Goal: Task Accomplishment & Management: Complete application form

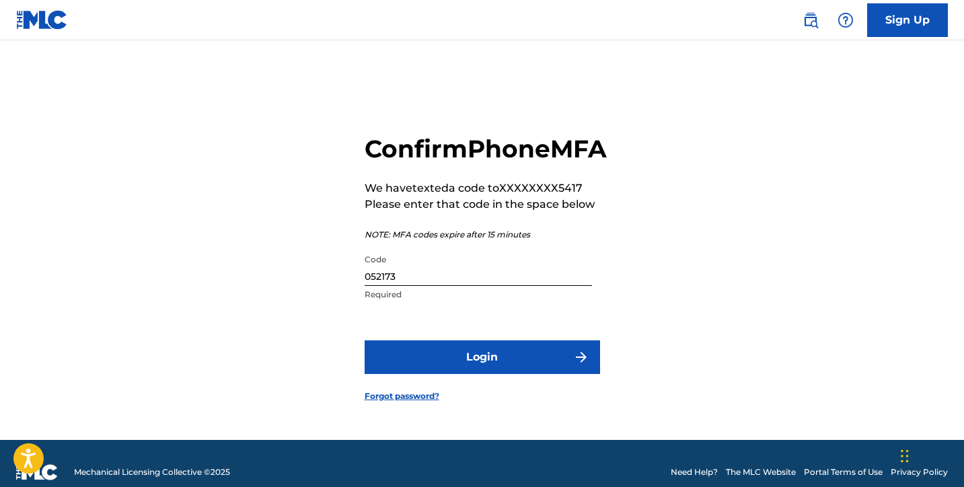
click at [581, 363] on button "Login" at bounding box center [483, 357] width 236 height 34
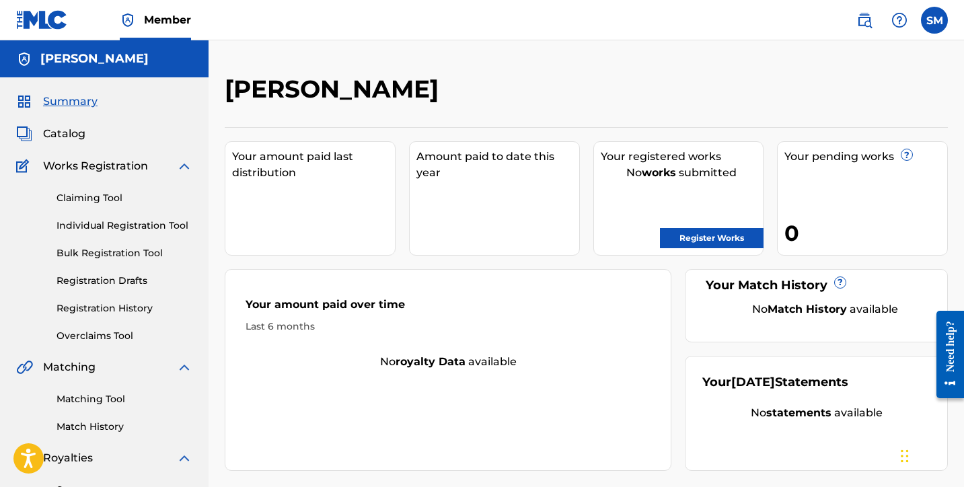
click at [690, 236] on link "Register Works" at bounding box center [712, 238] width 104 height 20
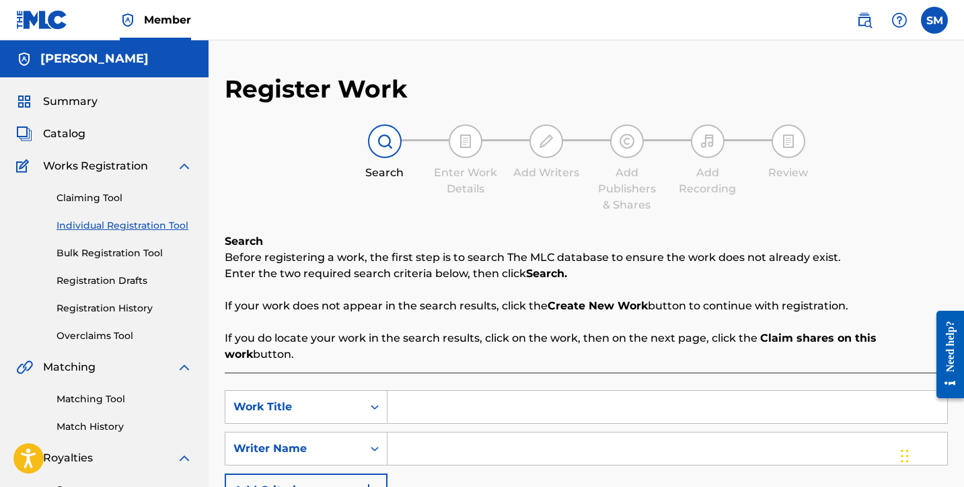
scroll to position [19, 0]
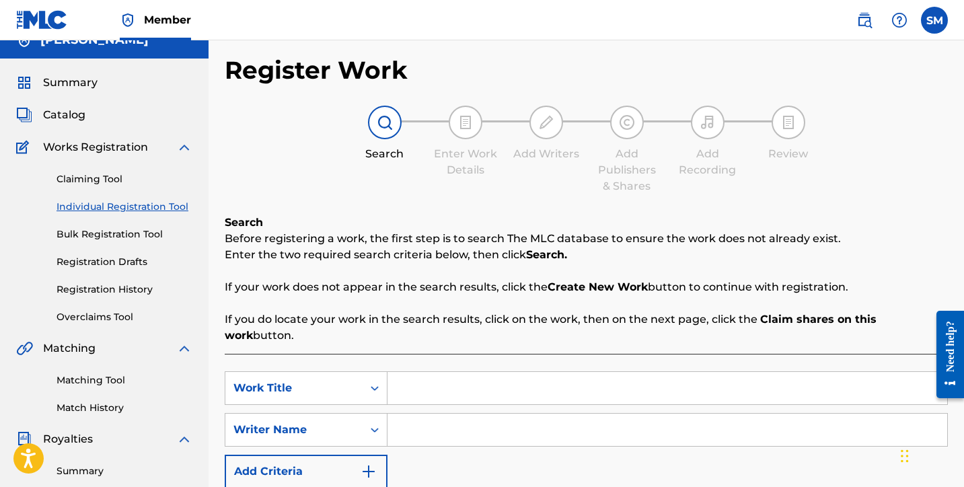
click at [460, 372] on input "Search Form" at bounding box center [668, 388] width 560 height 32
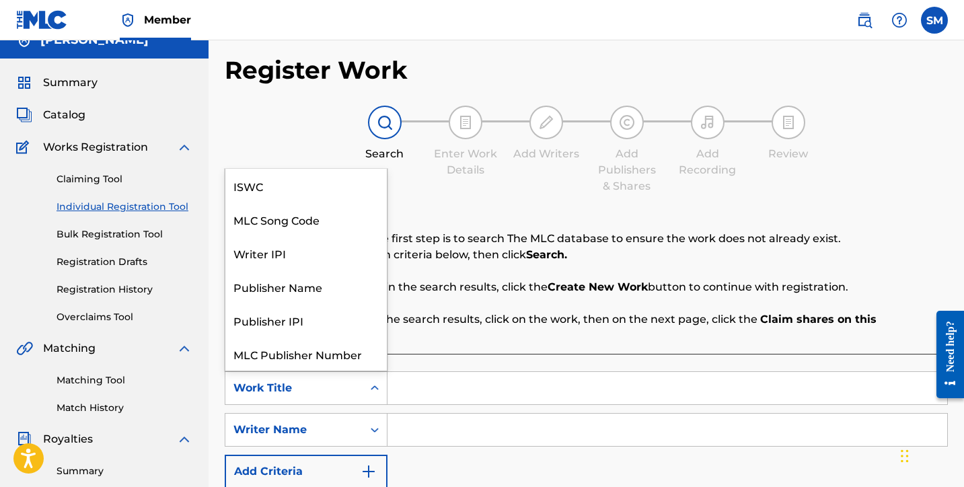
click at [359, 379] on div "Work Title" at bounding box center [293, 388] width 137 height 26
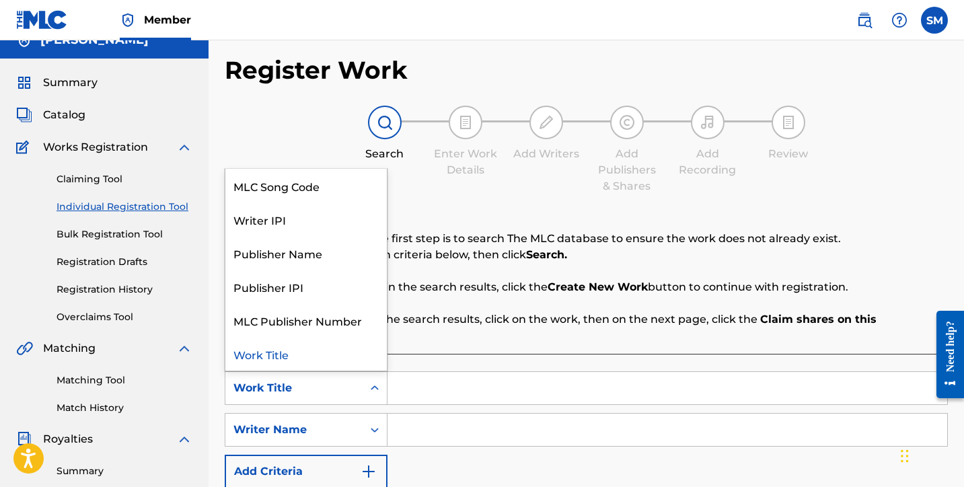
click at [359, 379] on div "Work Title" at bounding box center [293, 388] width 137 height 26
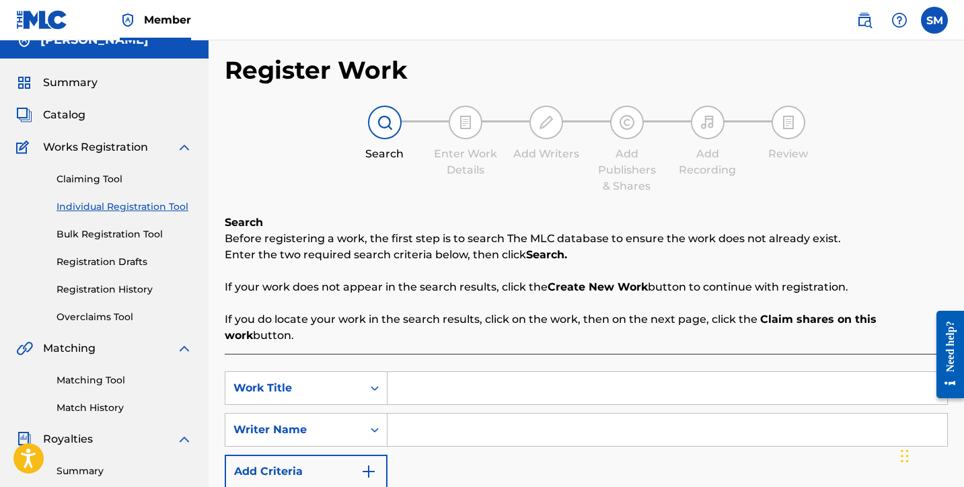
click at [418, 377] on input "Search Form" at bounding box center [668, 388] width 560 height 32
type input "So Ridiculous"
click at [433, 421] on input "Search Form" at bounding box center [668, 430] width 560 height 32
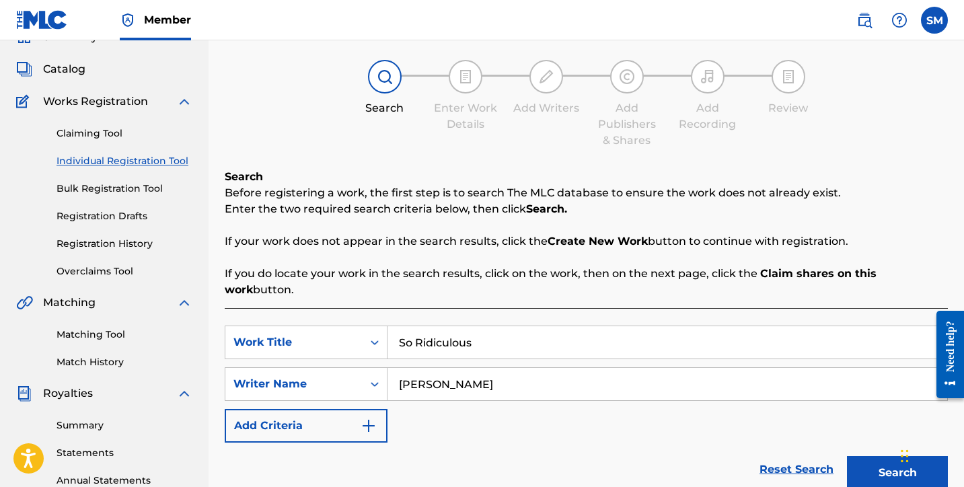
scroll to position [87, 0]
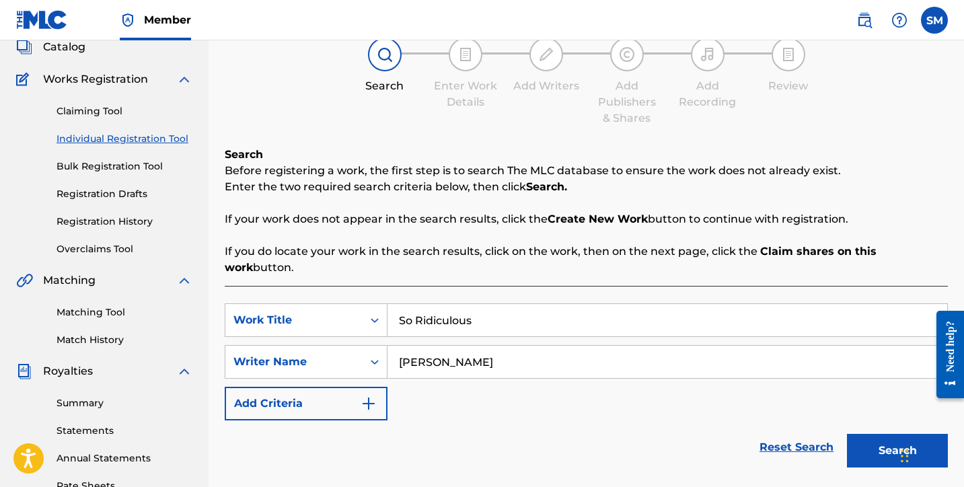
type input "[PERSON_NAME]"
click at [887, 434] on button "Search" at bounding box center [897, 451] width 101 height 34
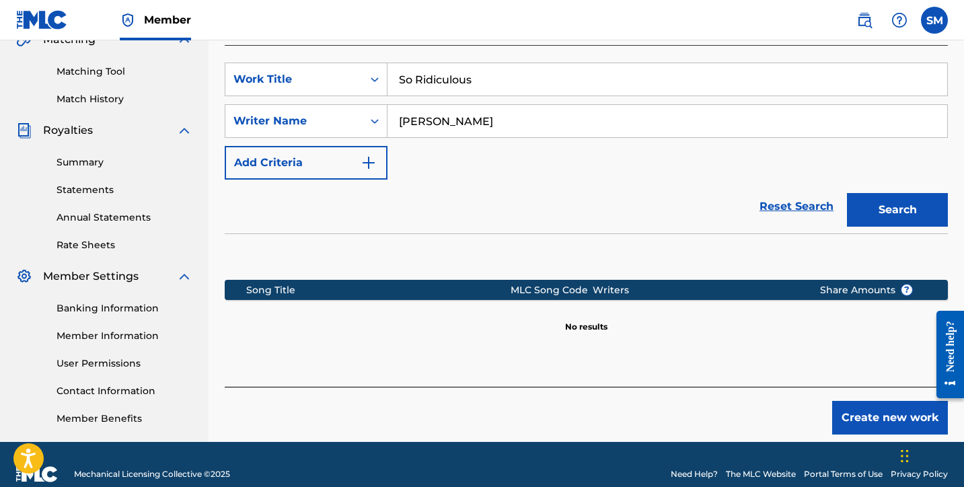
scroll to position [340, 0]
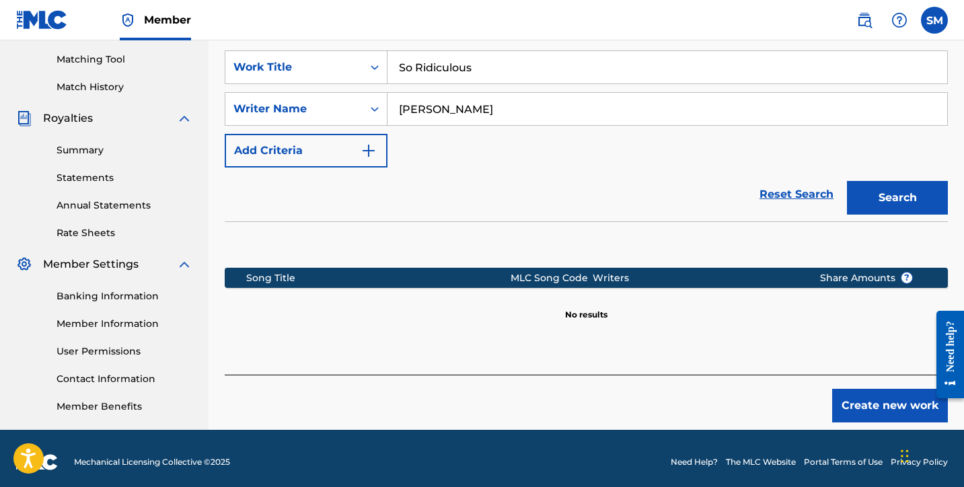
click at [909, 389] on button "Create new work" at bounding box center [890, 406] width 116 height 34
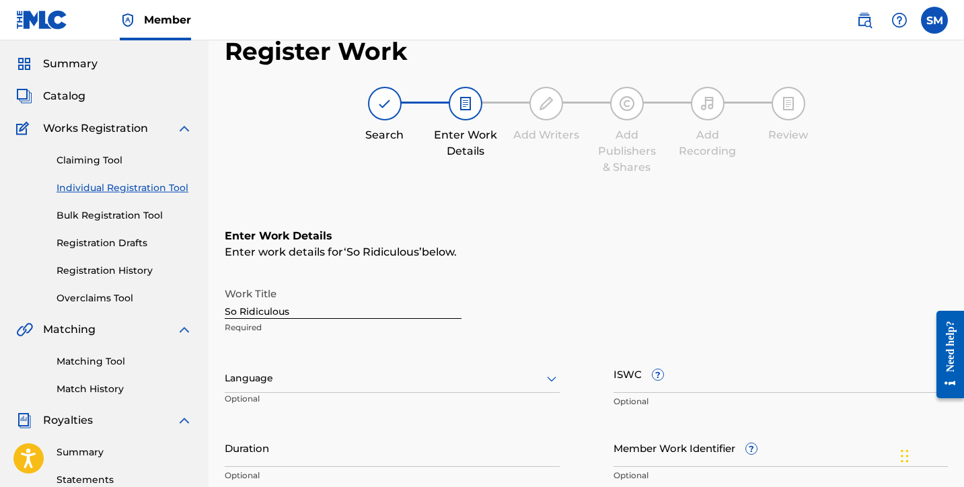
scroll to position [114, 0]
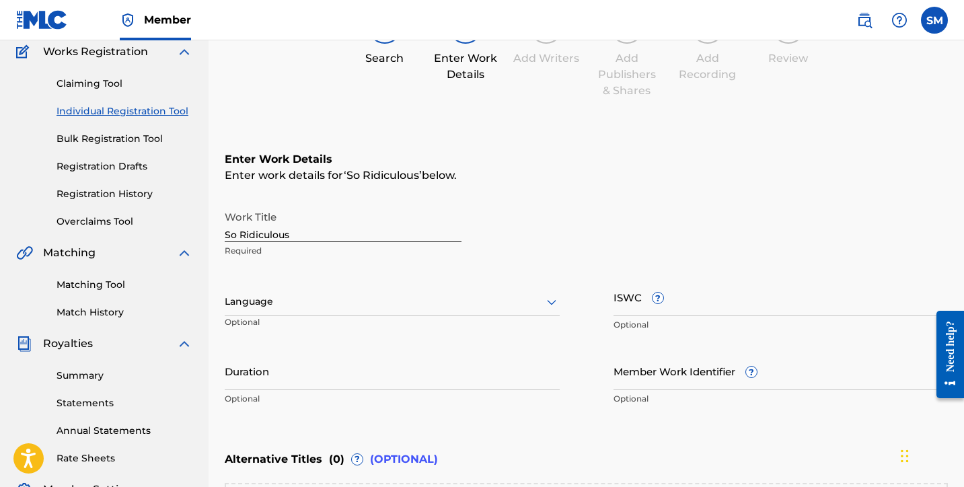
click at [444, 308] on div at bounding box center [392, 301] width 335 height 17
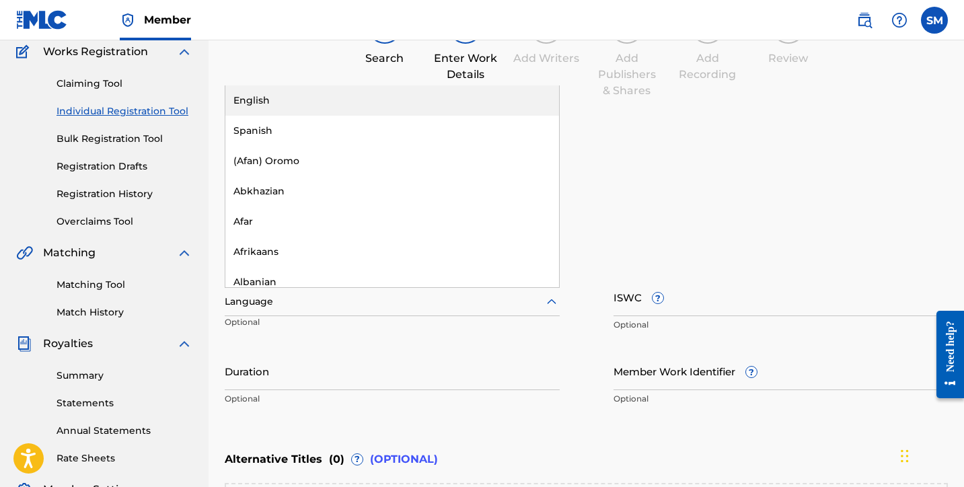
click at [375, 106] on div "English" at bounding box center [392, 100] width 334 height 30
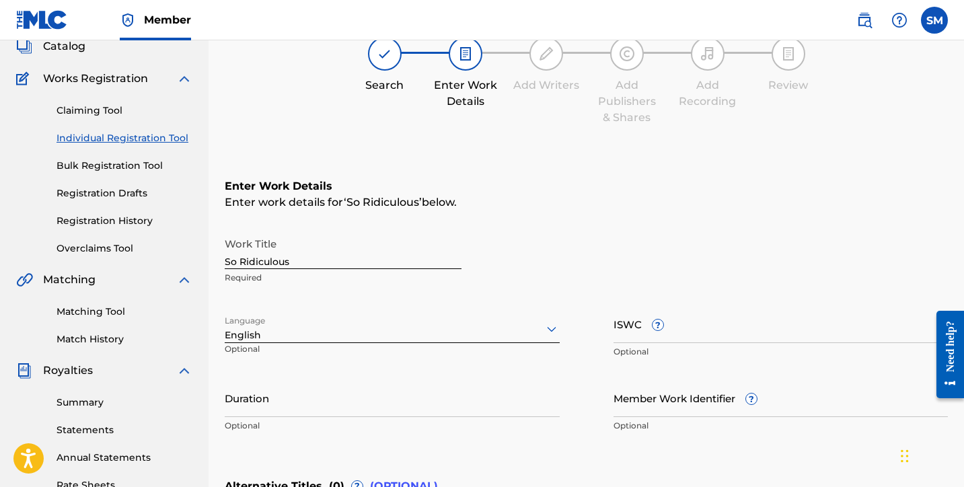
scroll to position [0, 0]
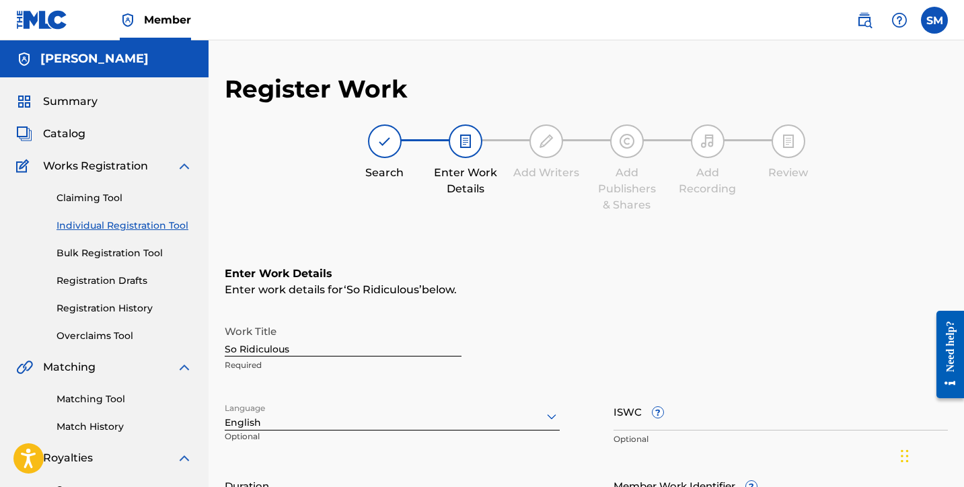
click at [546, 144] on img at bounding box center [546, 141] width 16 height 16
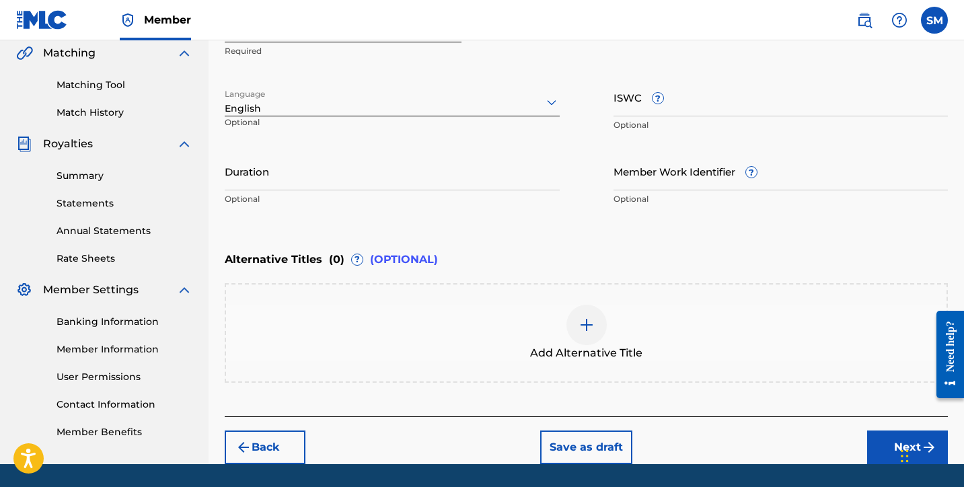
scroll to position [356, 0]
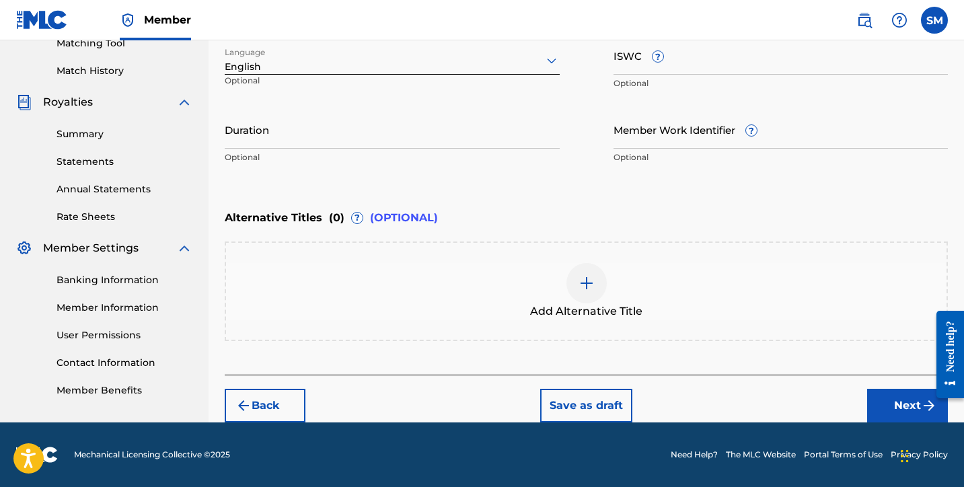
click at [896, 402] on button "Next" at bounding box center [907, 406] width 81 height 34
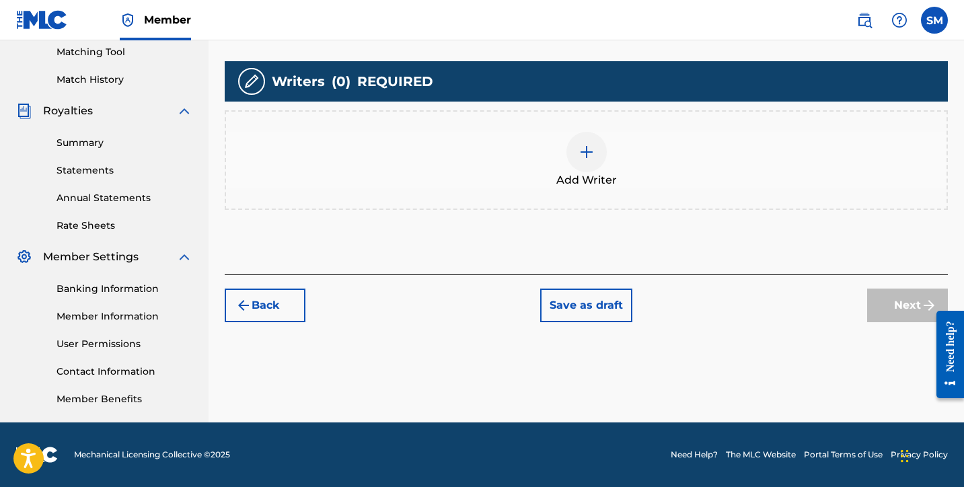
scroll to position [347, 0]
click at [589, 153] on img at bounding box center [587, 152] width 16 height 16
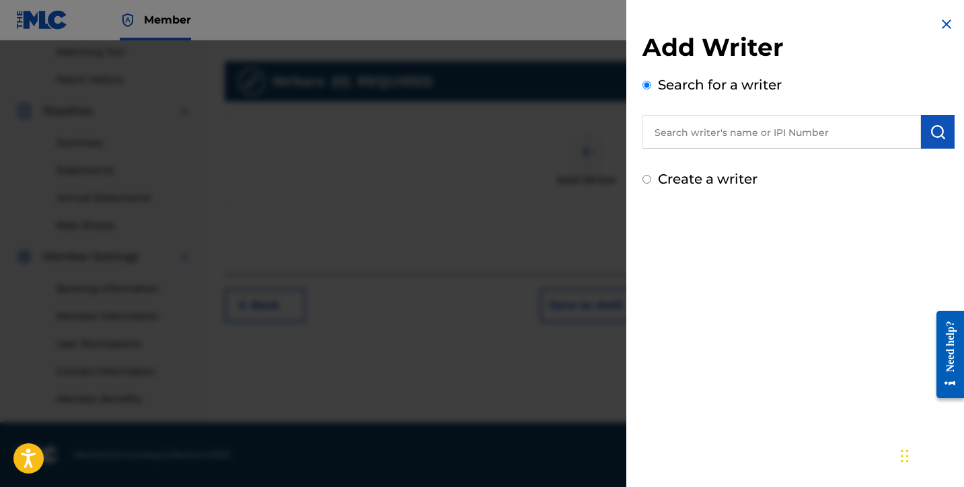
click at [675, 143] on input "text" at bounding box center [782, 132] width 279 height 34
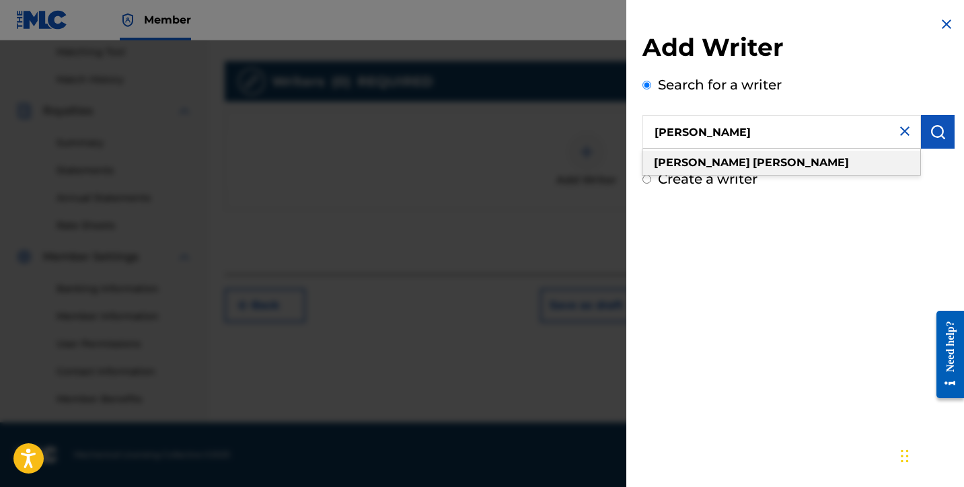
click at [763, 159] on div "[PERSON_NAME]" at bounding box center [782, 163] width 278 height 24
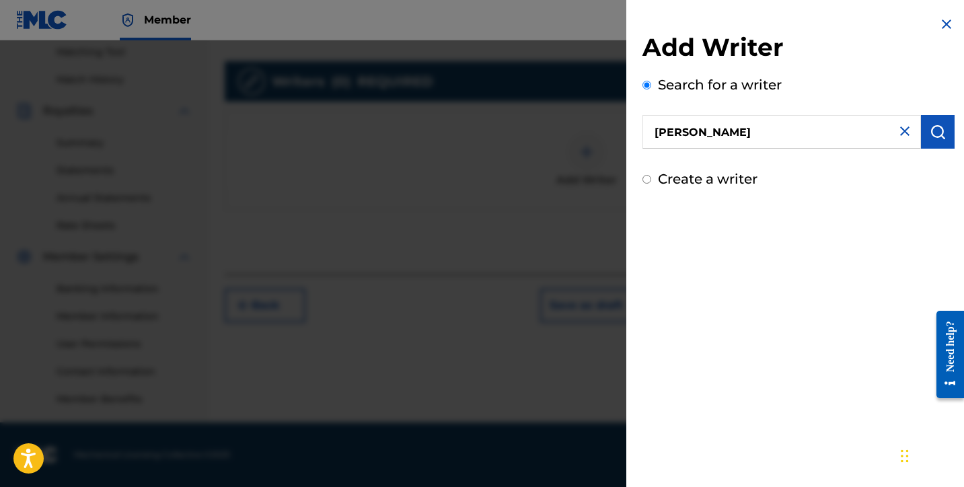
click at [660, 133] on input "[PERSON_NAME]" at bounding box center [782, 132] width 279 height 34
click at [714, 129] on input "[PERSON_NAME]" at bounding box center [782, 132] width 279 height 34
click at [725, 128] on input "[PERSON_NAME]" at bounding box center [782, 132] width 279 height 34
type input "[PERSON_NAME]"
click at [931, 127] on img "submit" at bounding box center [938, 132] width 16 height 16
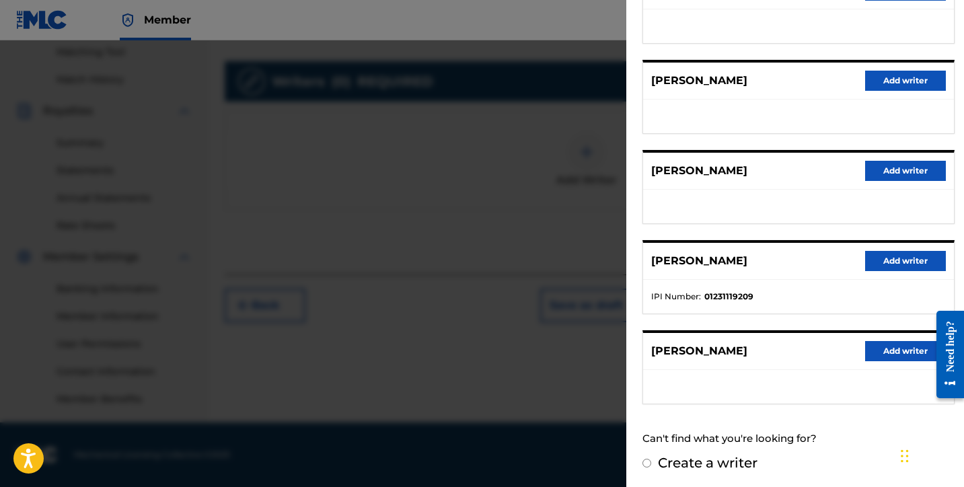
click at [885, 256] on button "Add writer" at bounding box center [905, 261] width 81 height 20
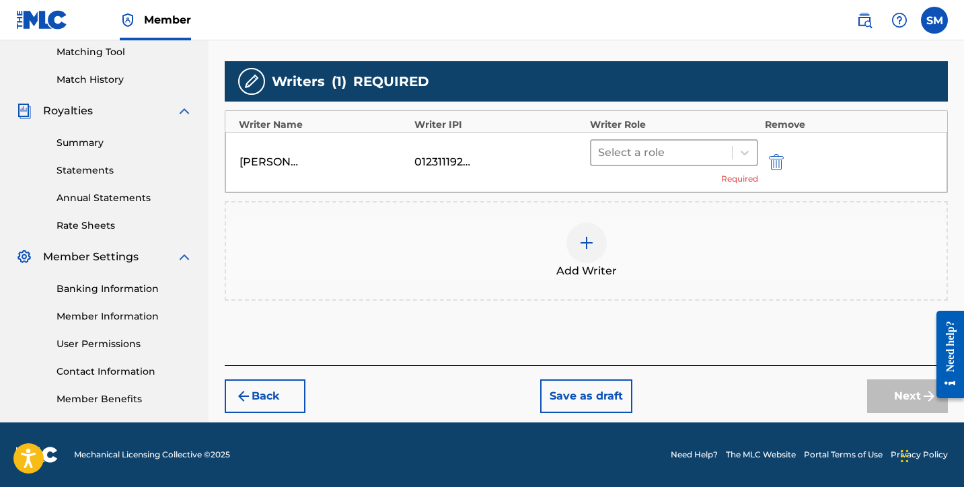
click at [670, 152] on div at bounding box center [661, 152] width 127 height 19
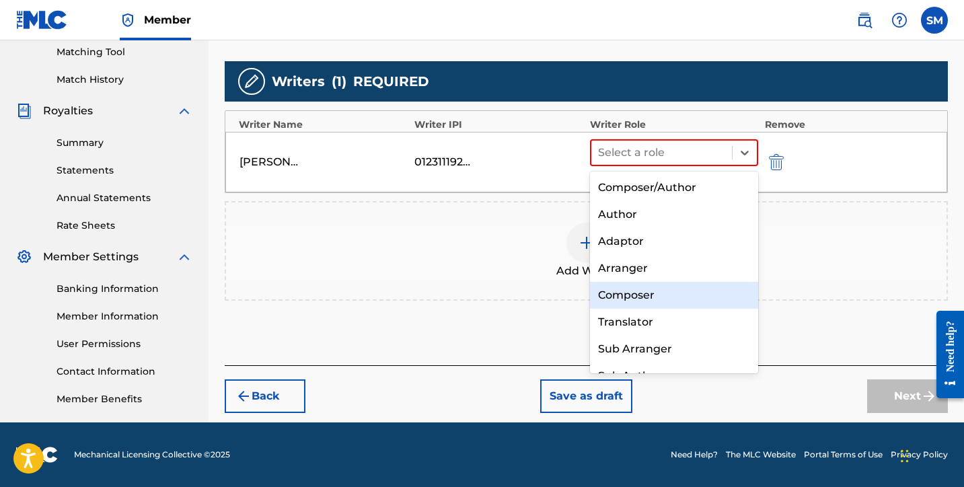
click at [650, 299] on div "Composer" at bounding box center [674, 295] width 168 height 27
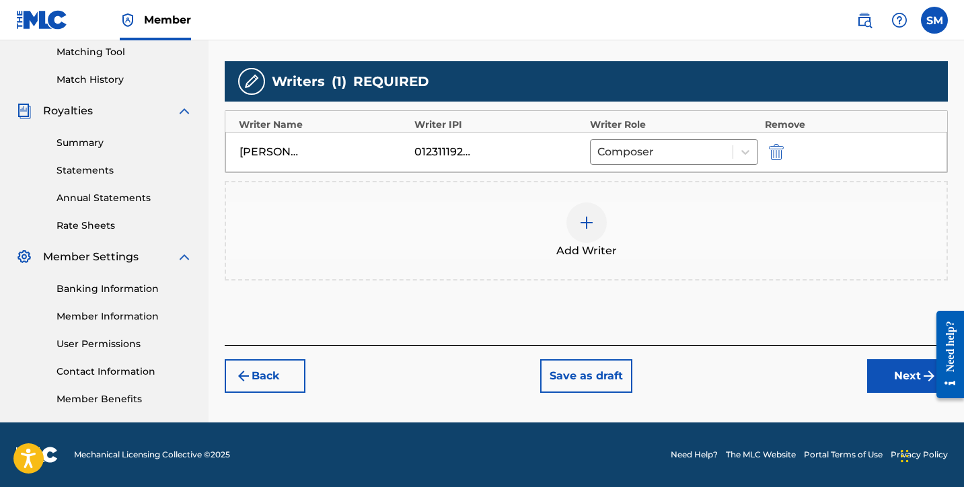
click at [899, 369] on button "Next" at bounding box center [907, 376] width 81 height 34
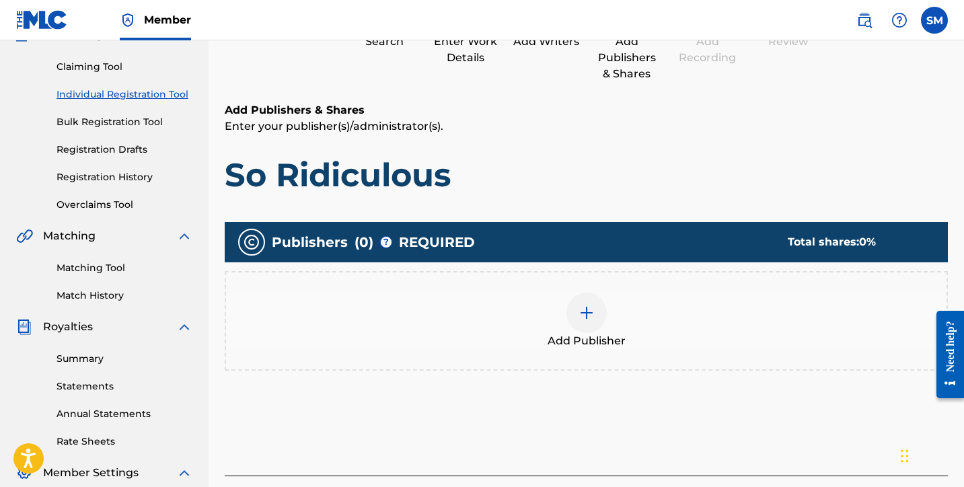
scroll to position [0, 0]
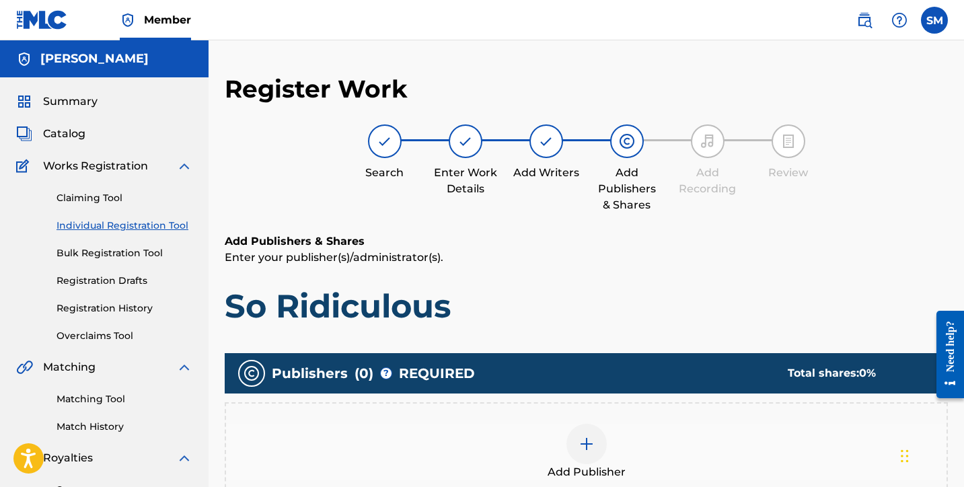
click at [550, 151] on div at bounding box center [547, 141] width 34 height 34
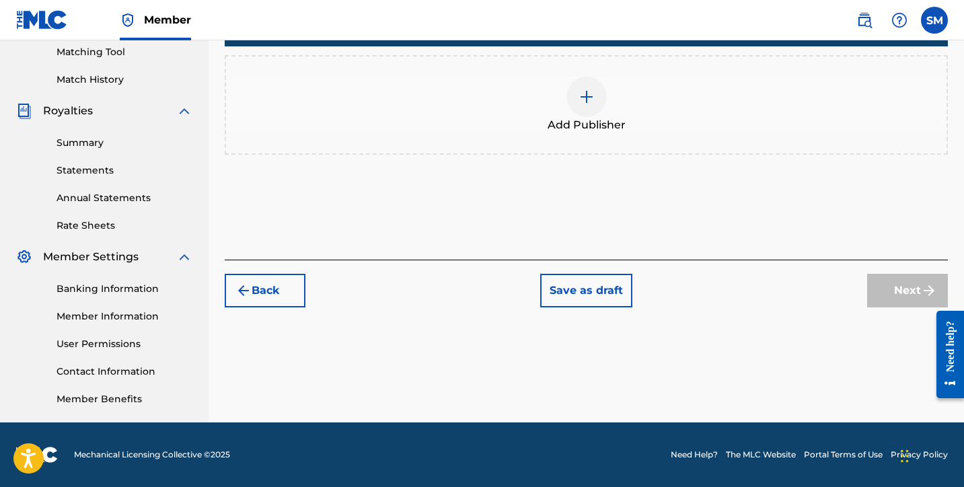
click at [294, 297] on button "Back" at bounding box center [265, 291] width 81 height 34
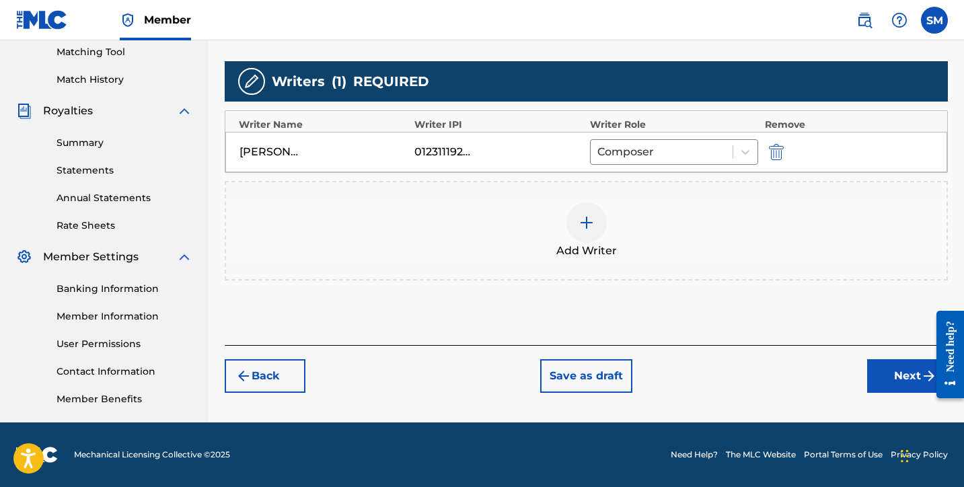
click at [592, 219] on img at bounding box center [587, 223] width 16 height 16
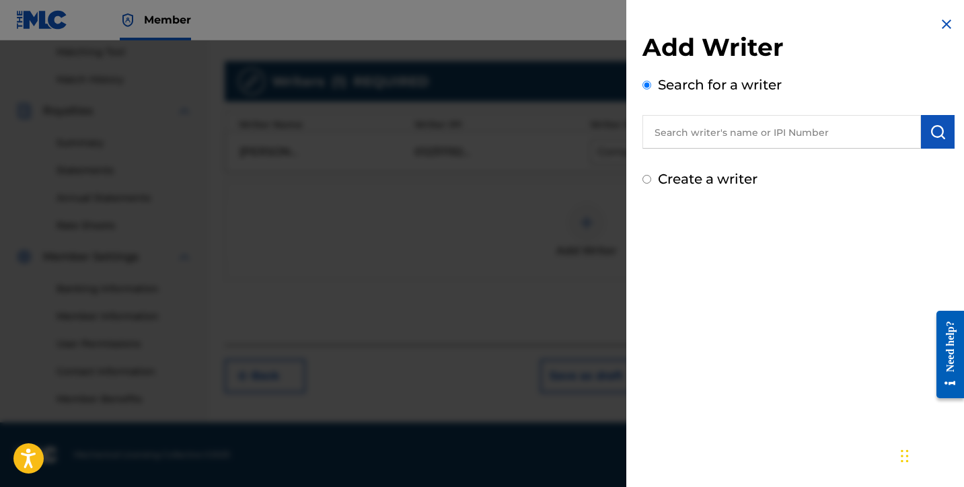
click at [717, 129] on input "text" at bounding box center [782, 132] width 279 height 34
type input "k"
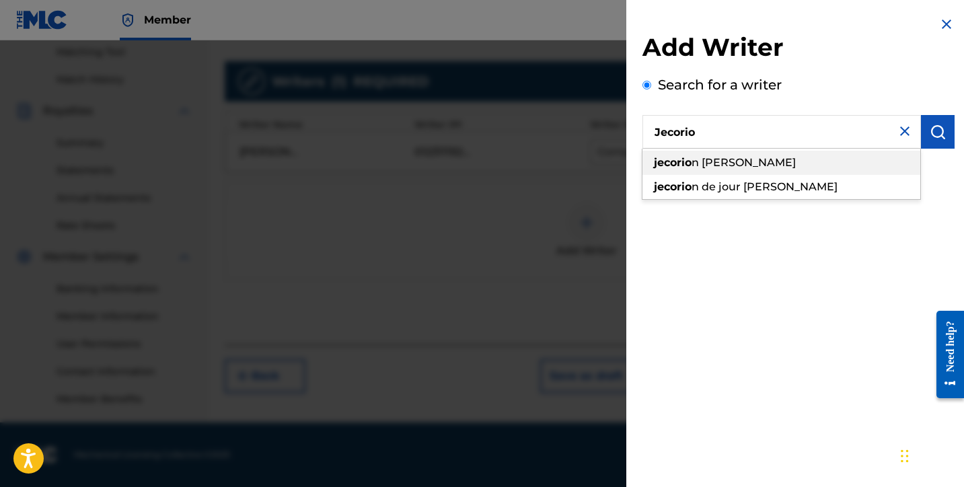
click at [776, 168] on span "n [PERSON_NAME]" at bounding box center [744, 162] width 104 height 13
type input "jecorion [PERSON_NAME]"
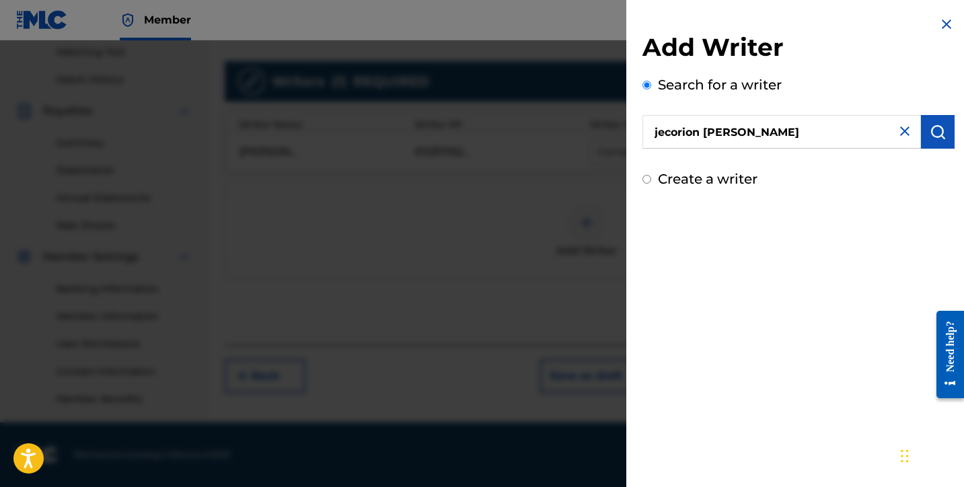
click at [939, 135] on img "submit" at bounding box center [938, 132] width 16 height 16
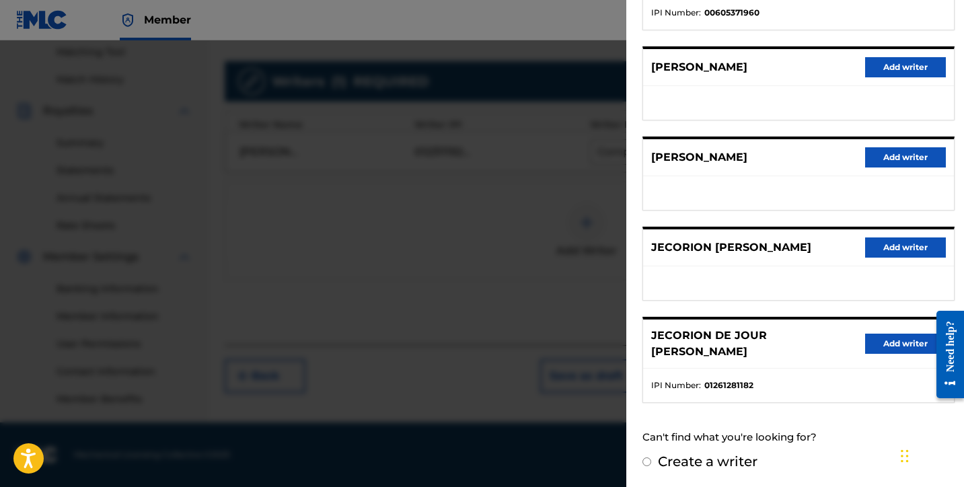
click at [888, 345] on button "Add writer" at bounding box center [905, 344] width 81 height 20
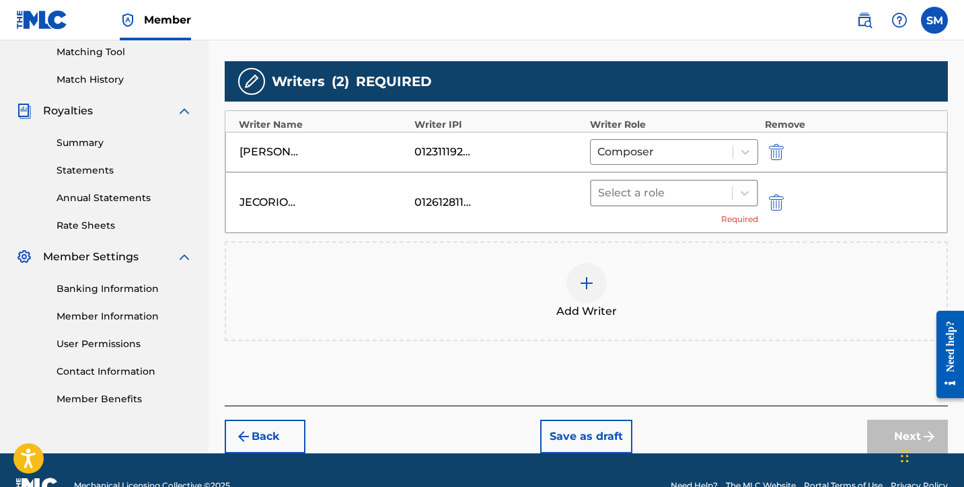
click at [695, 187] on div at bounding box center [661, 193] width 127 height 19
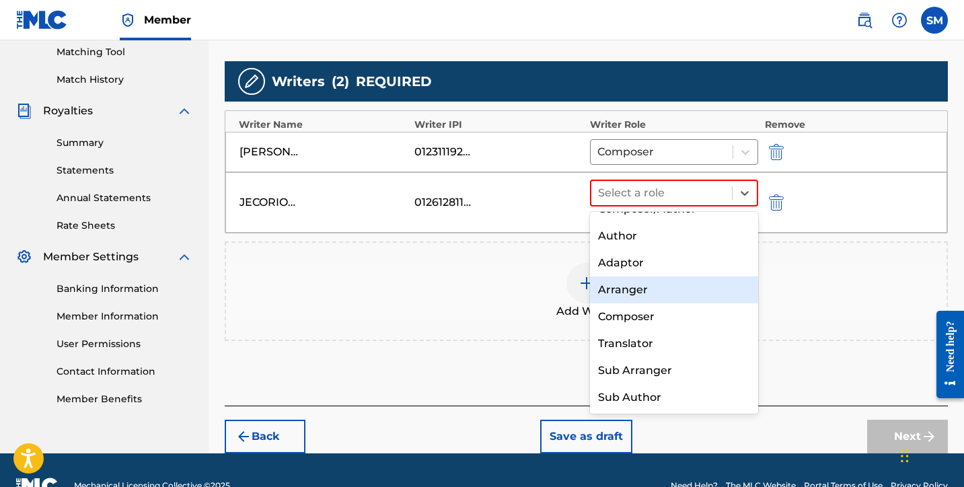
scroll to position [19, 0]
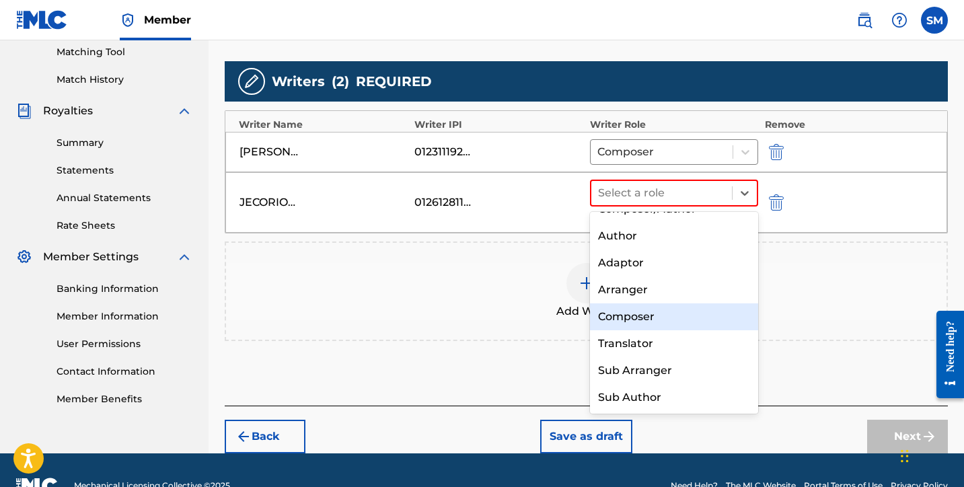
click at [628, 317] on div "Composer" at bounding box center [674, 316] width 168 height 27
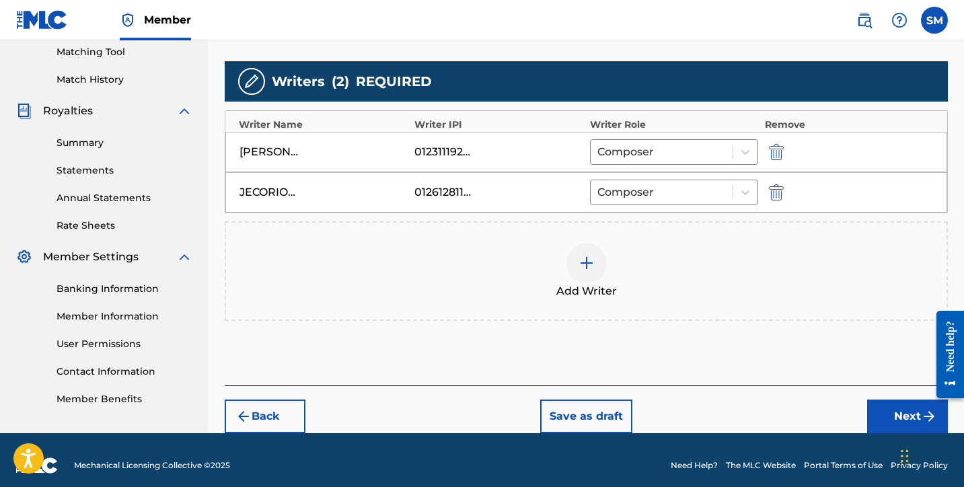
click at [881, 418] on button "Next" at bounding box center [907, 417] width 81 height 34
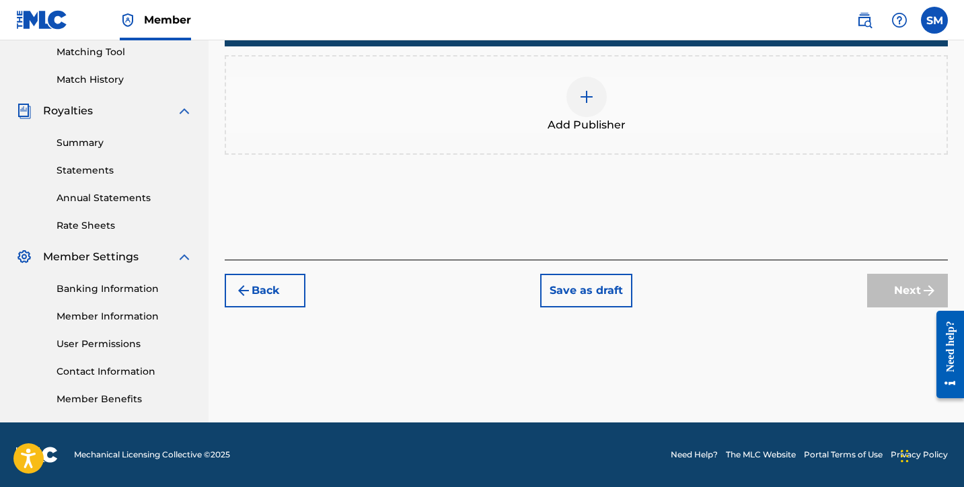
scroll to position [347, 0]
click at [286, 299] on button "Back" at bounding box center [265, 291] width 81 height 34
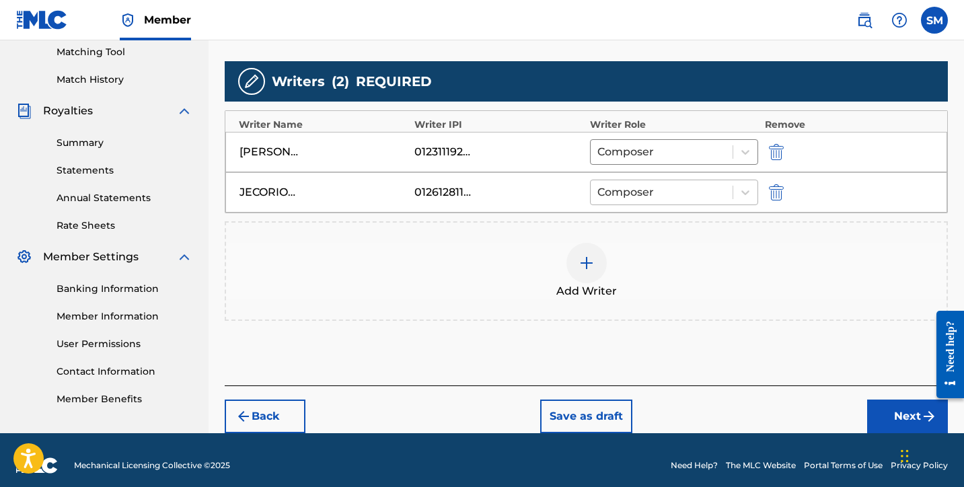
click at [705, 186] on div at bounding box center [662, 192] width 129 height 19
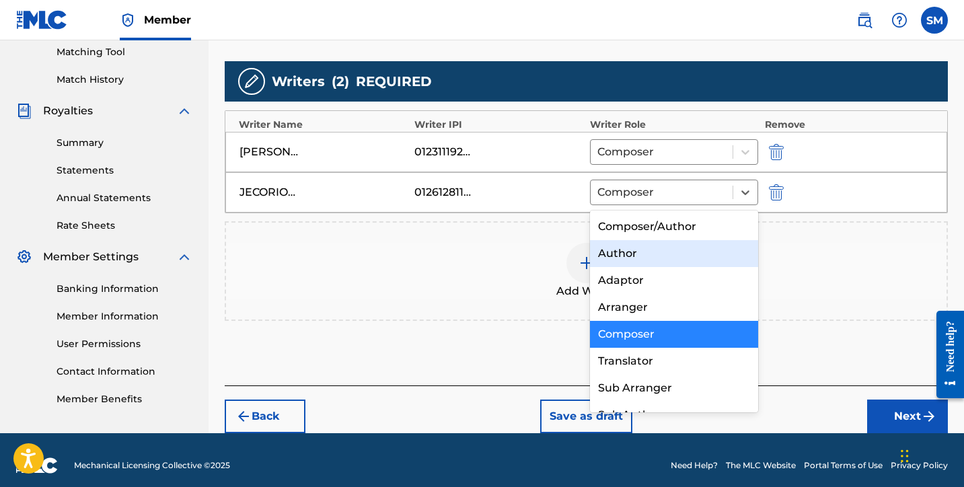
click at [666, 258] on div "Author" at bounding box center [674, 253] width 168 height 27
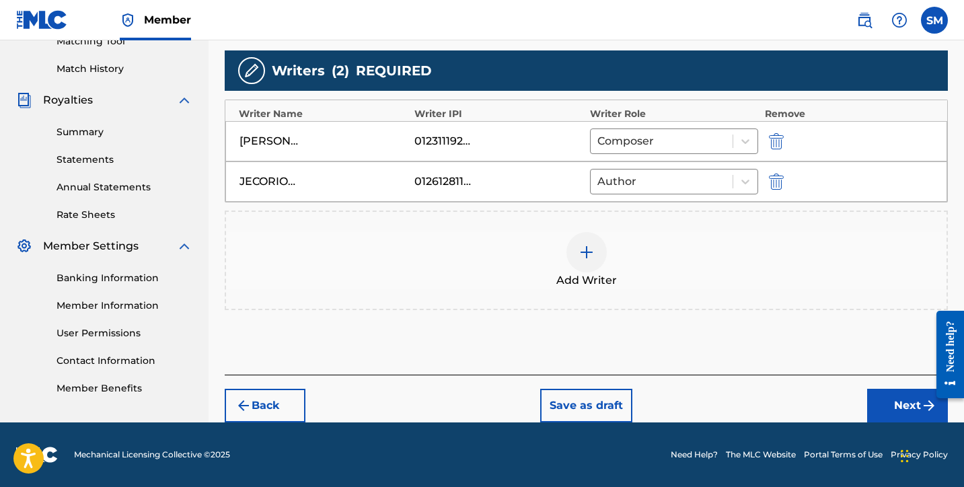
click at [877, 401] on button "Next" at bounding box center [907, 406] width 81 height 34
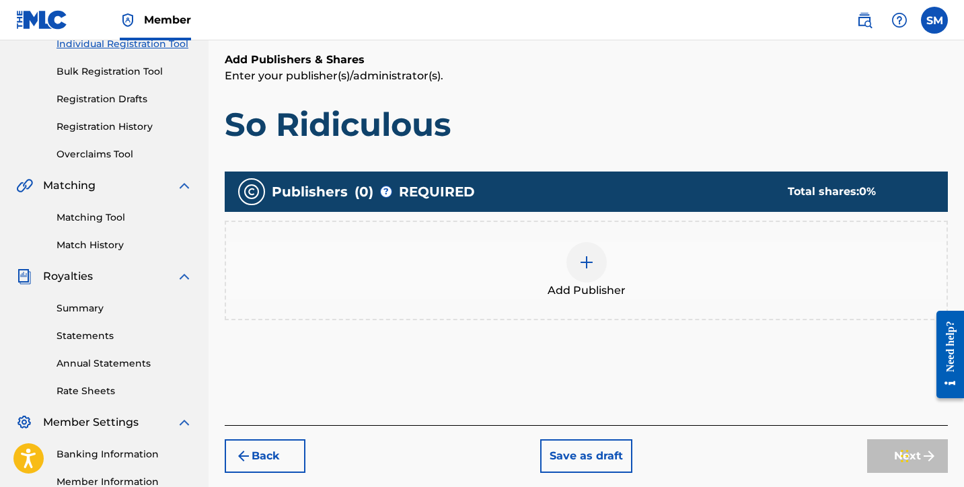
scroll to position [180, 0]
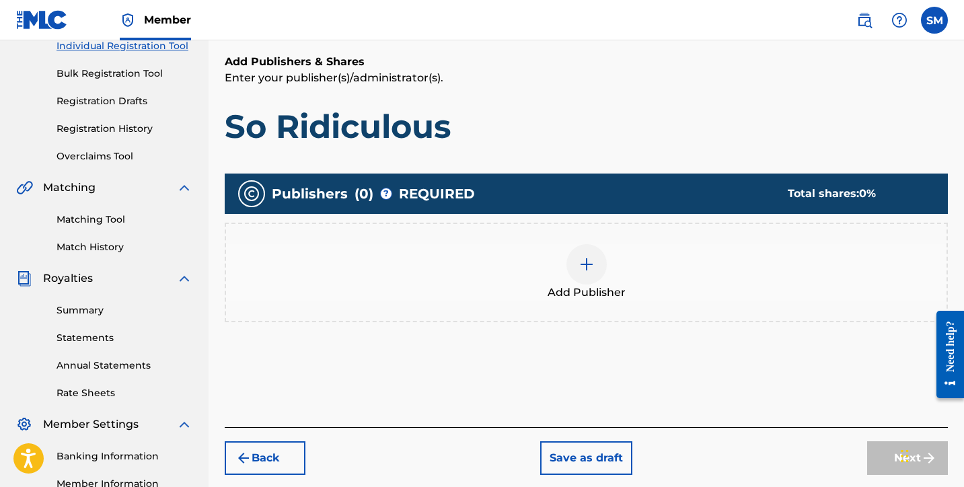
click at [580, 271] on img at bounding box center [587, 264] width 16 height 16
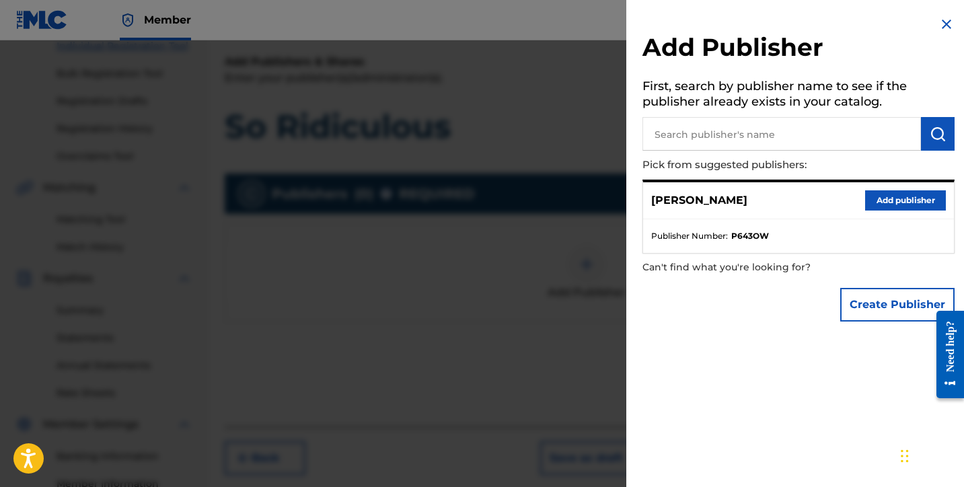
click at [889, 198] on button "Add publisher" at bounding box center [905, 200] width 81 height 20
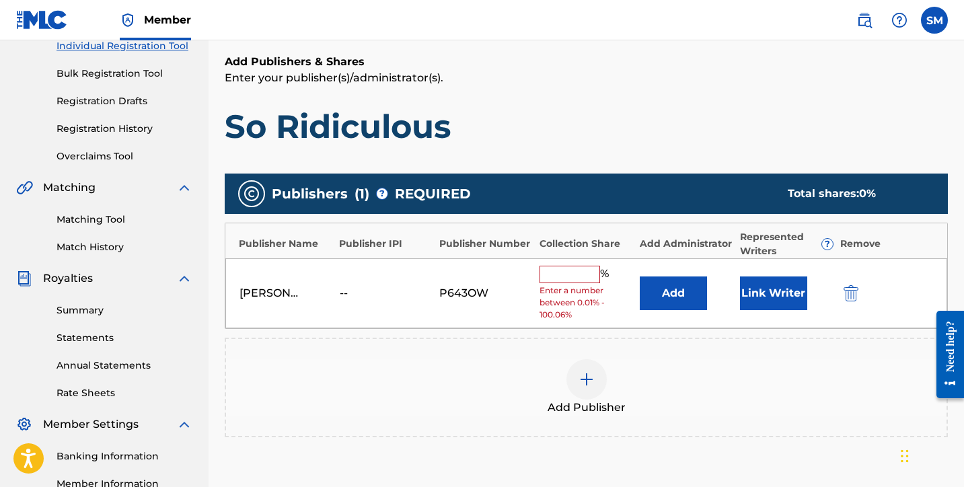
click at [563, 271] on input "text" at bounding box center [570, 274] width 61 height 17
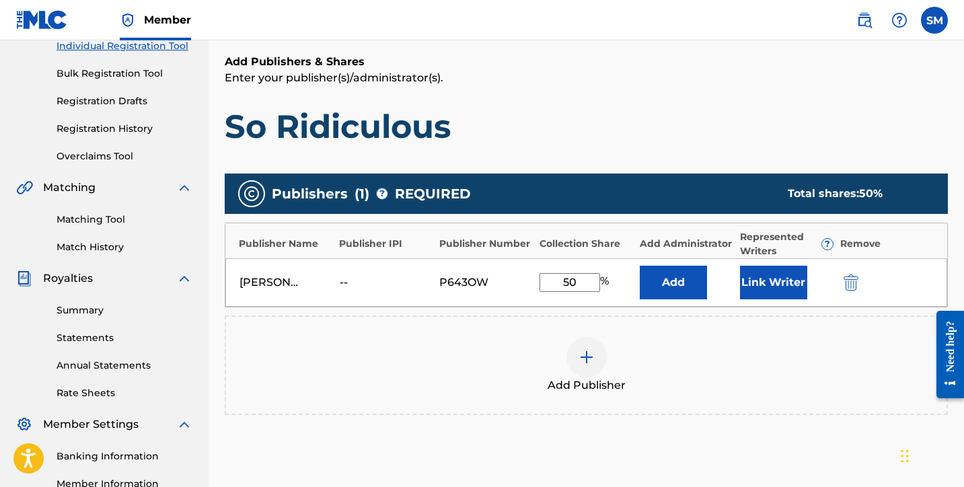
scroll to position [262, 0]
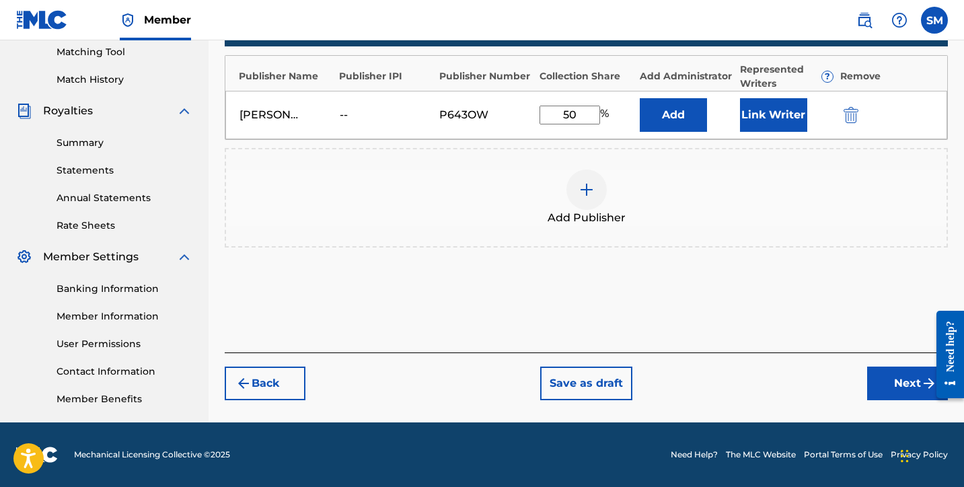
type input "50"
click at [902, 372] on button "Next" at bounding box center [907, 384] width 81 height 34
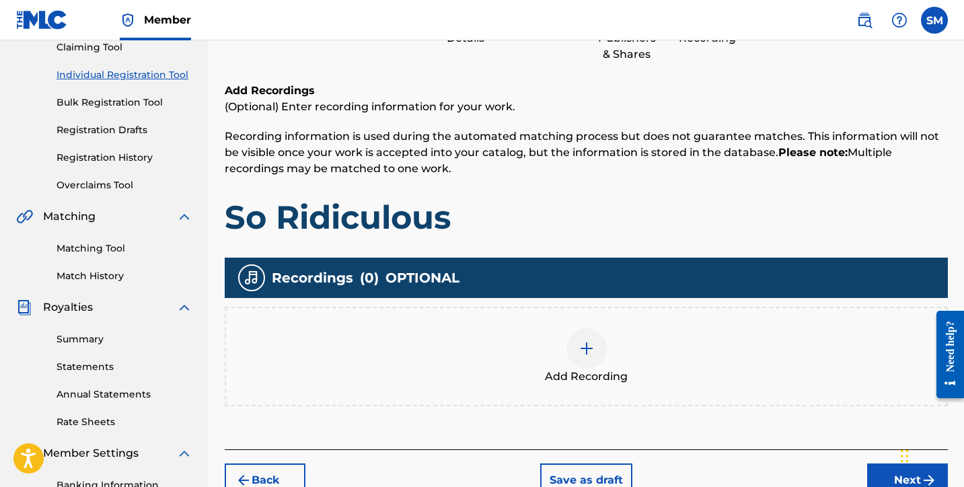
scroll to position [161, 0]
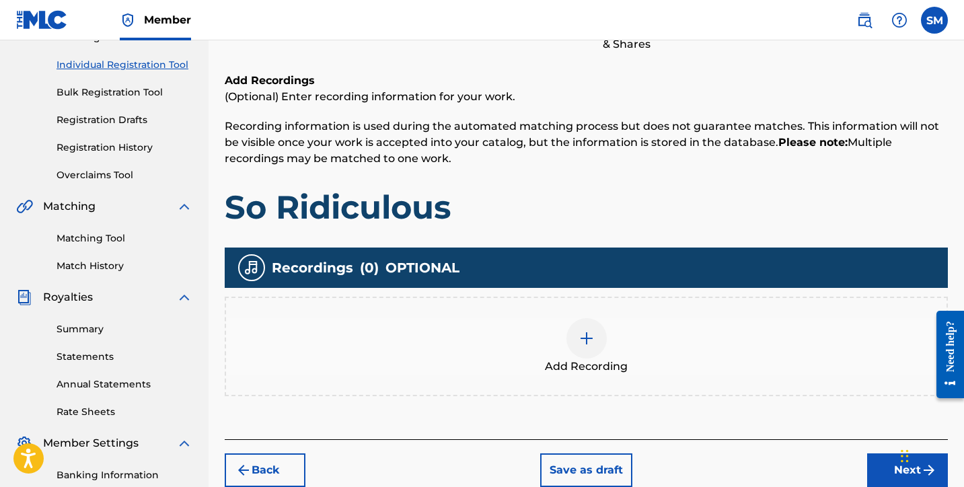
click at [595, 343] on div at bounding box center [587, 338] width 40 height 40
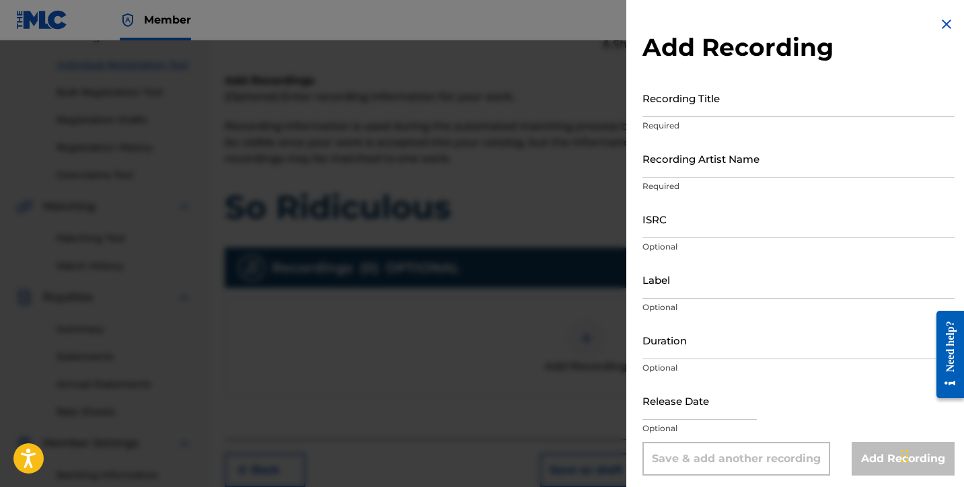
click at [702, 110] on input "Recording Title" at bounding box center [799, 98] width 312 height 38
type input "So Ridiculous"
click at [751, 176] on input "Recording Artist Name" at bounding box center [799, 158] width 312 height 38
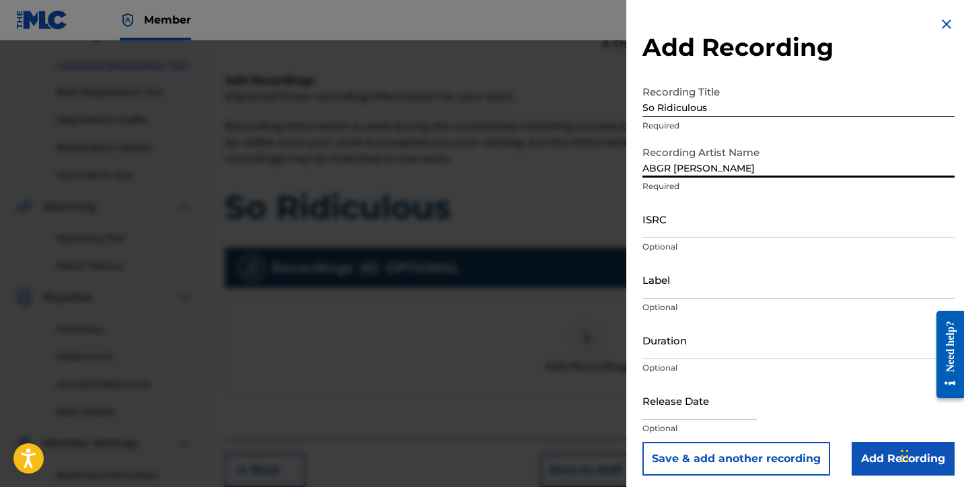
type input "ABGR [PERSON_NAME]"
click at [869, 224] on input "ISRC" at bounding box center [799, 219] width 312 height 38
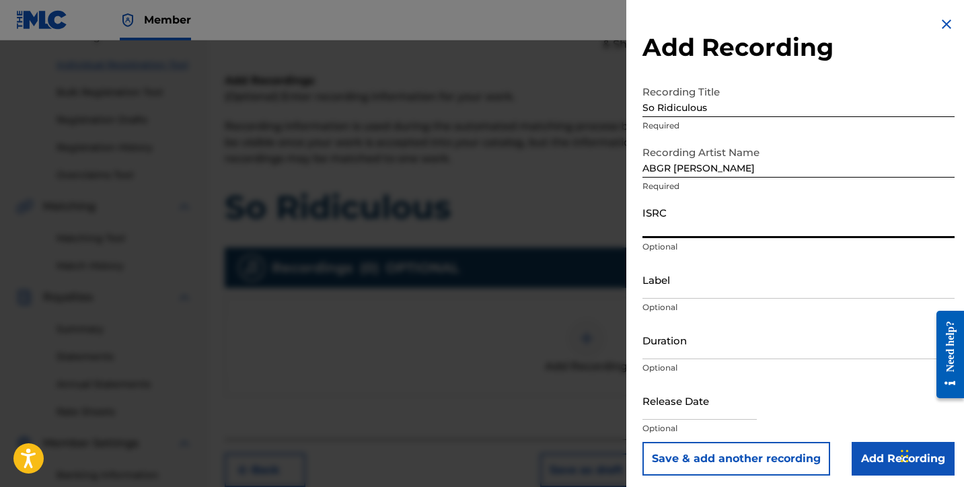
paste input "USSM12500488"
type input "USSM12500488"
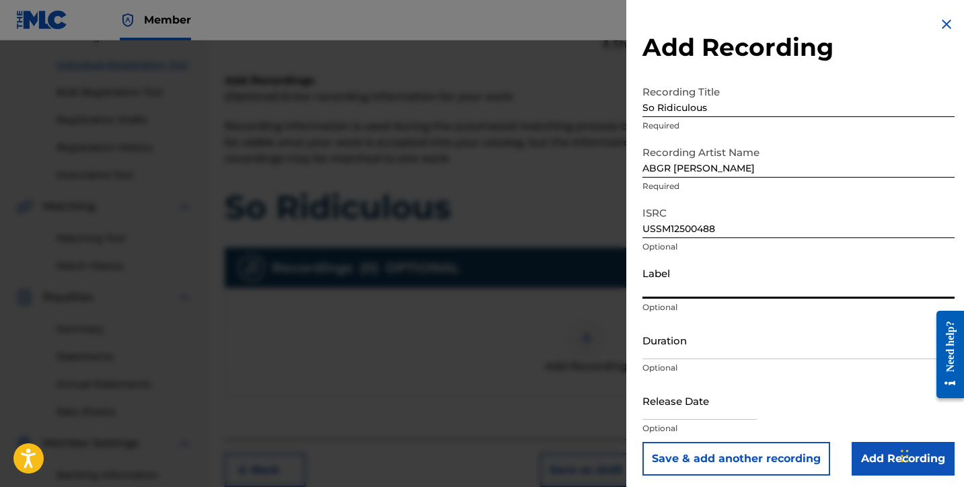
click at [687, 288] on input "Label" at bounding box center [799, 279] width 312 height 38
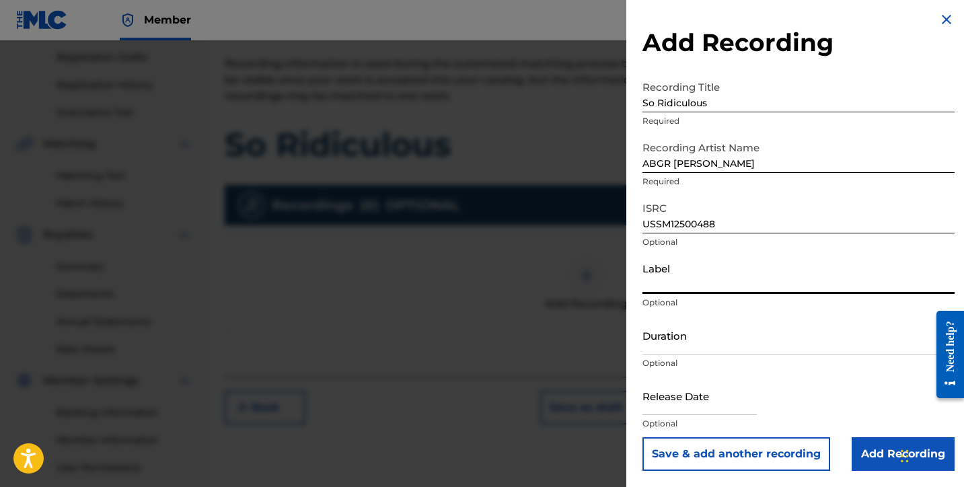
click at [673, 346] on input "Duration" at bounding box center [799, 335] width 312 height 38
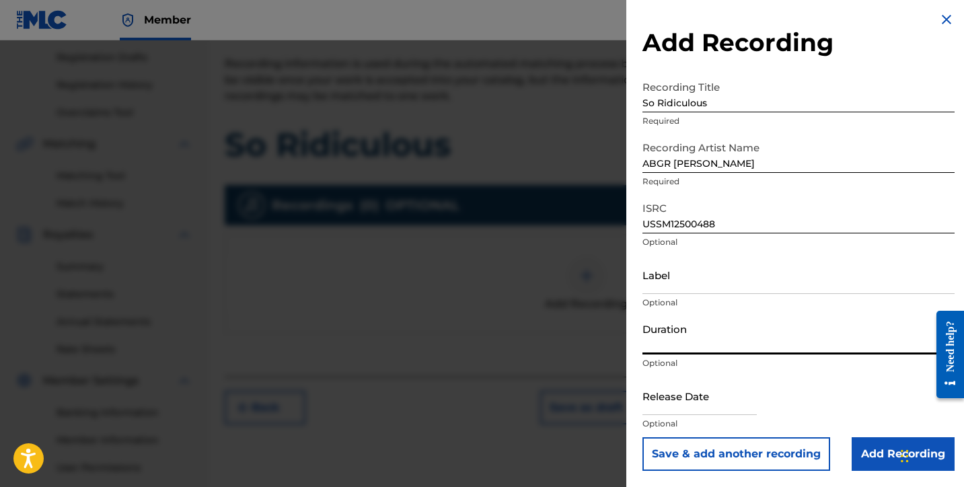
scroll to position [246, 0]
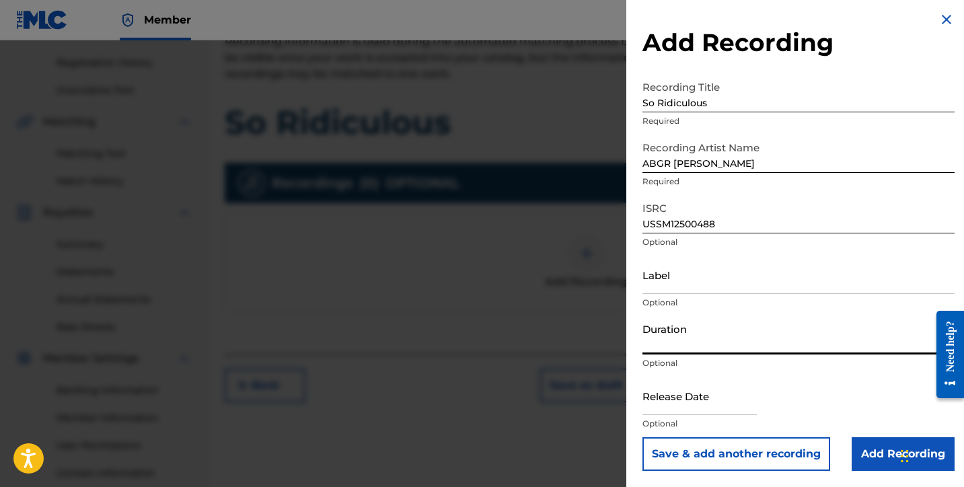
click at [871, 440] on input "Add Recording" at bounding box center [903, 454] width 103 height 34
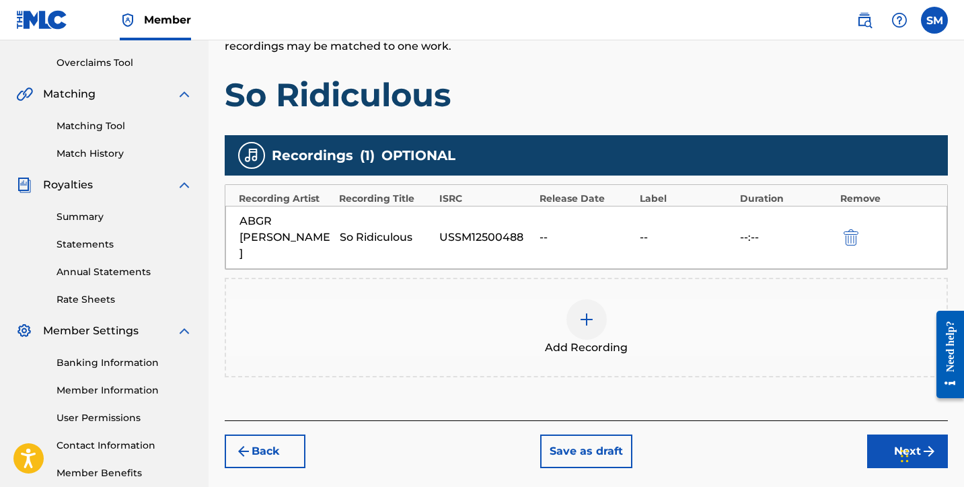
scroll to position [0, 0]
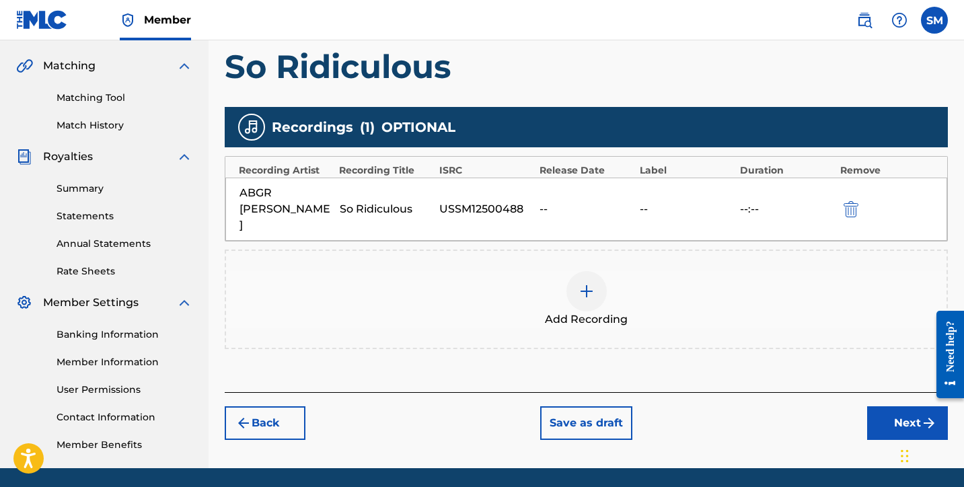
click at [881, 406] on button "Next" at bounding box center [907, 423] width 81 height 34
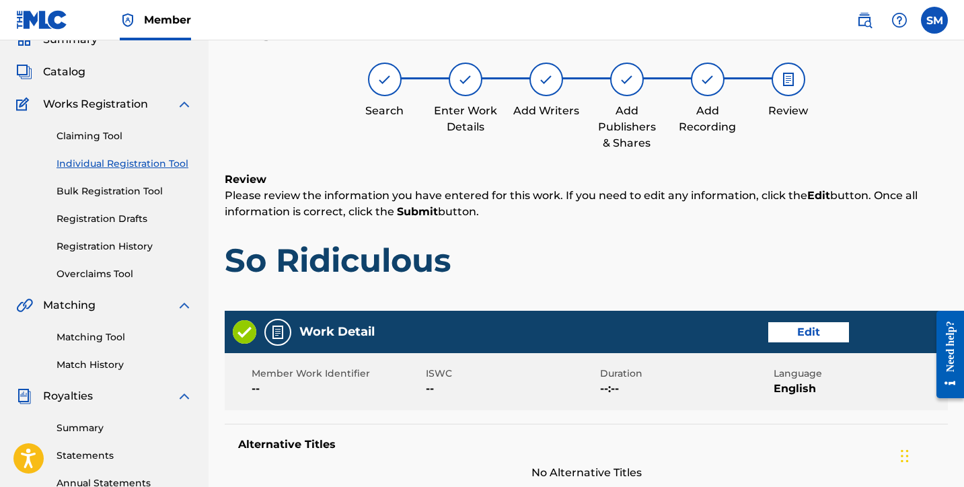
scroll to position [65, 0]
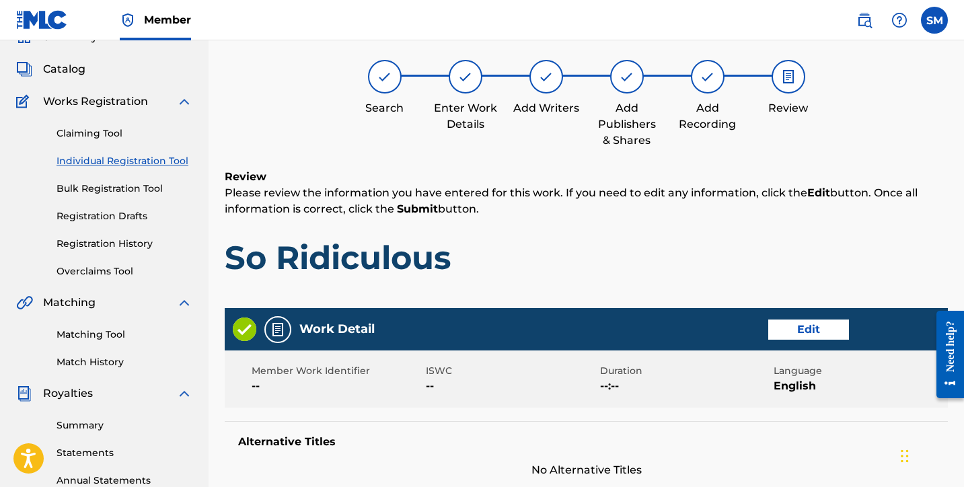
click at [707, 80] on img at bounding box center [708, 77] width 16 height 16
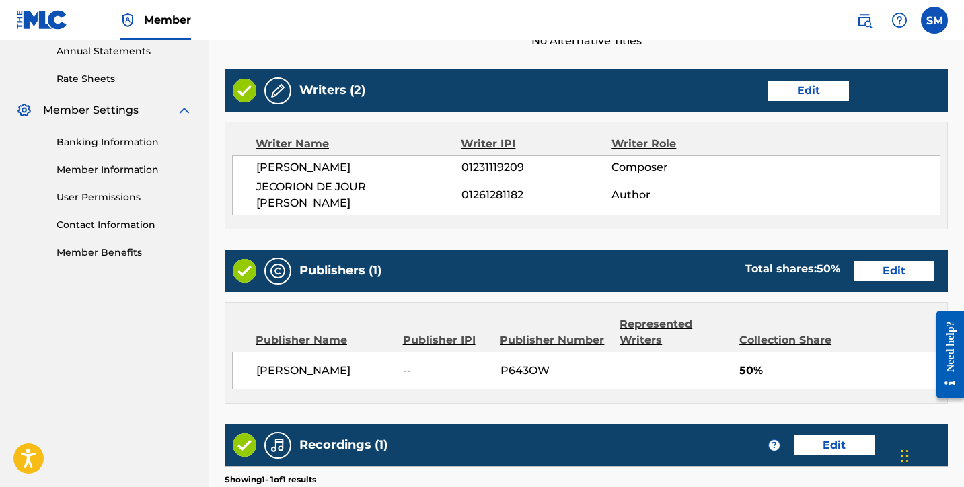
scroll to position [692, 0]
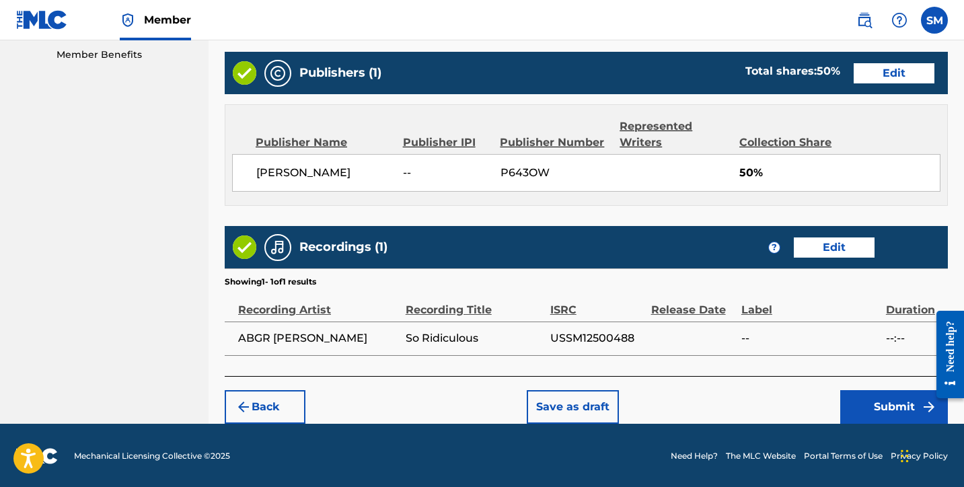
click at [277, 398] on button "Back" at bounding box center [265, 407] width 81 height 34
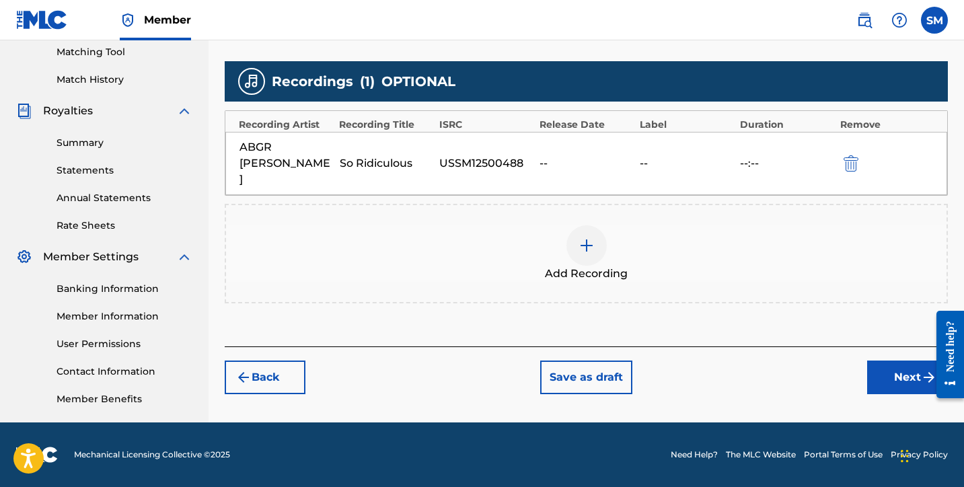
click at [581, 225] on div at bounding box center [587, 245] width 40 height 40
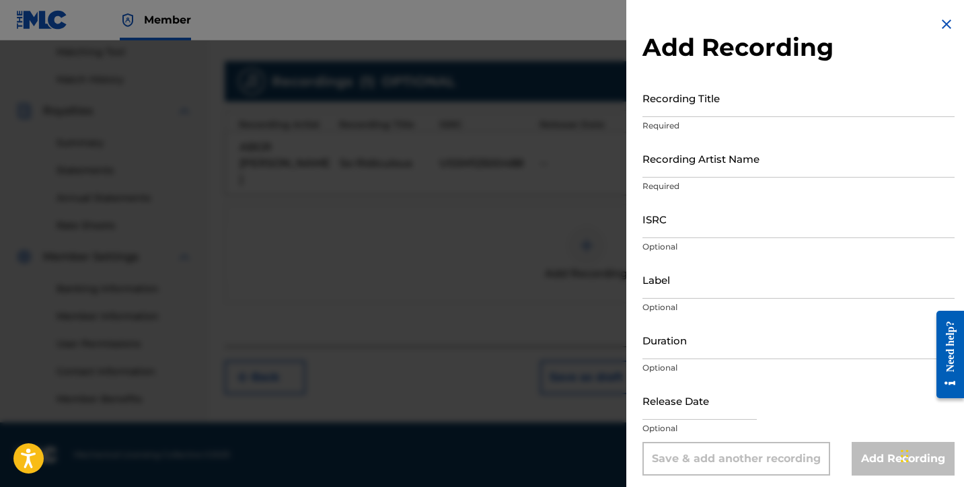
click at [680, 224] on input "ISRC" at bounding box center [799, 219] width 312 height 38
paste input "ABGR [PERSON_NAME] - So Ridiculous (Official Video)"
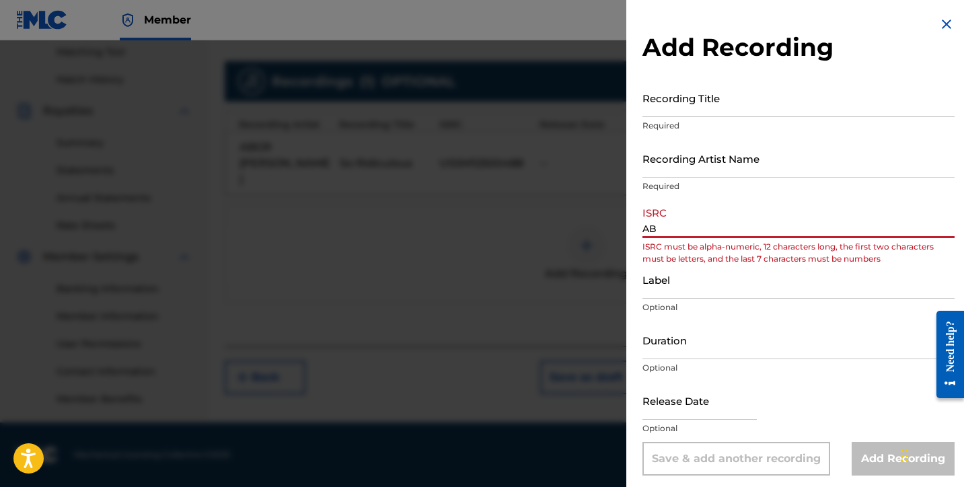
type input "A"
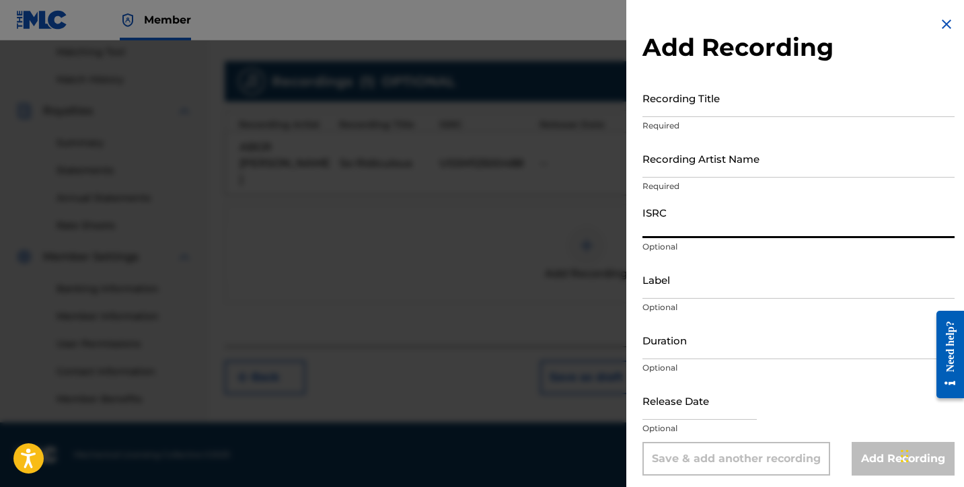
click at [762, 111] on input "Recording Title" at bounding box center [799, 98] width 312 height 38
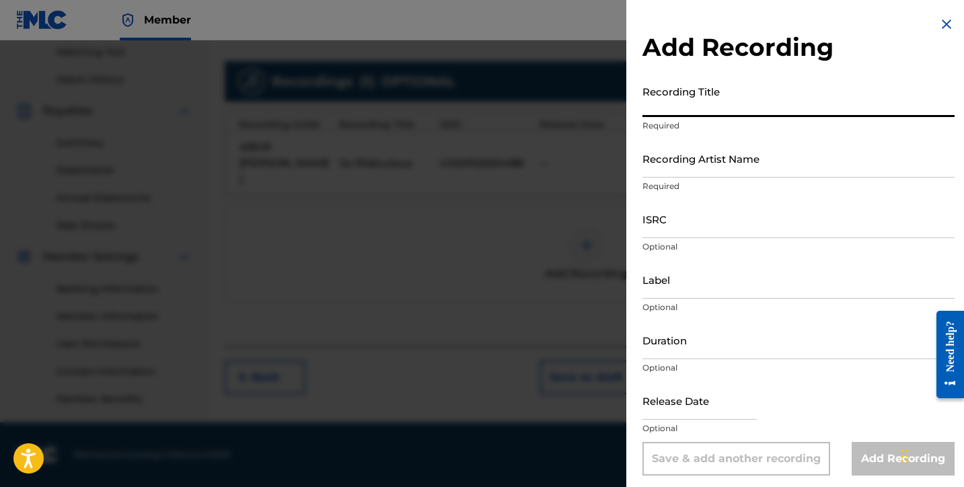
paste input "ABGR [PERSON_NAME] - So Ridiculous (Official Video)"
type input "ABGR [PERSON_NAME] - So Ridiculous (Official Video)"
click at [738, 172] on input "Recording Artist Name" at bounding box center [799, 158] width 312 height 38
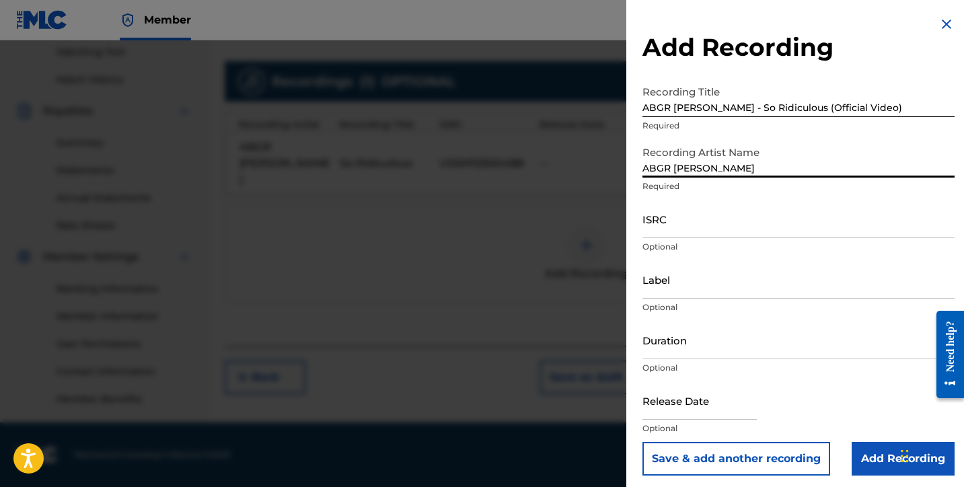
type input "ABGR [PERSON_NAME]"
click at [819, 211] on input "ISRC" at bounding box center [799, 219] width 312 height 38
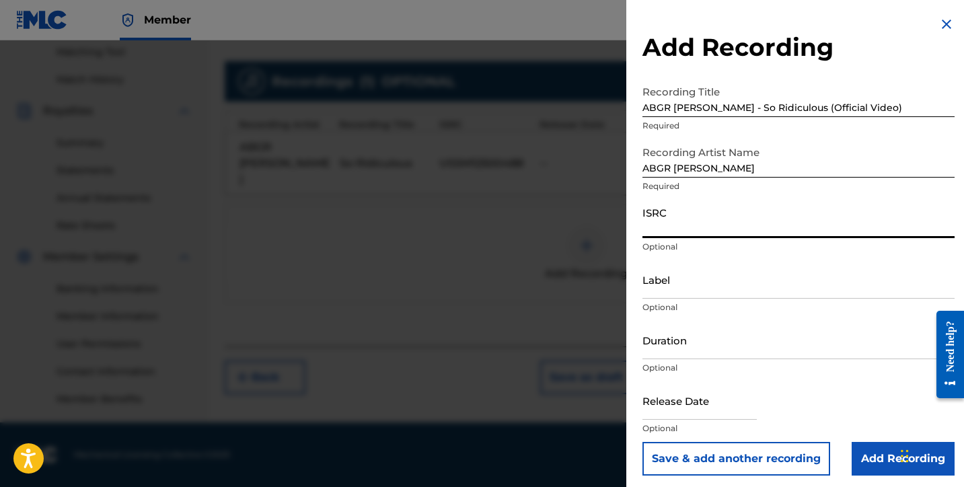
click at [822, 227] on input "ISRC" at bounding box center [799, 219] width 312 height 38
click at [921, 219] on input "ISRC" at bounding box center [799, 219] width 312 height 38
click at [894, 235] on input "ISRC" at bounding box center [799, 219] width 312 height 38
paste input "USSM12500488"
type input "USSM12500488"
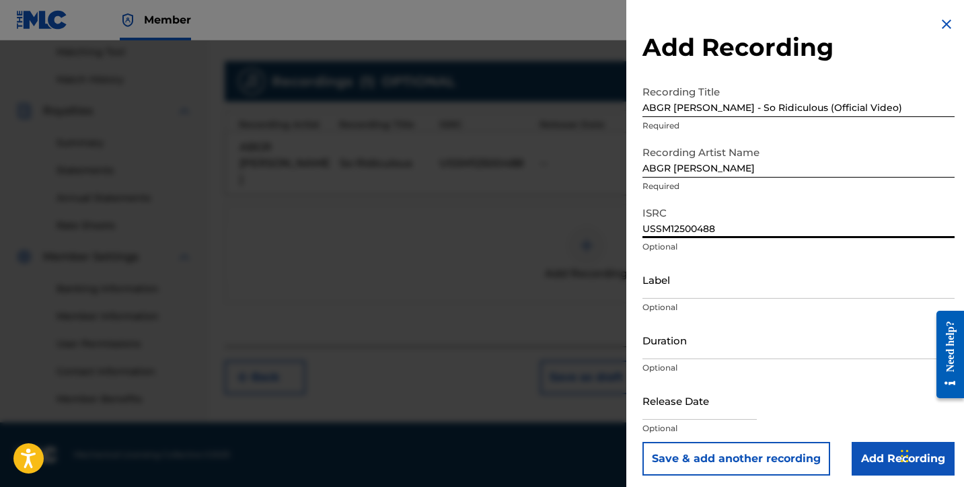
click at [849, 172] on input "ABGR [PERSON_NAME]" at bounding box center [799, 158] width 312 height 38
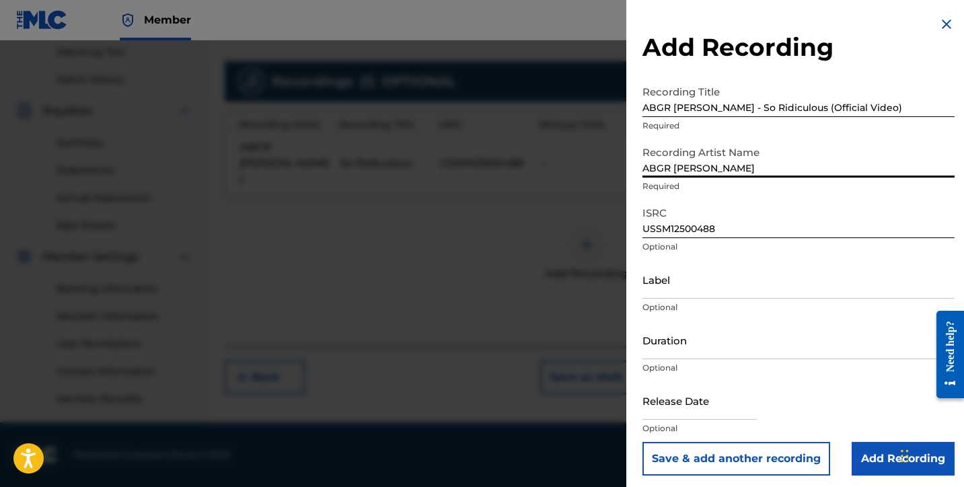
click at [789, 231] on input "USSM12500488" at bounding box center [799, 219] width 312 height 38
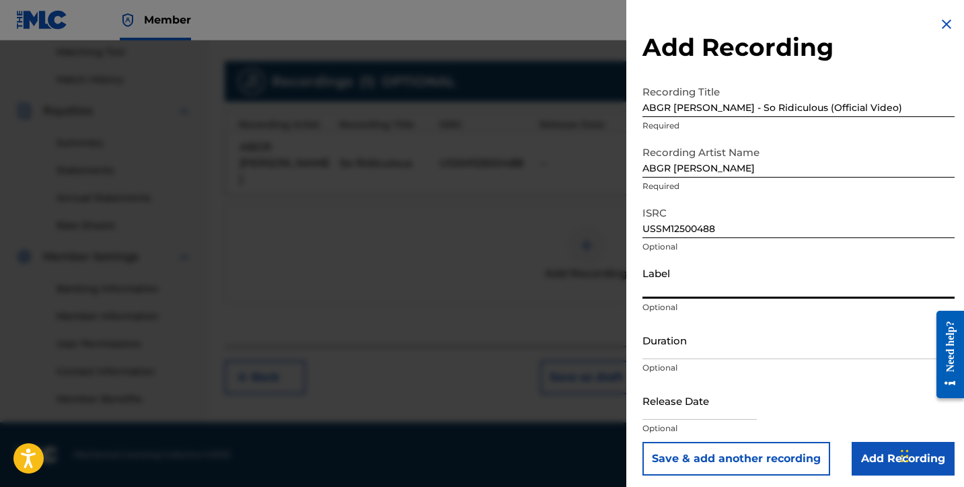
click at [705, 279] on input "Label" at bounding box center [799, 279] width 312 height 38
click at [748, 192] on div "Recording Artist Name [PERSON_NAME] Required" at bounding box center [799, 169] width 312 height 61
click at [739, 234] on input "USSM12500488" at bounding box center [799, 219] width 312 height 38
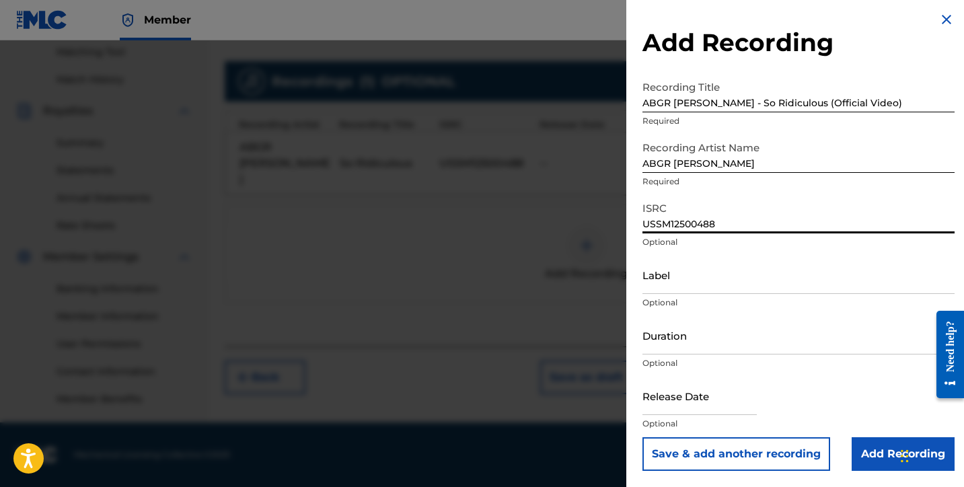
scroll to position [5, 0]
click at [852, 456] on input "Add Recording" at bounding box center [903, 454] width 103 height 34
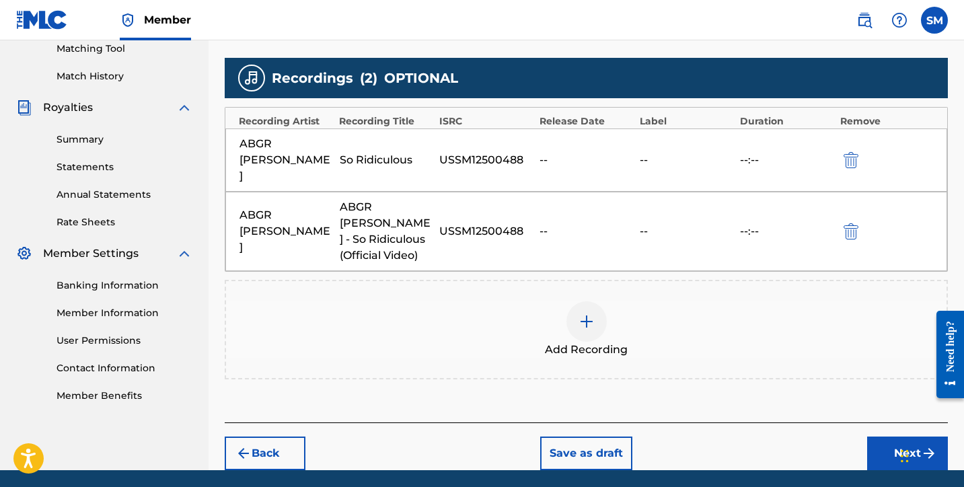
scroll to position [350, 0]
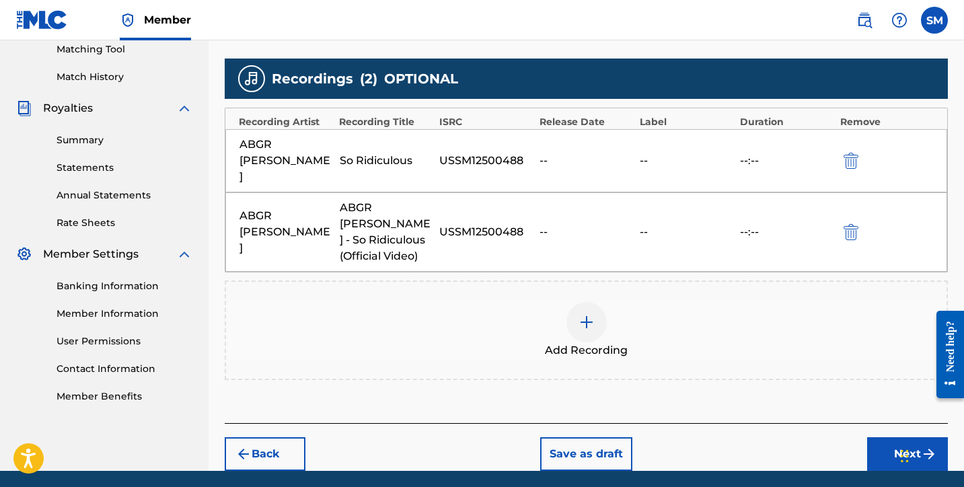
click at [875, 437] on button "Next" at bounding box center [907, 454] width 81 height 34
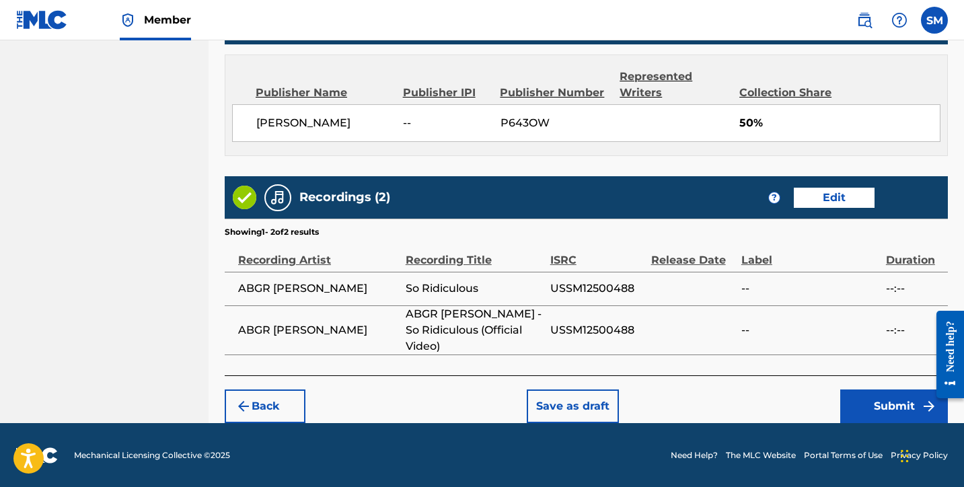
scroll to position [741, 0]
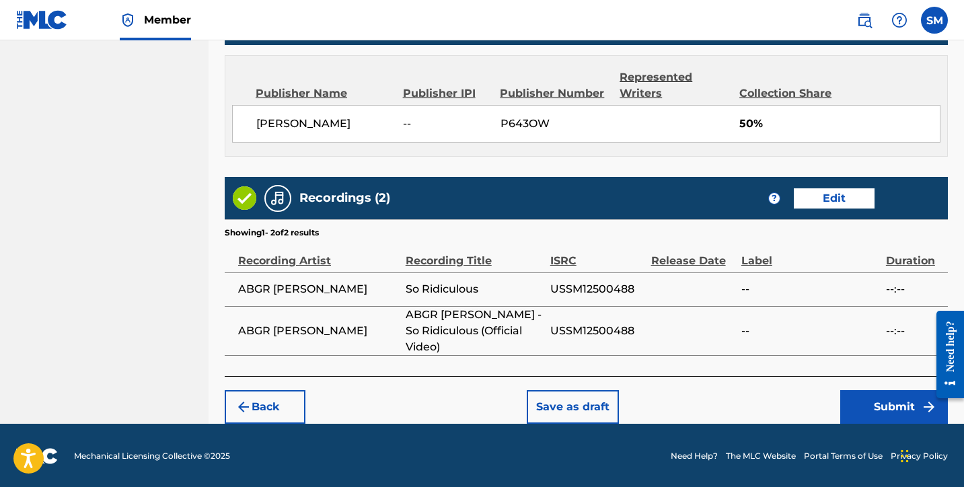
click at [879, 408] on button "Submit" at bounding box center [894, 407] width 108 height 34
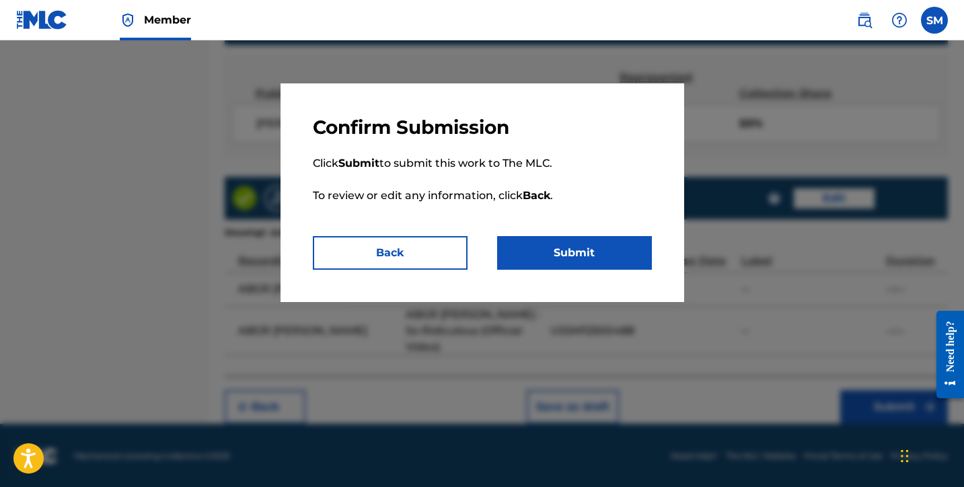
click at [617, 254] on button "Submit" at bounding box center [574, 253] width 155 height 34
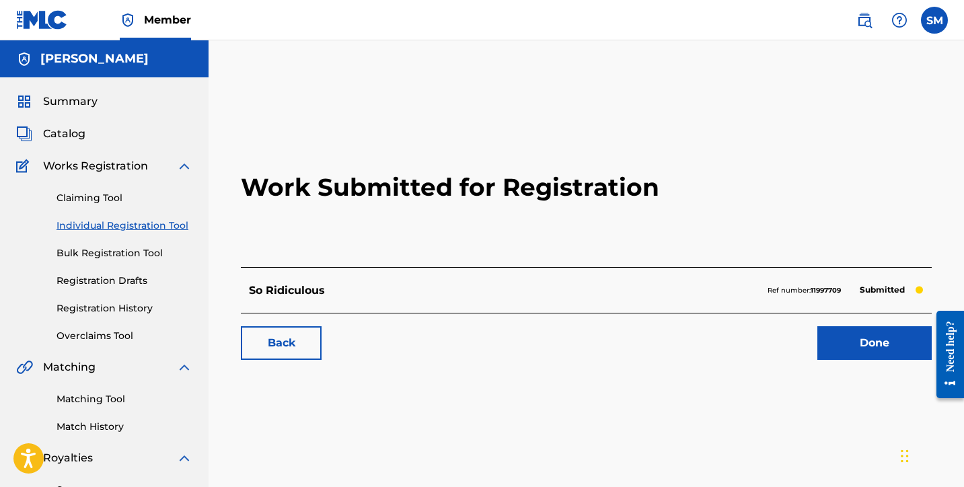
click at [888, 340] on link "Done" at bounding box center [875, 343] width 114 height 34
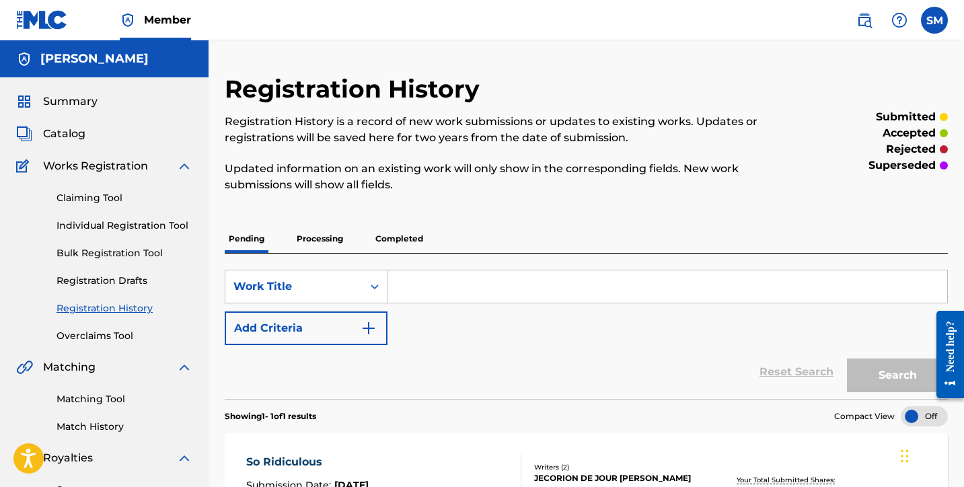
click at [434, 278] on input "Search Form" at bounding box center [668, 287] width 560 height 32
click at [128, 163] on span "Works Registration" at bounding box center [95, 166] width 105 height 16
click at [181, 166] on img at bounding box center [184, 166] width 16 height 16
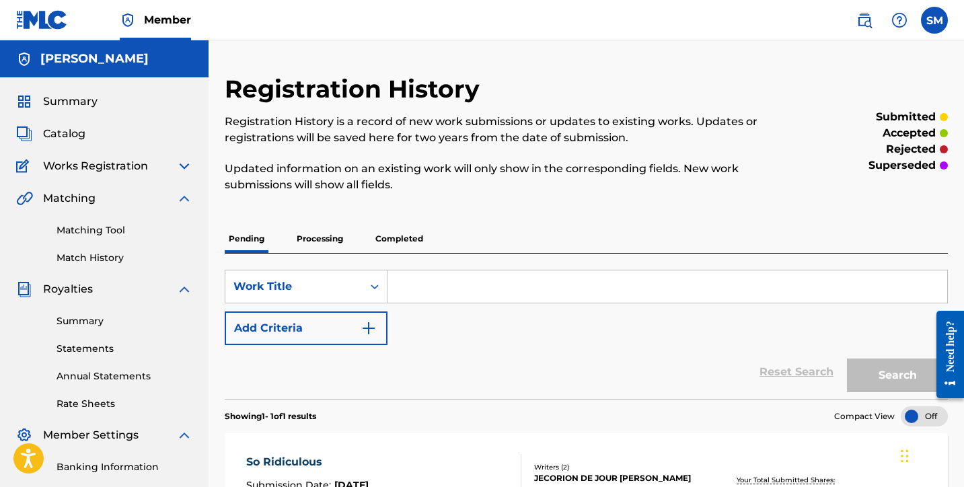
click at [181, 166] on img at bounding box center [184, 166] width 16 height 16
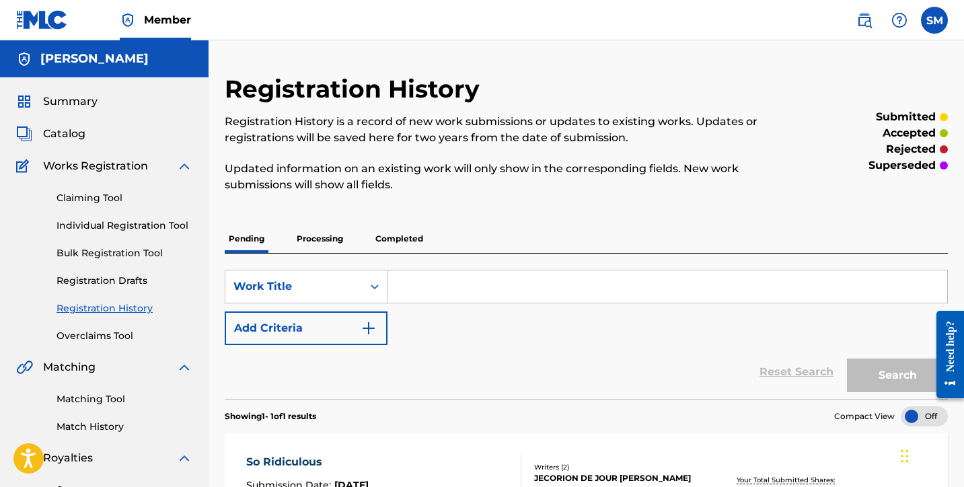
click at [618, 107] on div "Registration History Registration History is a record of new work submissions o…" at bounding box center [503, 141] width 557 height 135
click at [423, 281] on input "Search Form" at bounding box center [668, 287] width 560 height 32
click at [151, 101] on div "Summary" at bounding box center [104, 102] width 176 height 16
click at [52, 131] on span "Catalog" at bounding box center [64, 134] width 42 height 16
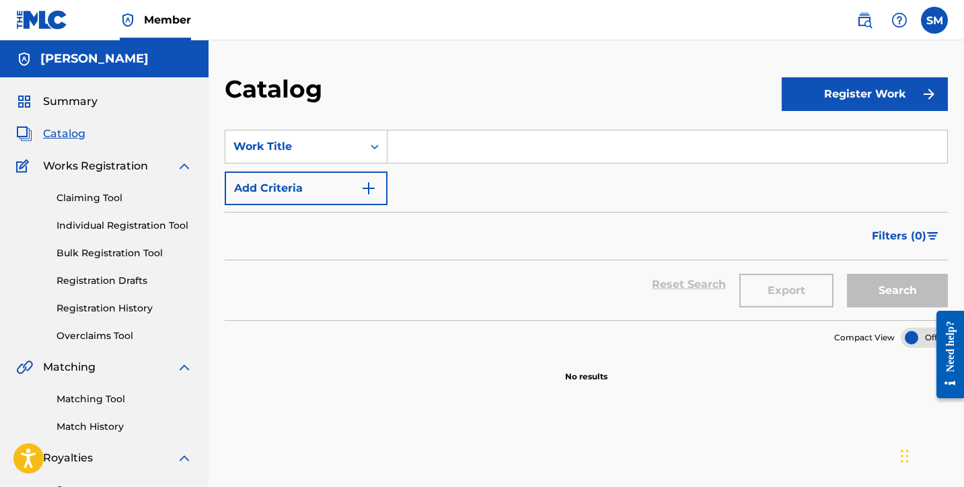
click at [118, 305] on link "Registration History" at bounding box center [125, 308] width 136 height 14
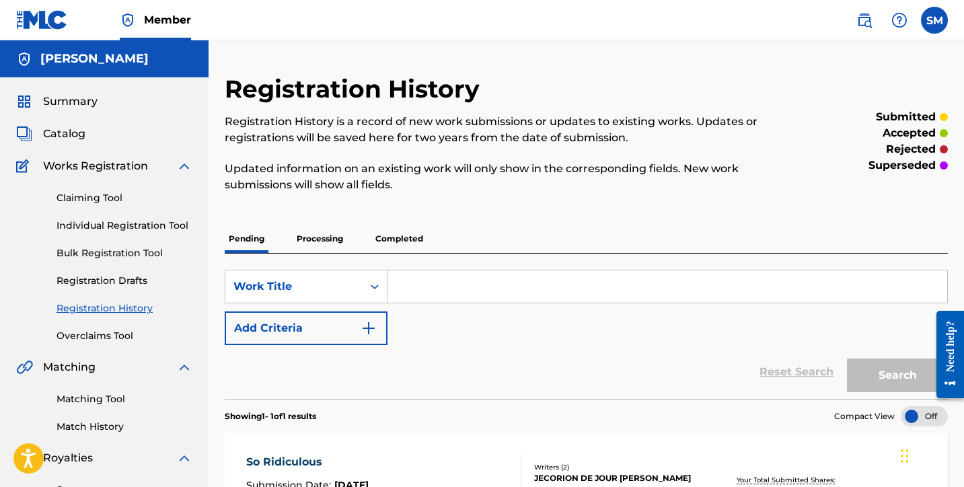
click at [103, 203] on link "Claiming Tool" at bounding box center [125, 198] width 136 height 14
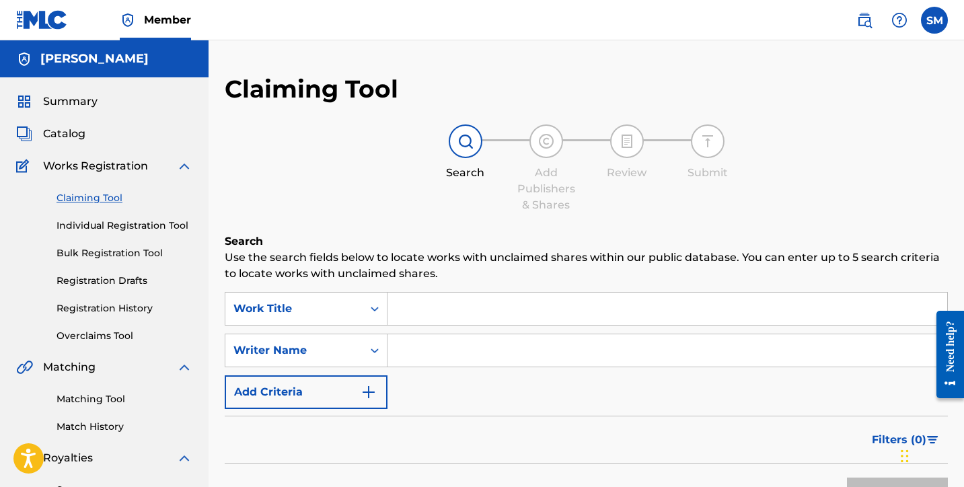
click at [93, 112] on div "Summary Catalog Works Registration Claiming Tool Individual Registration Tool B…" at bounding box center [104, 423] width 209 height 692
click at [95, 105] on span "Summary" at bounding box center [70, 102] width 55 height 16
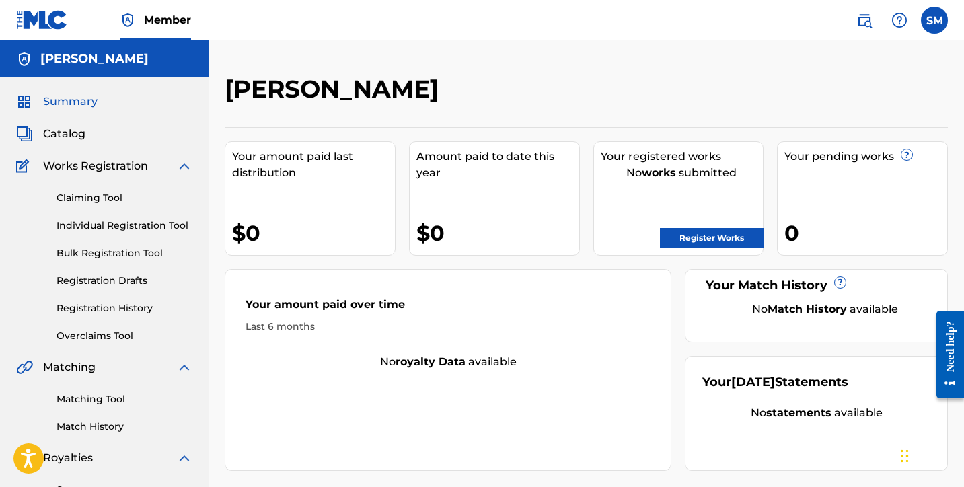
scroll to position [77, 0]
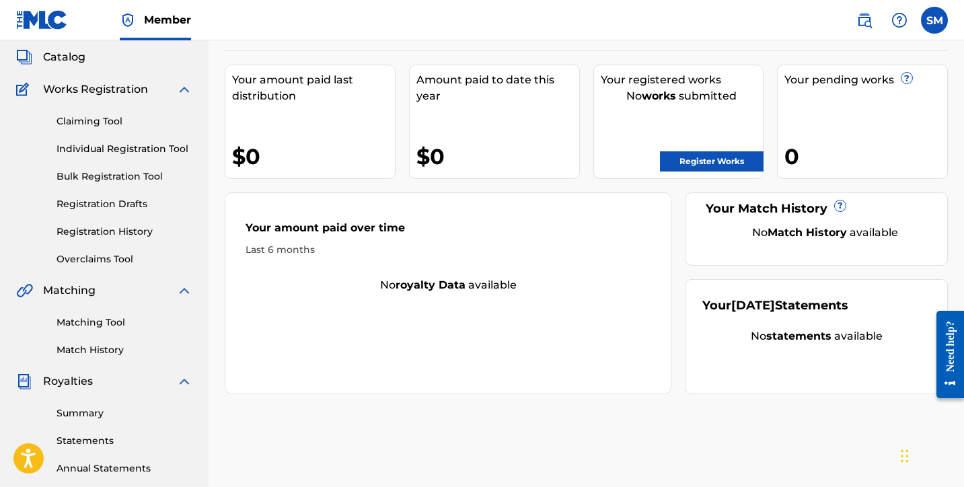
click at [700, 158] on link "Register Works" at bounding box center [712, 161] width 104 height 20
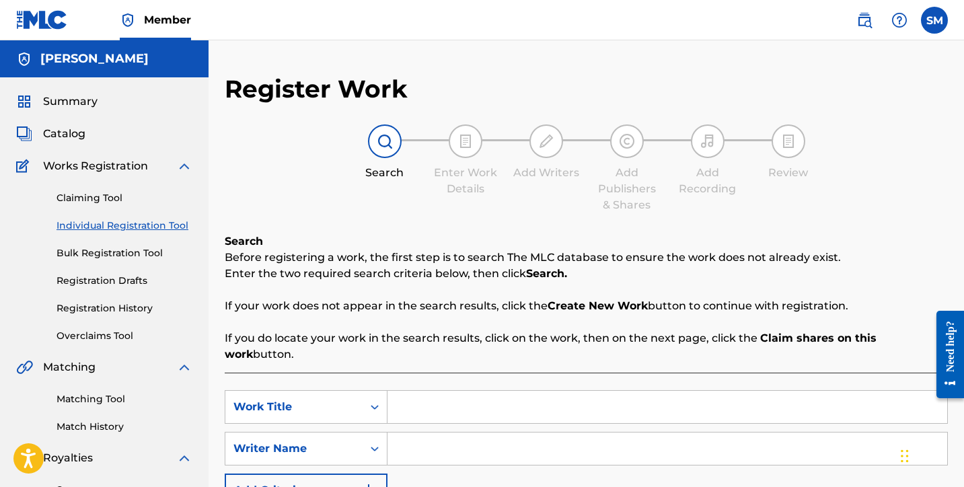
click at [432, 391] on input "Search Form" at bounding box center [668, 407] width 560 height 32
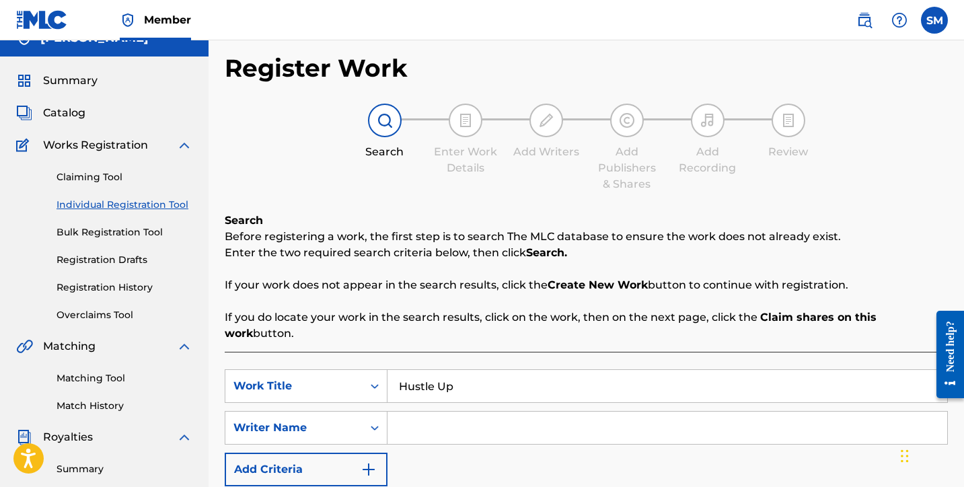
scroll to position [22, 0]
type input "Hustle Up"
click at [437, 411] on input "Search Form" at bounding box center [668, 427] width 560 height 32
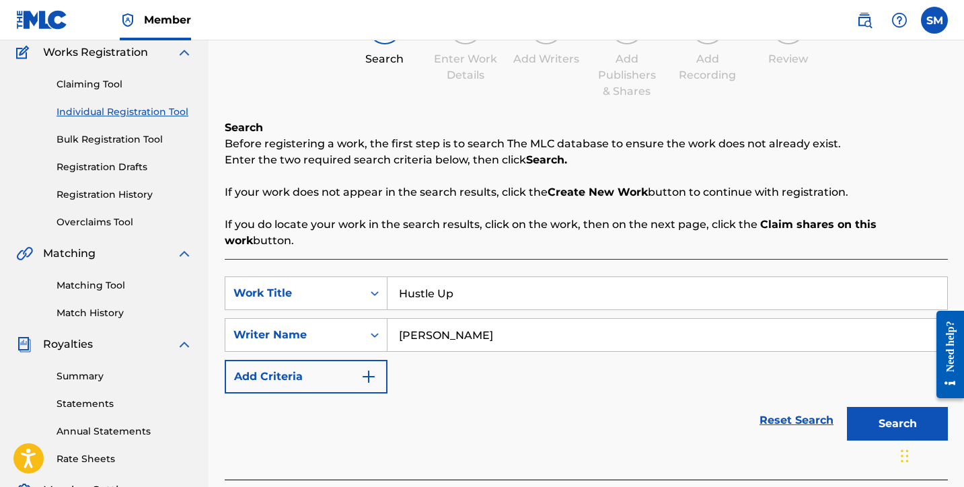
scroll to position [129, 0]
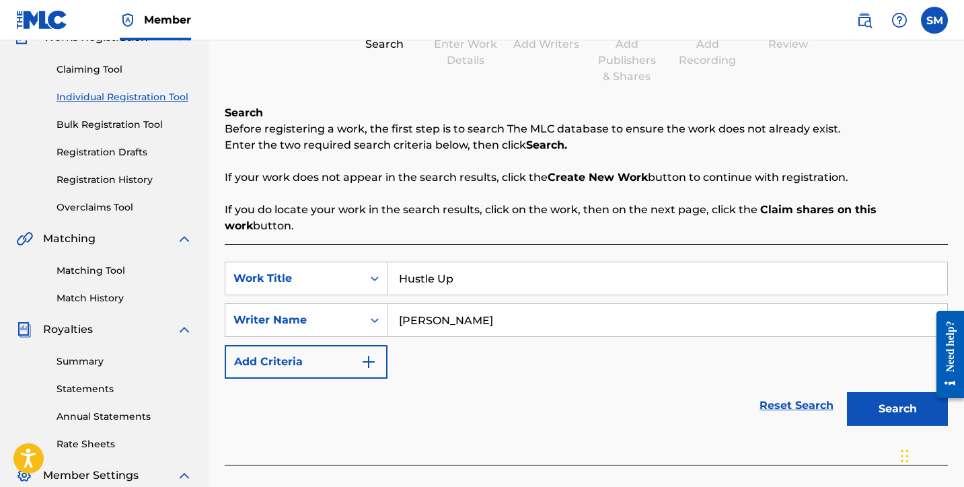
type input "[PERSON_NAME]"
click at [869, 396] on button "Search" at bounding box center [897, 409] width 101 height 34
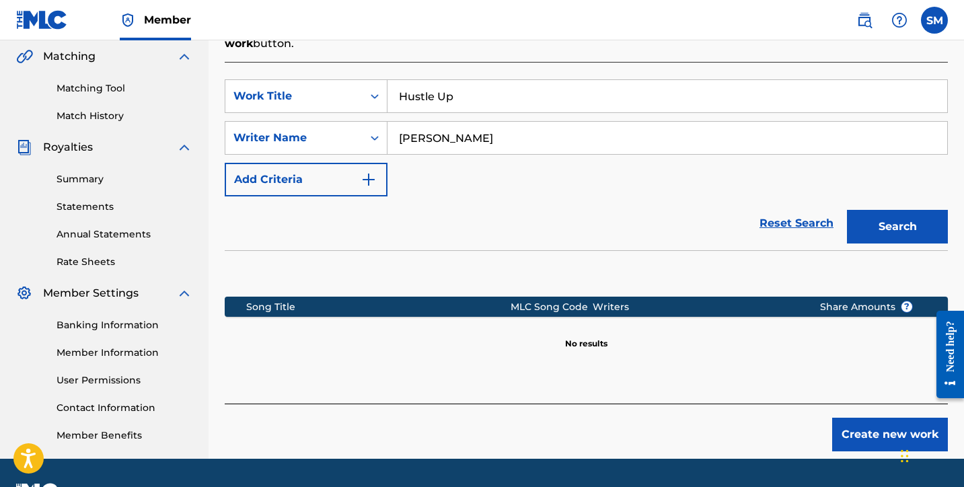
scroll to position [312, 0]
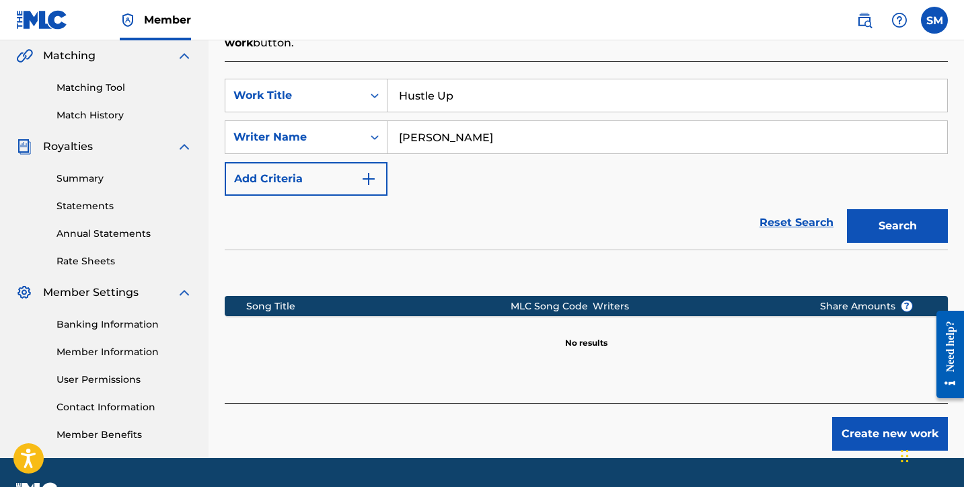
click at [893, 418] on button "Create new work" at bounding box center [890, 434] width 116 height 34
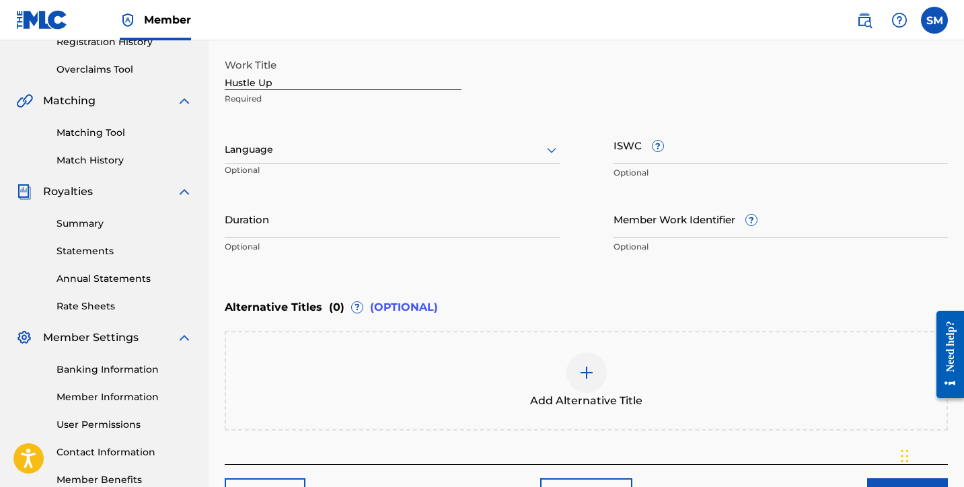
scroll to position [259, 0]
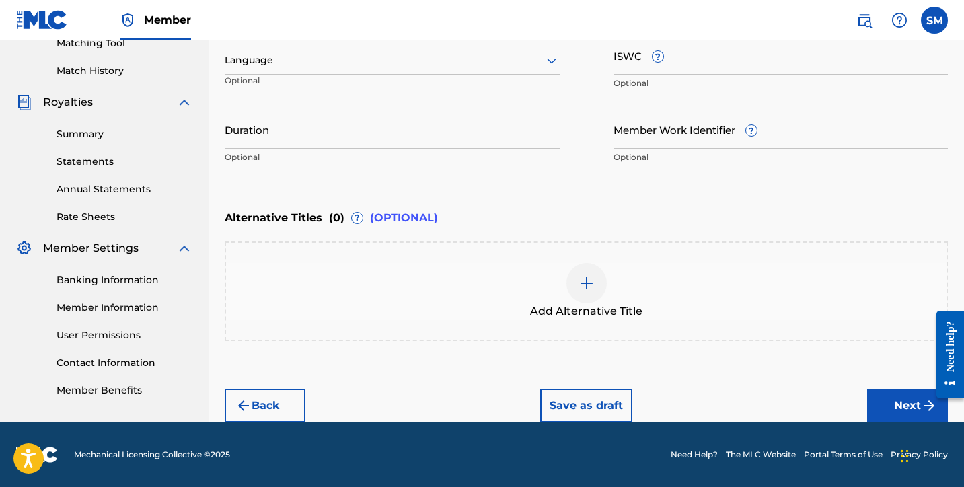
click at [886, 412] on button "Next" at bounding box center [907, 406] width 81 height 34
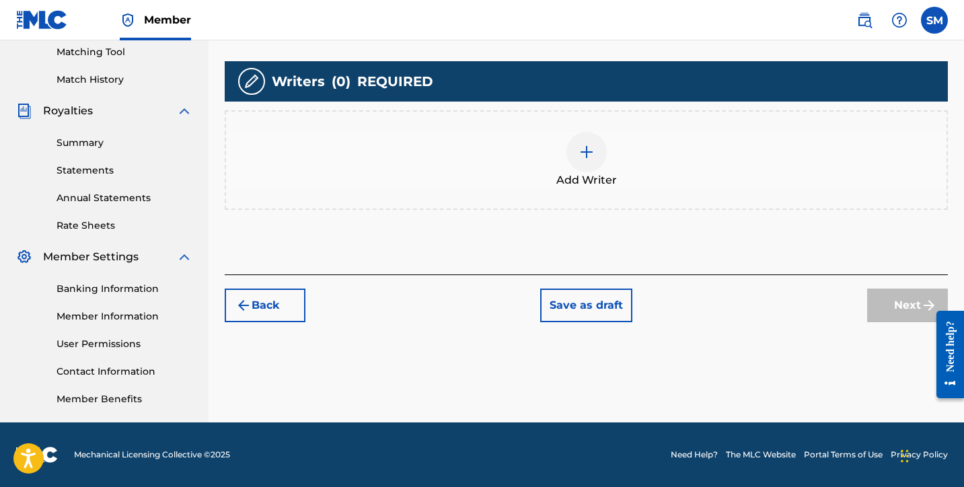
click at [589, 151] on img at bounding box center [587, 152] width 16 height 16
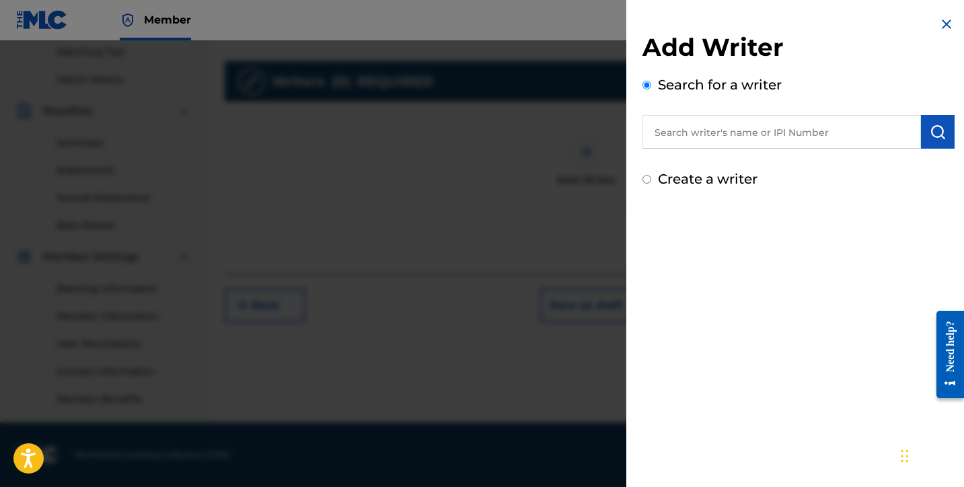
click at [705, 132] on input "text" at bounding box center [782, 132] width 279 height 34
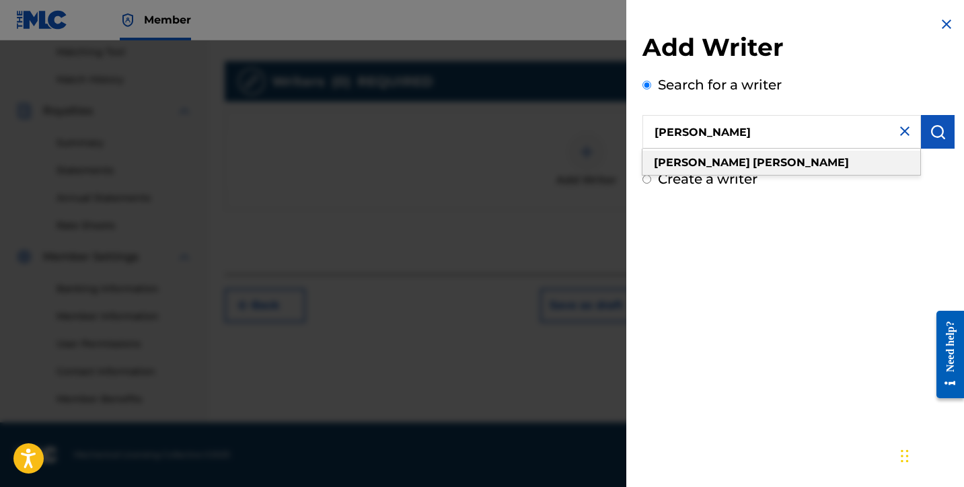
type input "[PERSON_NAME]"
drag, startPoint x: 711, startPoint y: 155, endPoint x: 949, endPoint y: 130, distance: 238.8
click at [949, 130] on button "submit" at bounding box center [938, 132] width 34 height 34
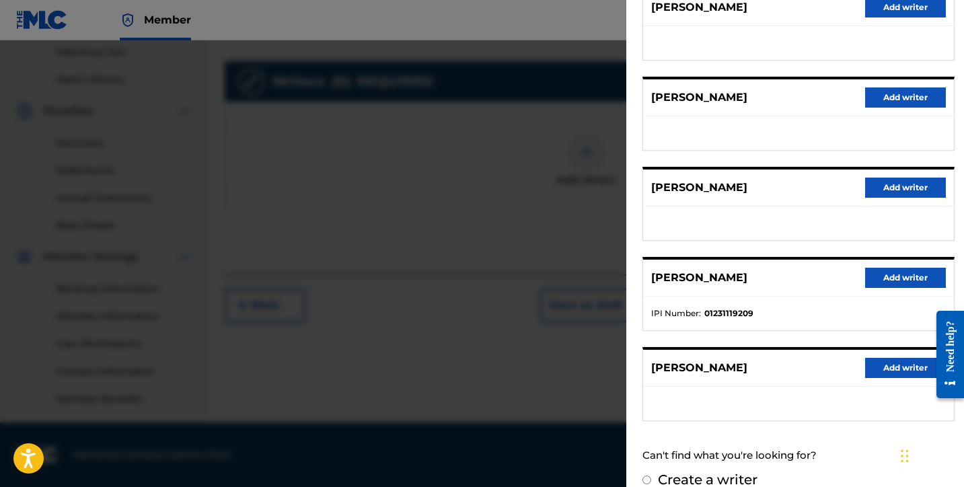
scroll to position [201, 0]
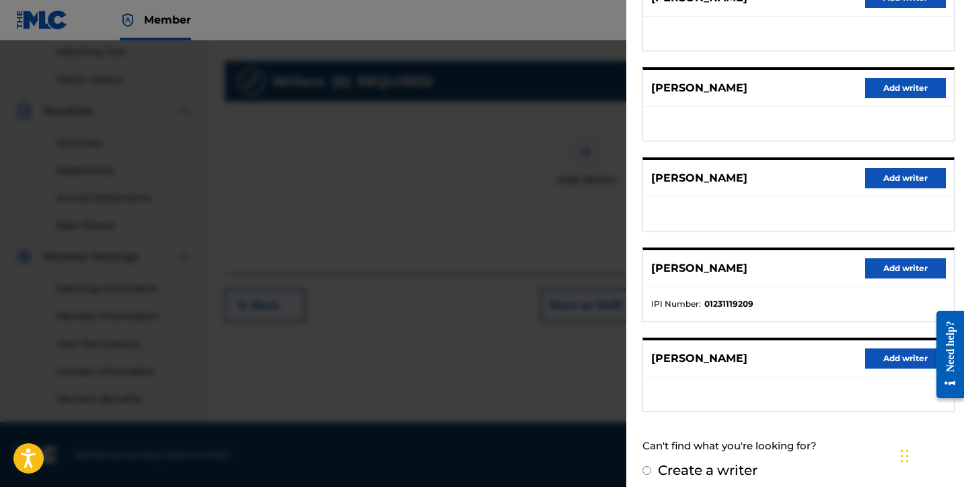
click at [890, 264] on button "Add writer" at bounding box center [905, 268] width 81 height 20
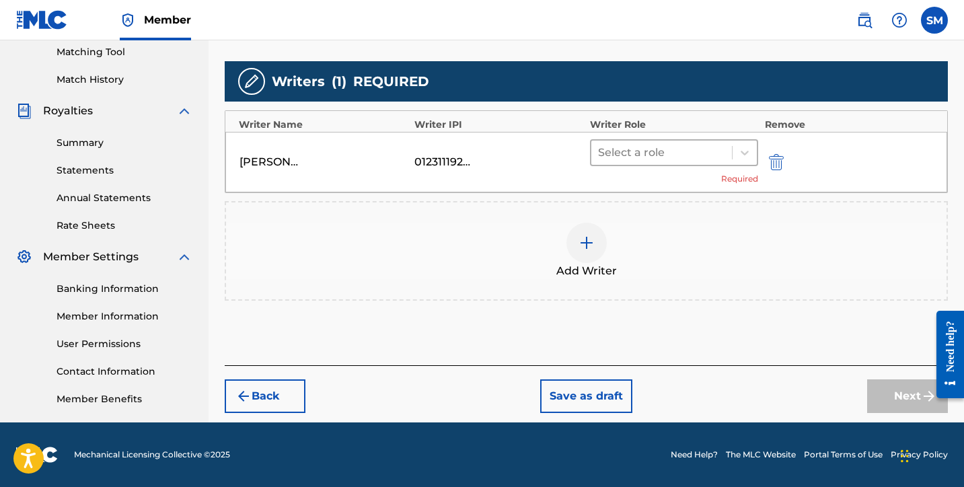
click at [655, 157] on div at bounding box center [661, 152] width 127 height 19
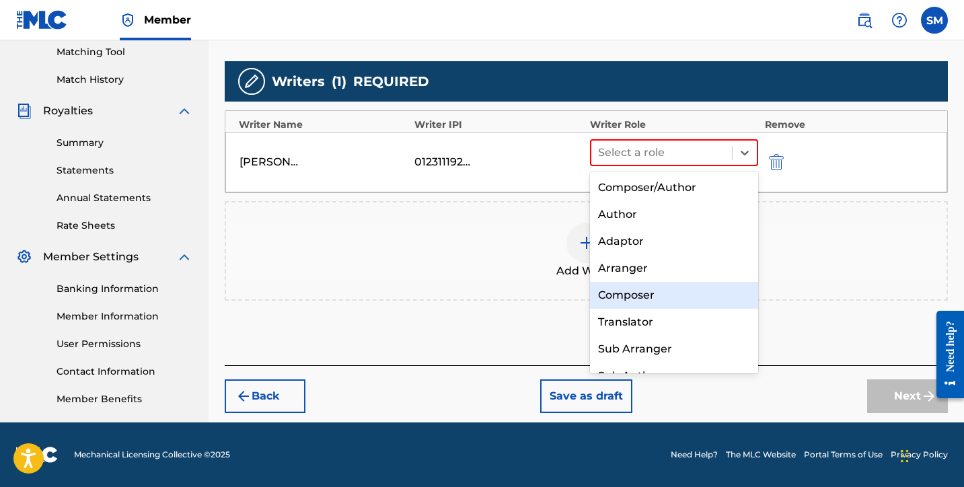
click at [633, 291] on div "Composer" at bounding box center [674, 295] width 168 height 27
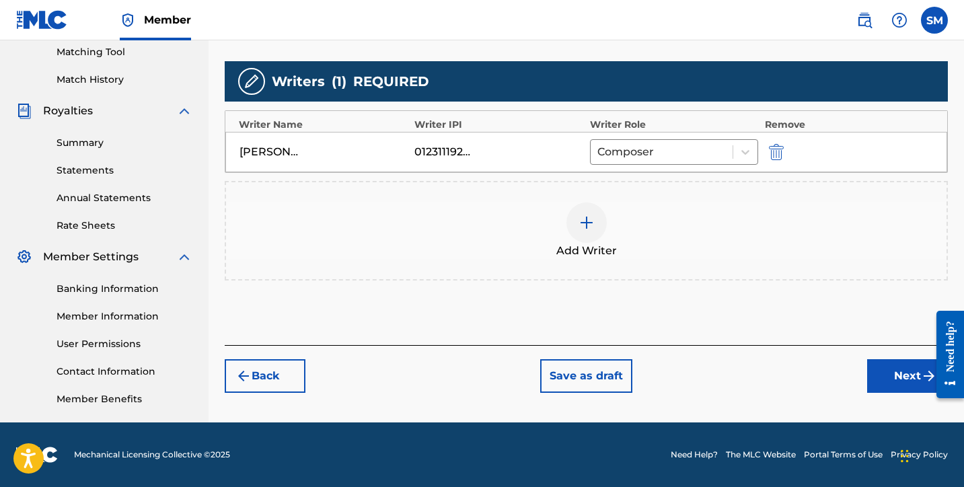
click at [595, 220] on div at bounding box center [587, 223] width 40 height 40
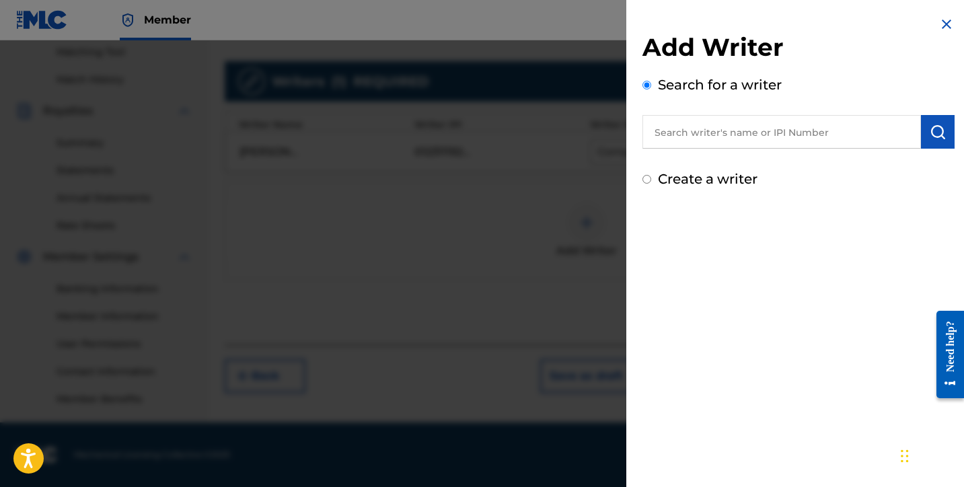
click at [702, 137] on input "text" at bounding box center [782, 132] width 279 height 34
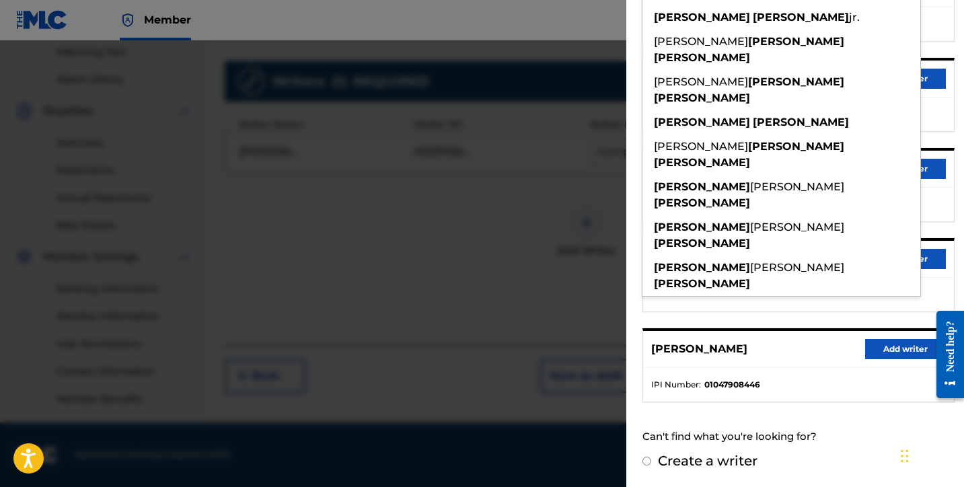
scroll to position [209, 0]
type input "[PERSON_NAME]"
click at [779, 423] on div "Can't find what you're looking for?" at bounding box center [799, 437] width 312 height 29
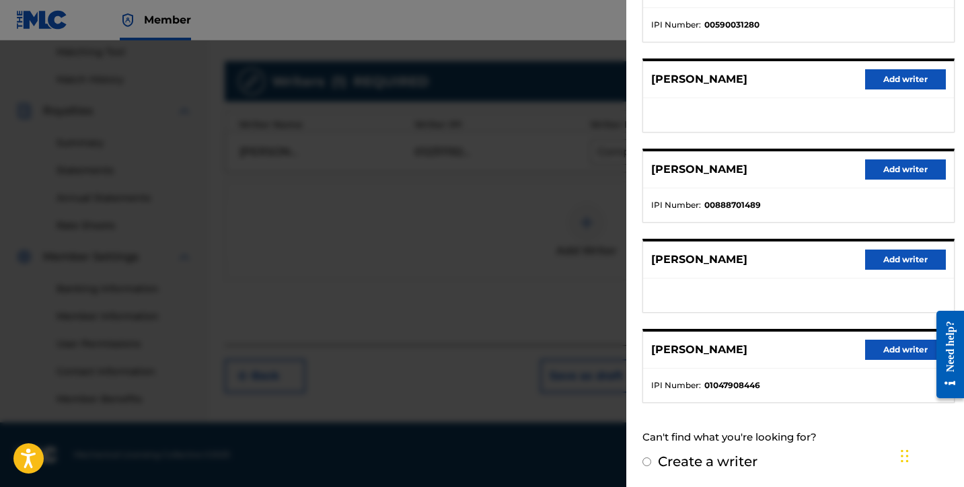
click at [875, 350] on button "Add writer" at bounding box center [905, 350] width 81 height 20
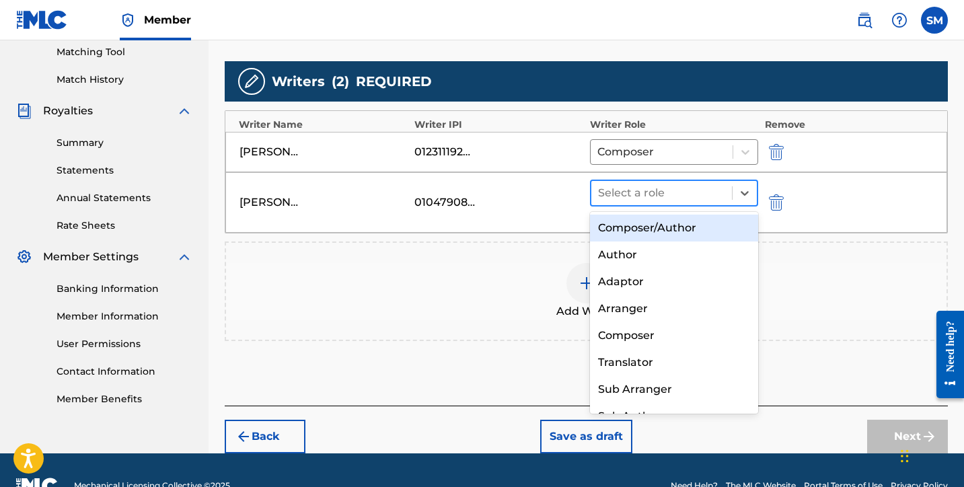
click at [703, 194] on div at bounding box center [661, 193] width 127 height 19
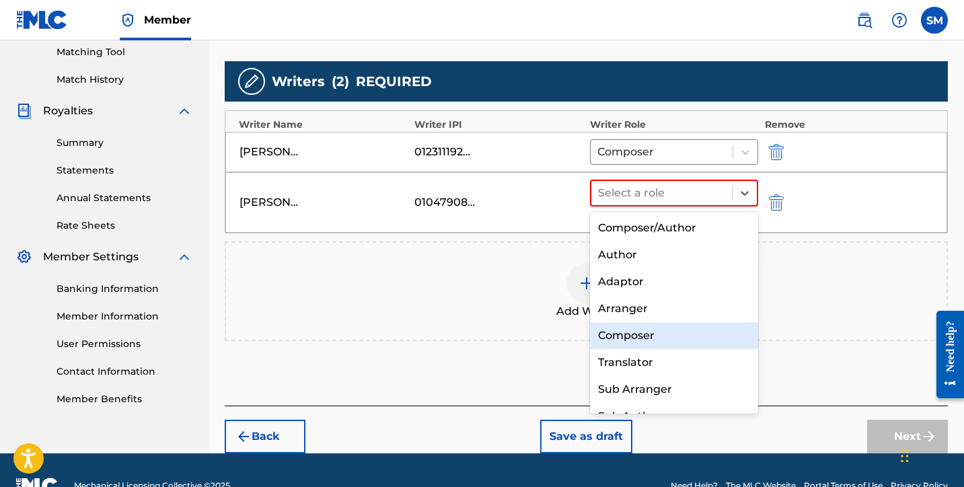
click at [668, 333] on div "Composer" at bounding box center [674, 335] width 168 height 27
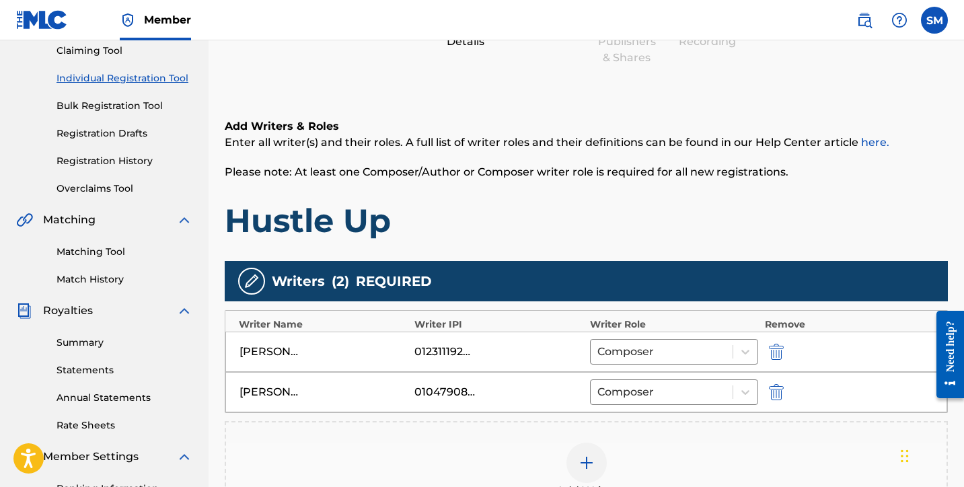
scroll to position [358, 0]
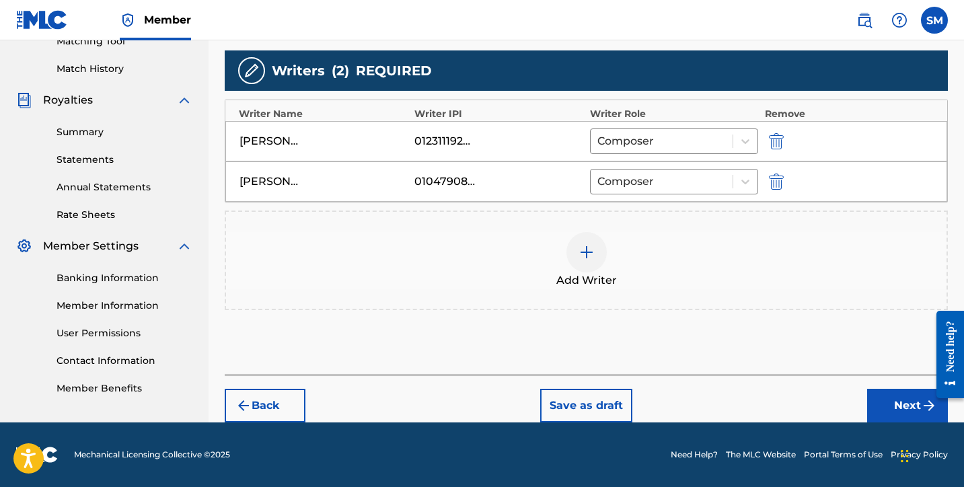
click at [586, 245] on img at bounding box center [587, 252] width 16 height 16
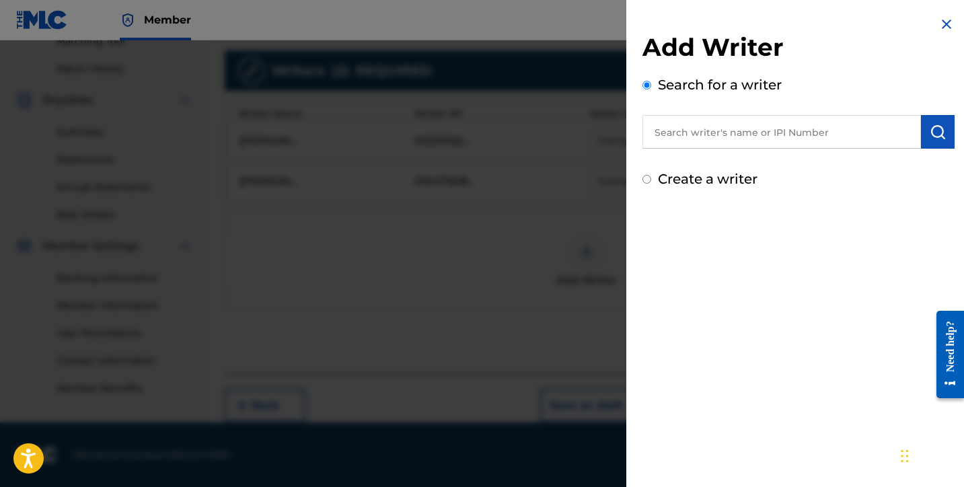
click at [939, 16] on img at bounding box center [947, 24] width 16 height 16
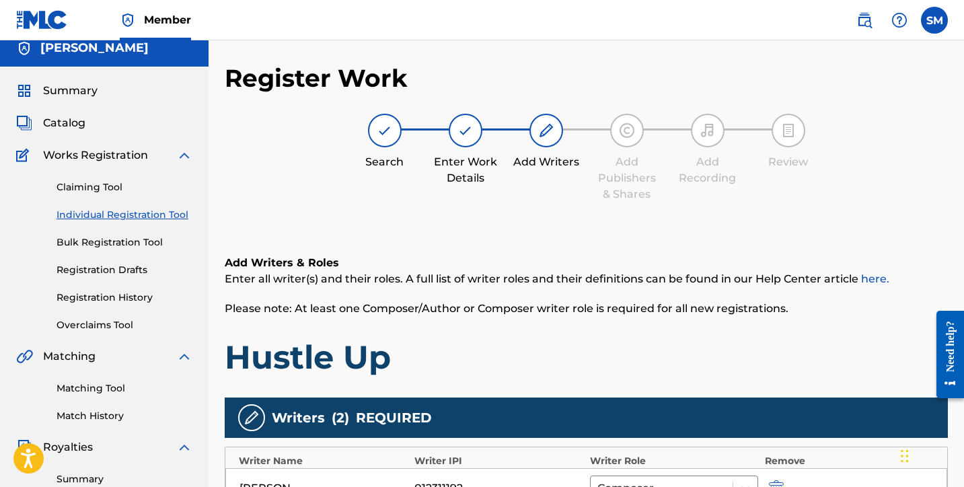
scroll to position [304, 0]
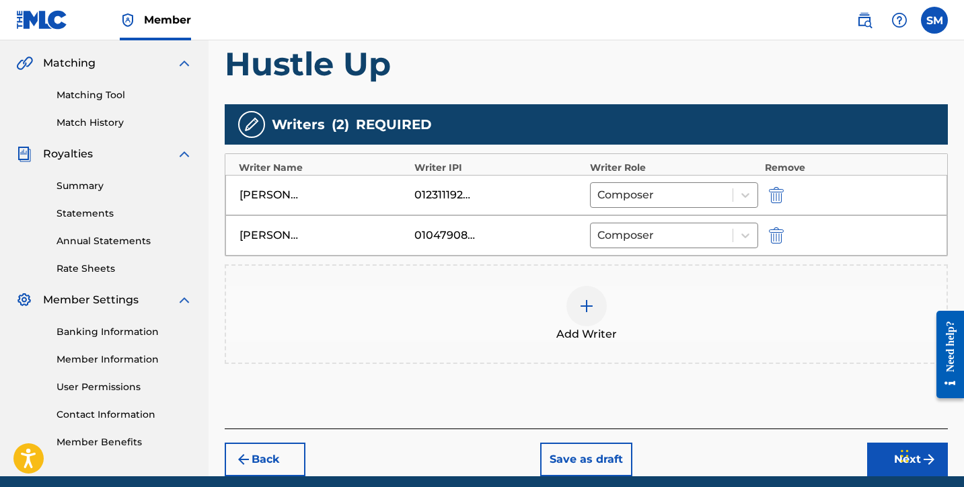
click at [591, 303] on img at bounding box center [587, 306] width 16 height 16
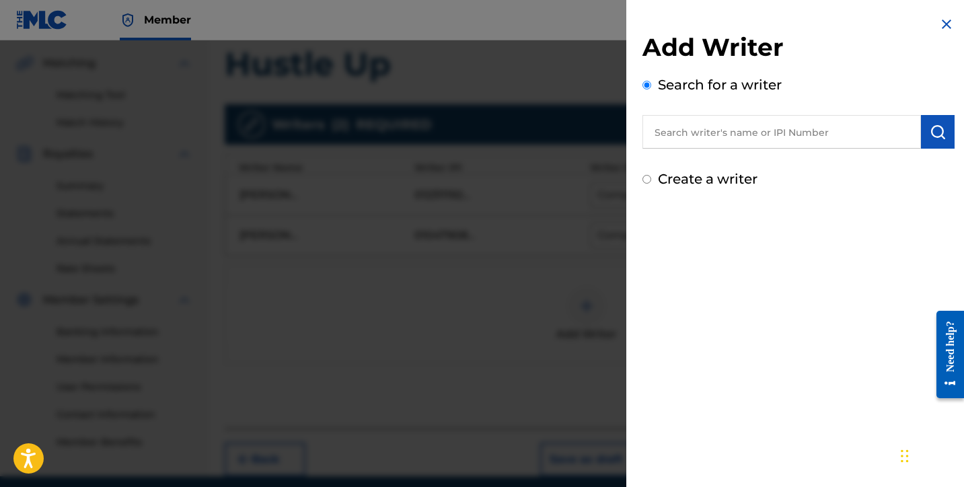
click at [791, 130] on input "text" at bounding box center [782, 132] width 279 height 34
click at [952, 15] on div "Add Writer Search for a writer Create a writer" at bounding box center [798, 102] width 345 height 205
click at [945, 19] on img at bounding box center [947, 24] width 16 height 16
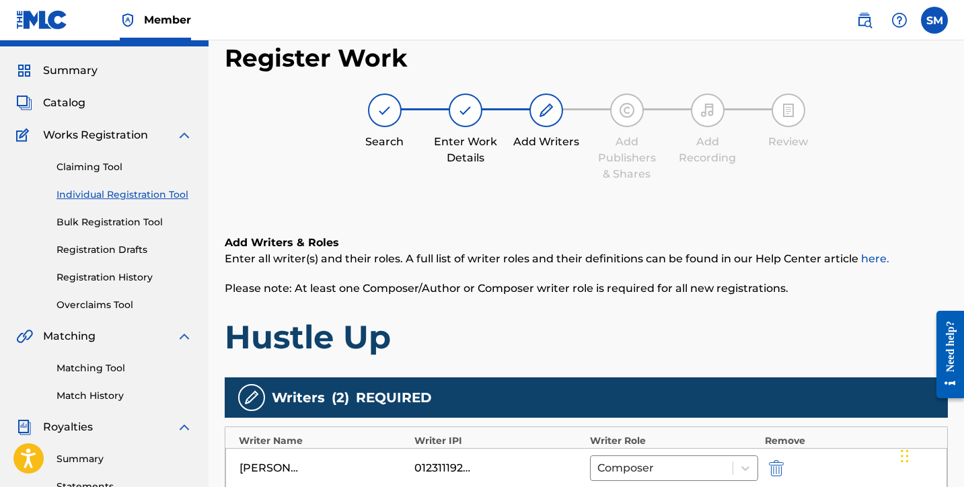
scroll to position [358, 0]
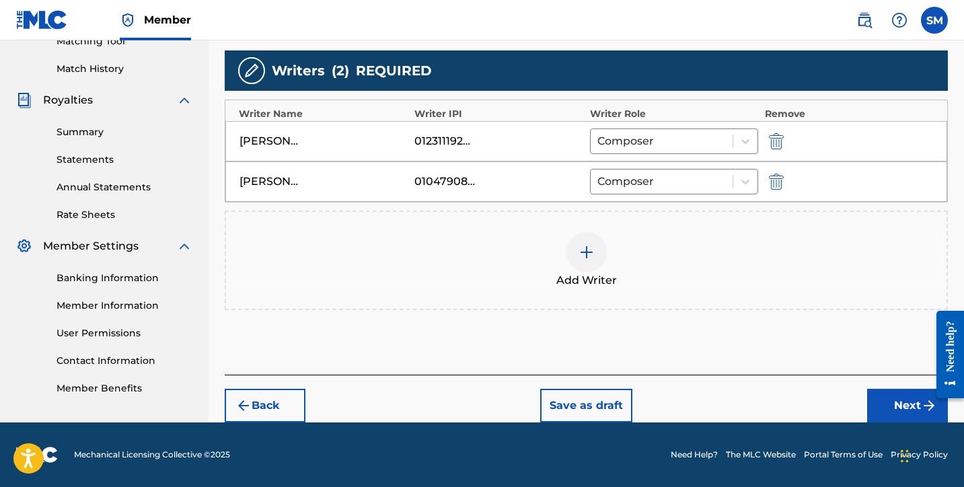
click at [583, 236] on div at bounding box center [587, 252] width 40 height 40
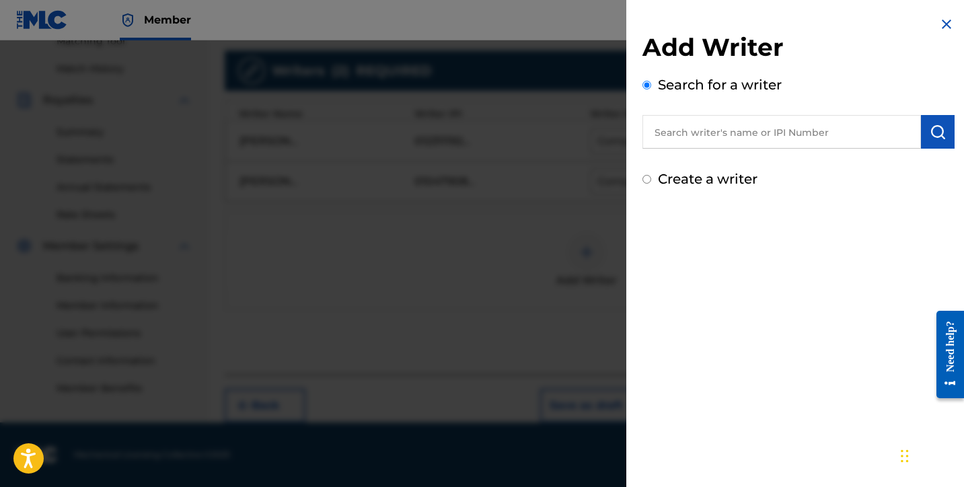
click at [768, 139] on input "text" at bounding box center [782, 132] width 279 height 34
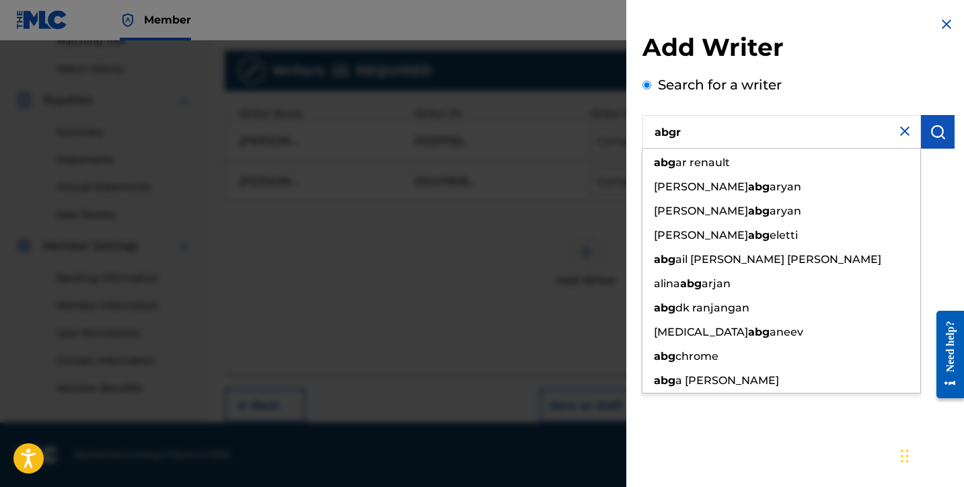
type input "abgr"
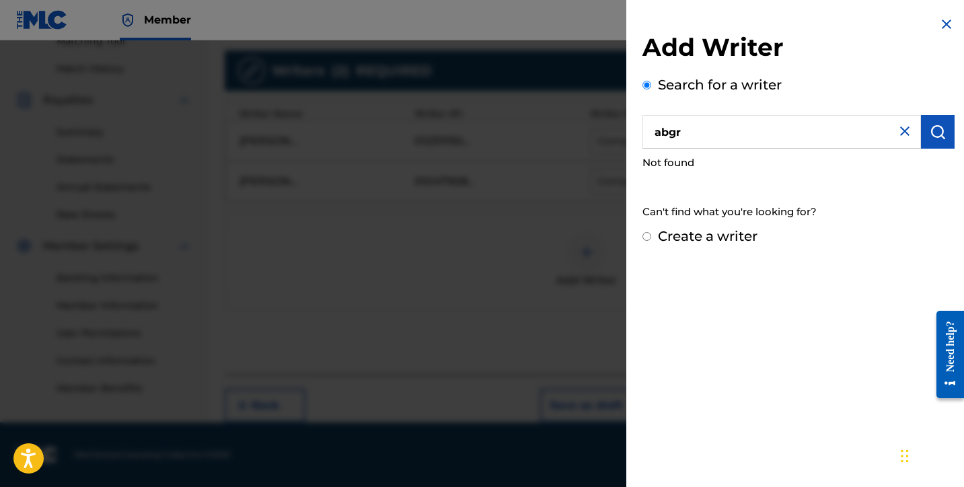
click at [945, 23] on img at bounding box center [947, 24] width 16 height 16
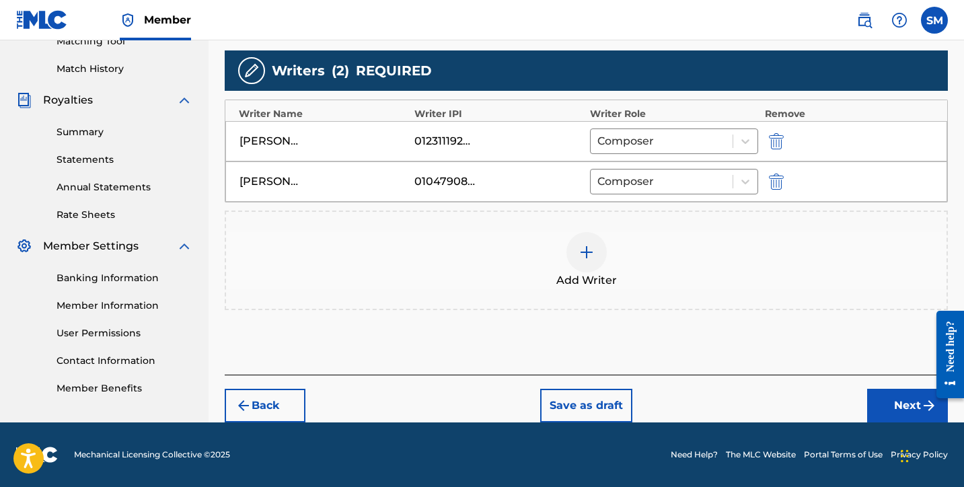
click at [871, 281] on div "Add Writer" at bounding box center [586, 260] width 721 height 57
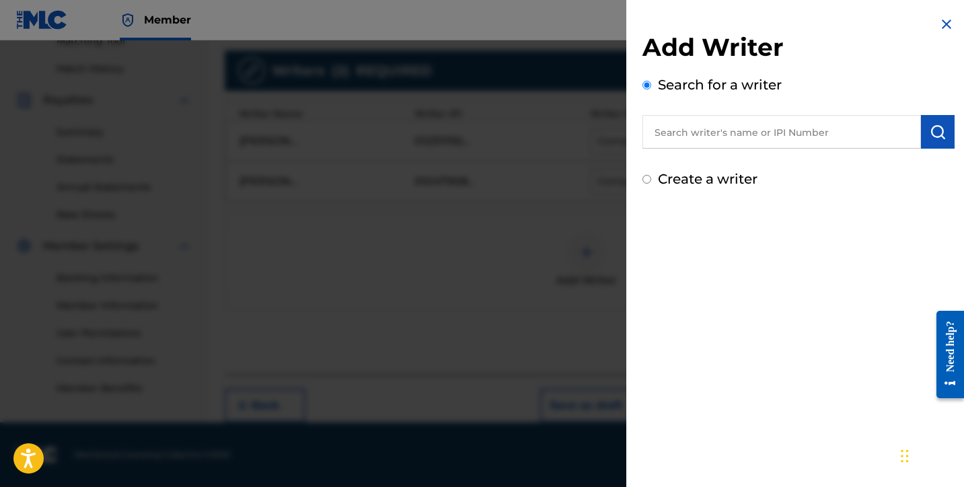
click at [942, 25] on img at bounding box center [947, 24] width 16 height 16
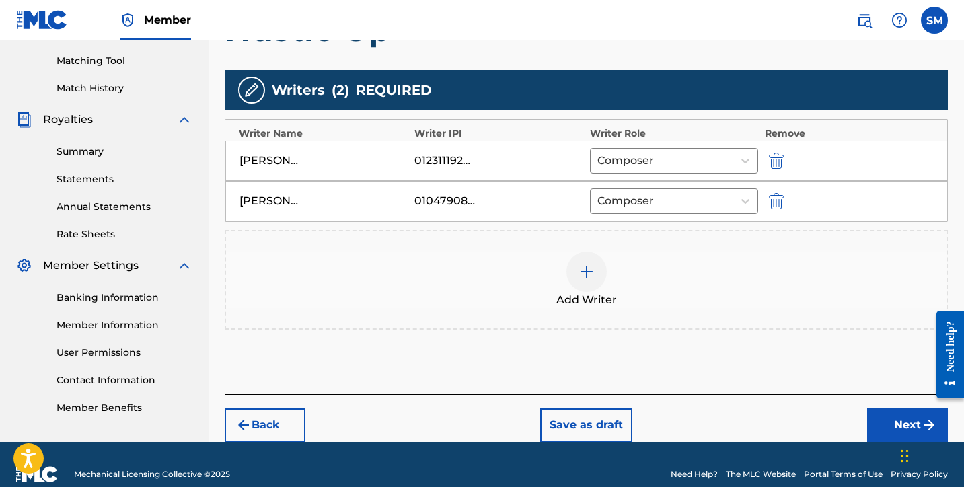
scroll to position [322, 0]
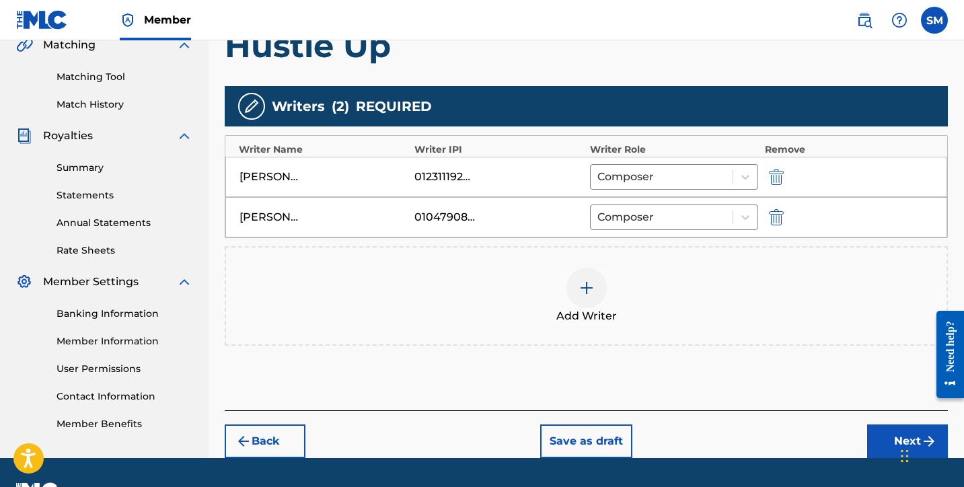
click at [587, 288] on img at bounding box center [587, 288] width 16 height 16
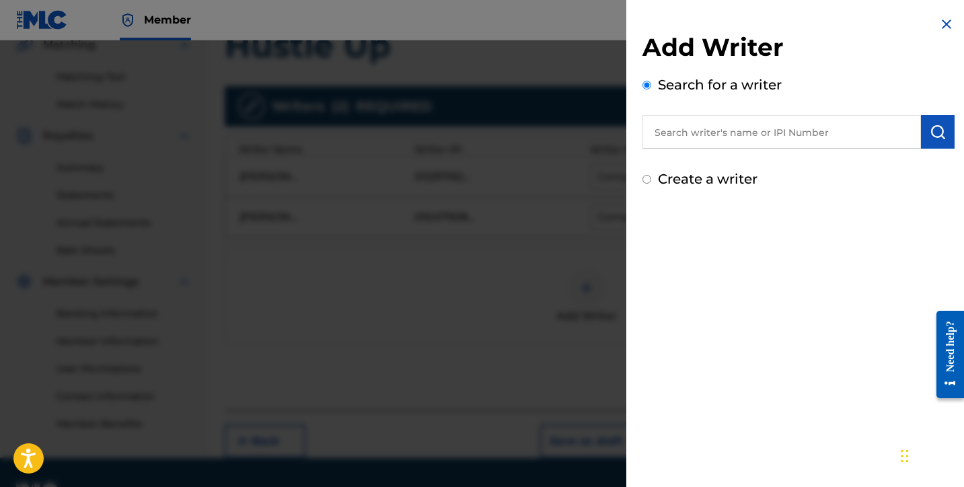
click at [941, 20] on img at bounding box center [947, 24] width 16 height 16
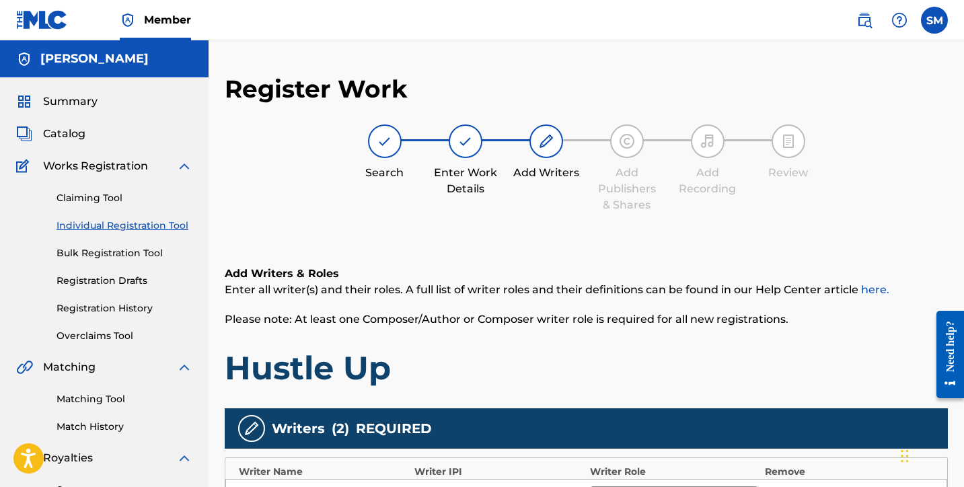
scroll to position [0, 0]
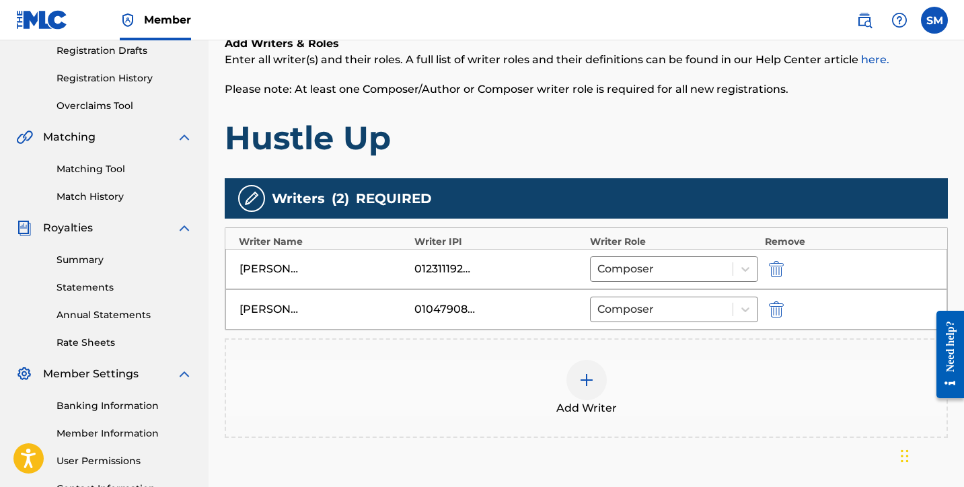
click at [598, 363] on div "Add Writer" at bounding box center [586, 388] width 721 height 57
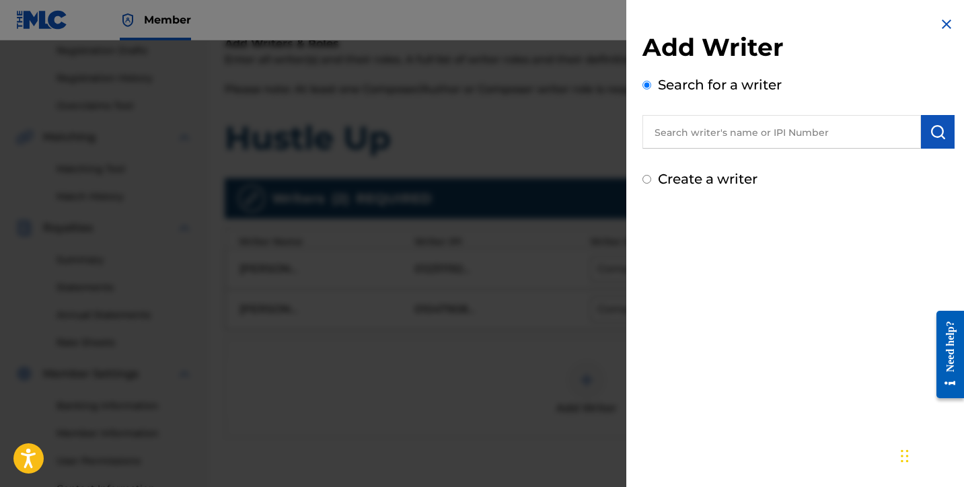
click at [682, 129] on input "text" at bounding box center [782, 132] width 279 height 34
type input "e"
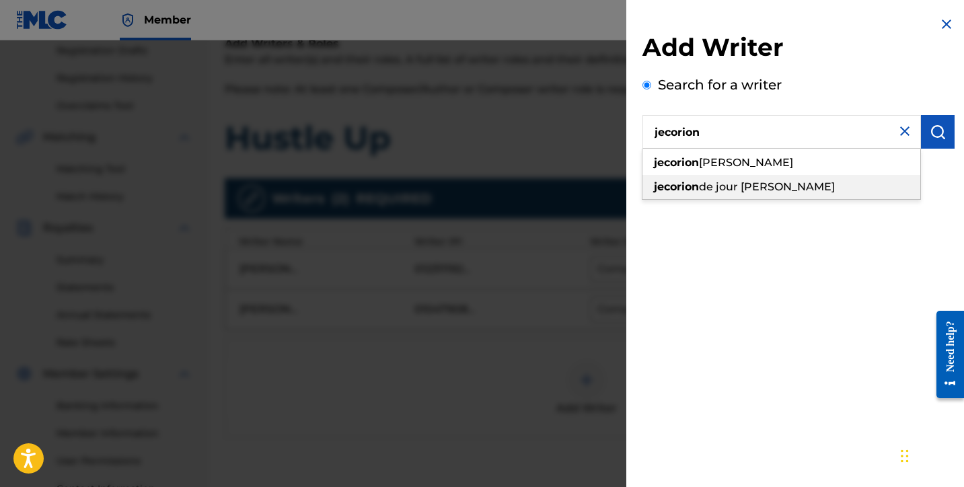
click at [709, 197] on div "jecorion de jour [PERSON_NAME]" at bounding box center [782, 187] width 278 height 24
type input "jecorion de jour [PERSON_NAME]"
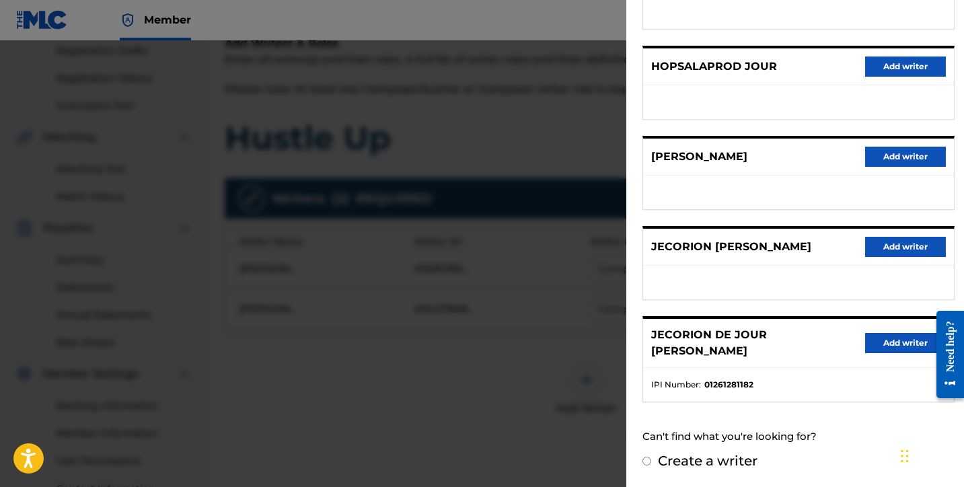
scroll to position [221, 0]
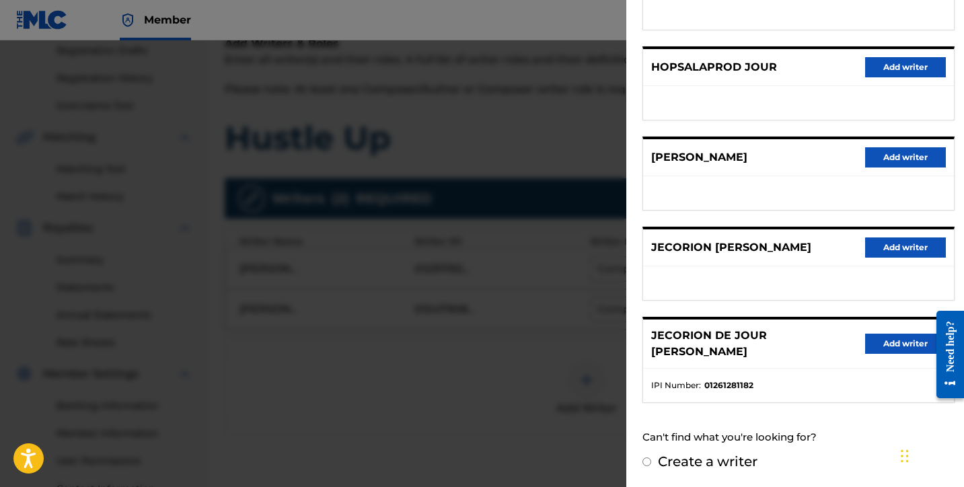
click at [867, 343] on button "Add writer" at bounding box center [905, 344] width 81 height 20
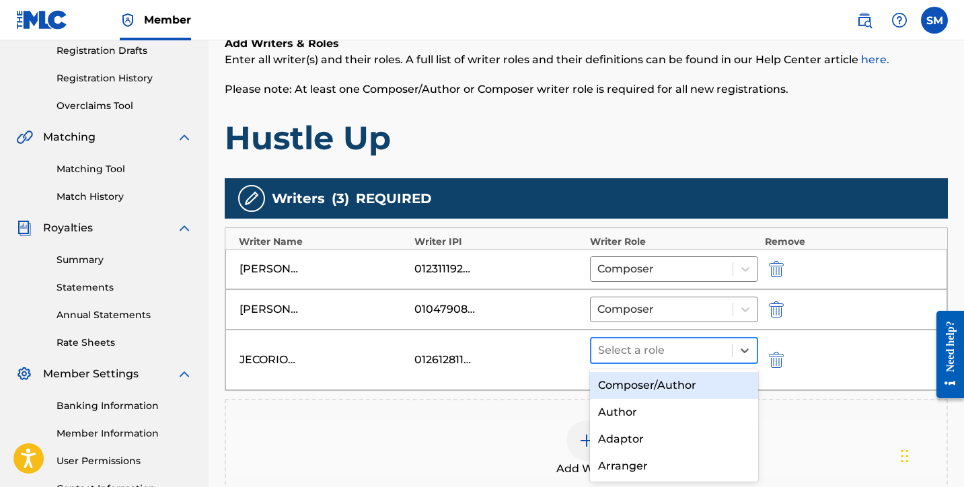
click at [703, 351] on div at bounding box center [661, 350] width 127 height 19
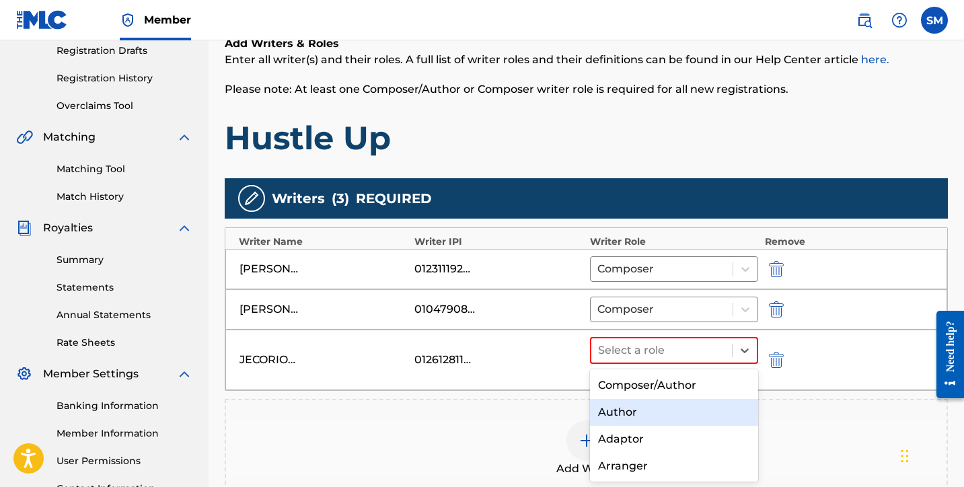
click at [651, 406] on div "Author" at bounding box center [674, 412] width 168 height 27
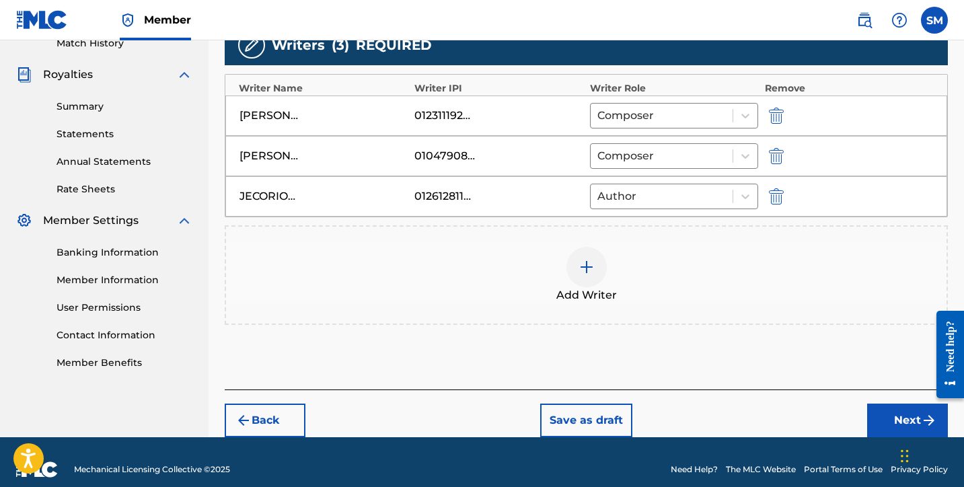
scroll to position [378, 1]
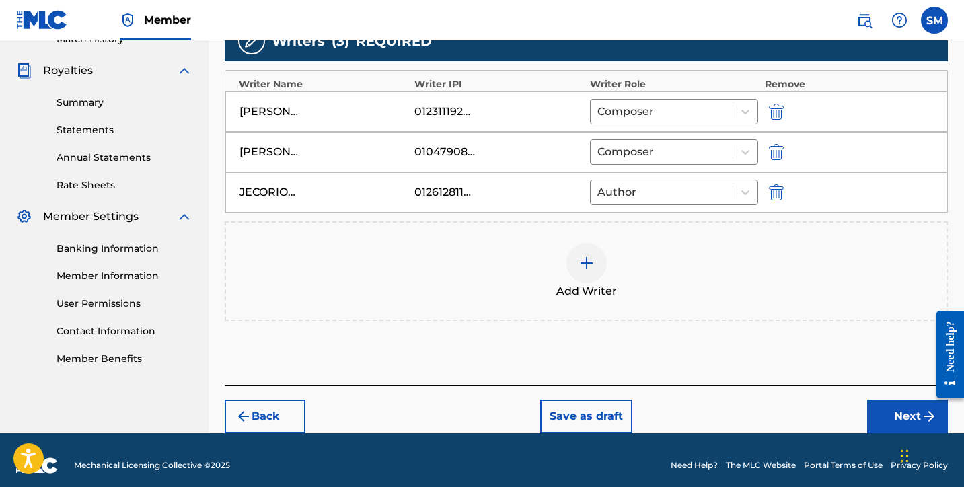
click at [874, 411] on button "Next" at bounding box center [907, 417] width 81 height 34
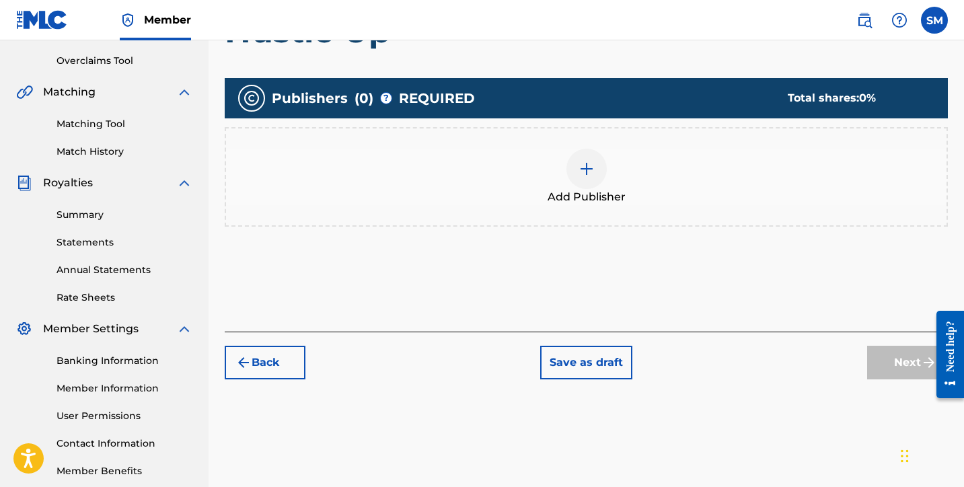
scroll to position [246, 0]
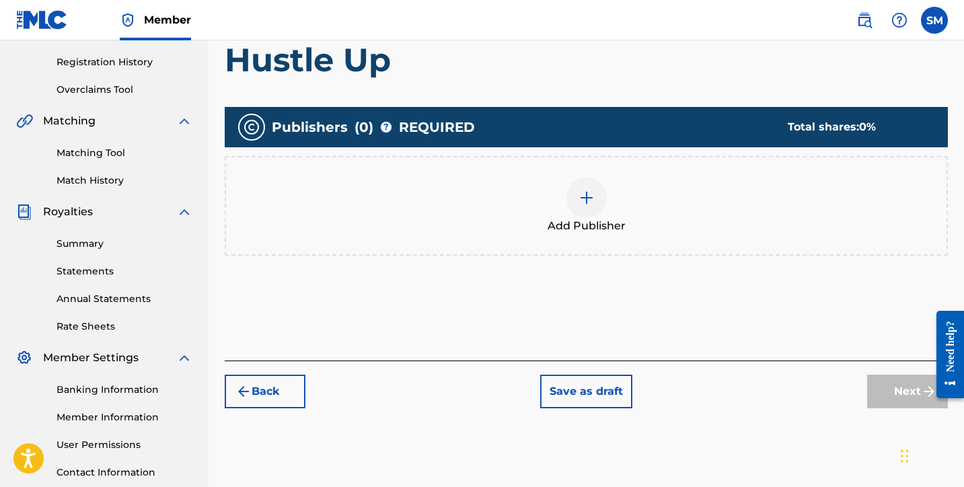
click at [579, 190] on img at bounding box center [587, 198] width 16 height 16
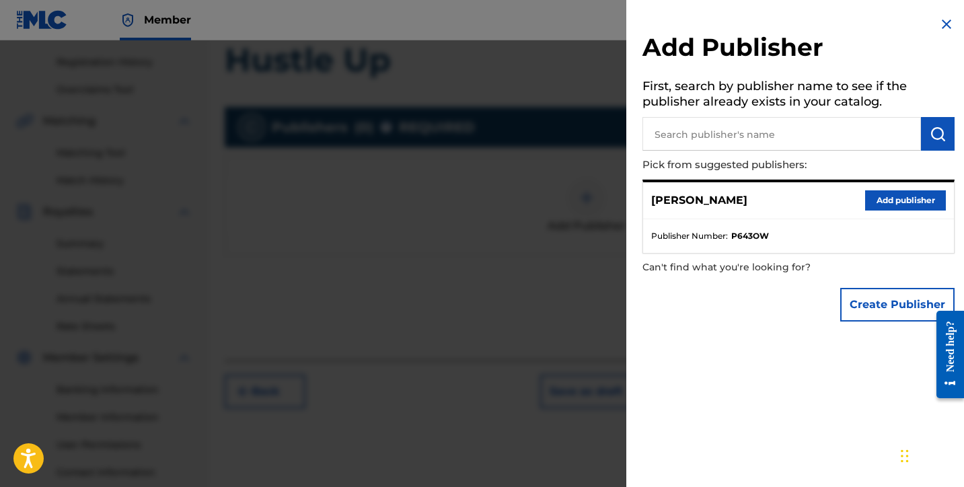
click at [880, 199] on button "Add publisher" at bounding box center [905, 200] width 81 height 20
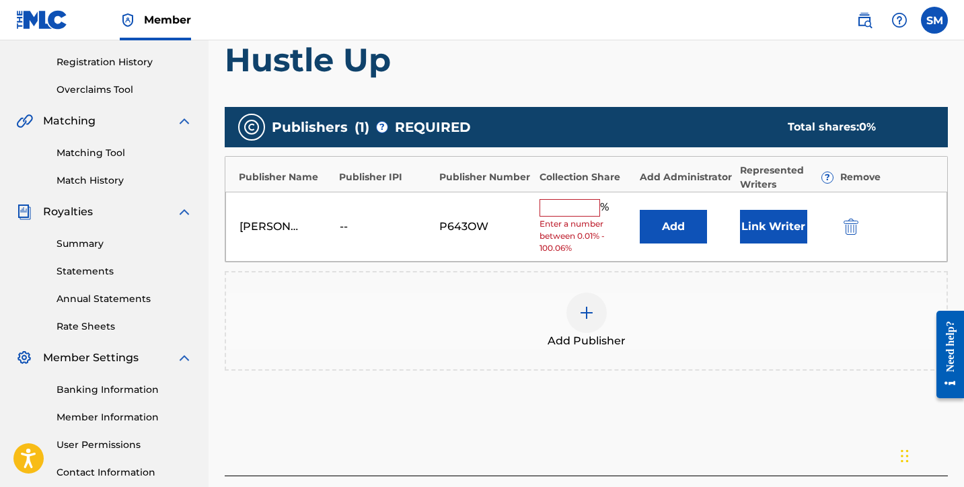
click at [565, 212] on input "text" at bounding box center [570, 207] width 61 height 17
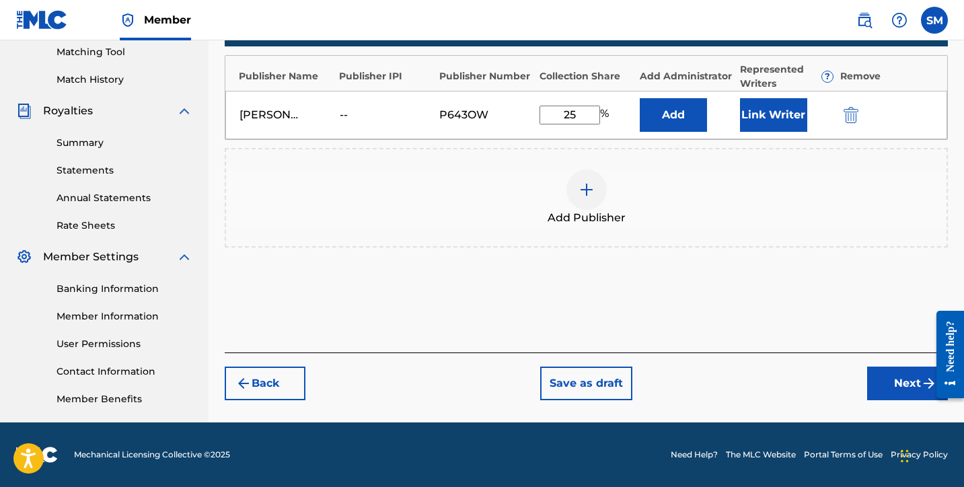
type input "25"
click at [886, 388] on button "Next" at bounding box center [907, 384] width 81 height 34
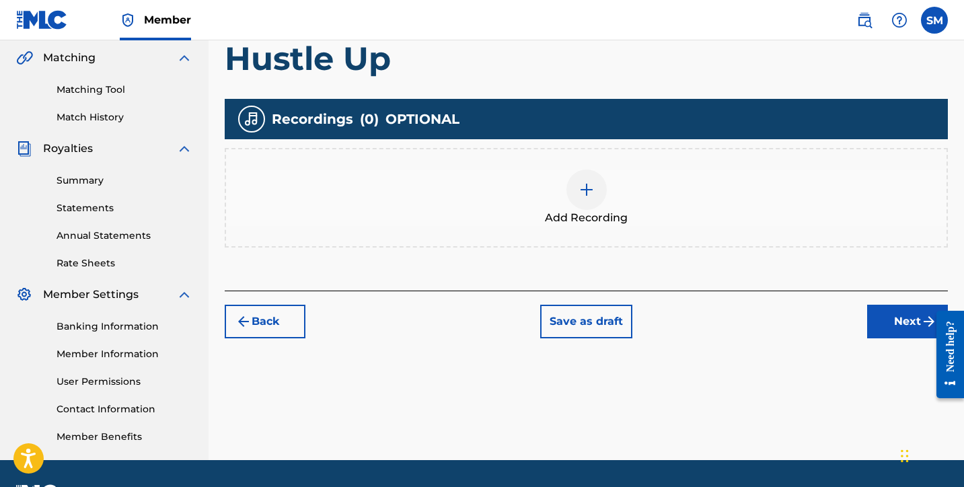
scroll to position [308, 0]
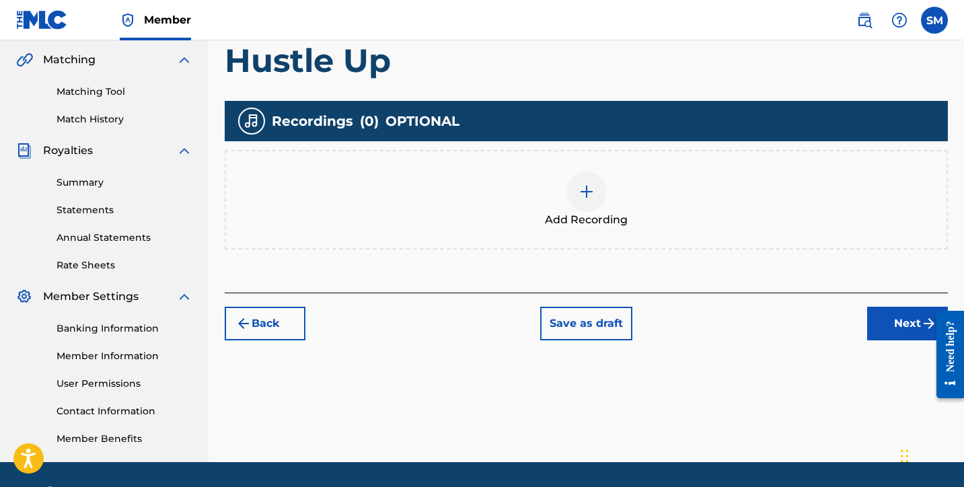
click at [596, 203] on div at bounding box center [587, 192] width 40 height 40
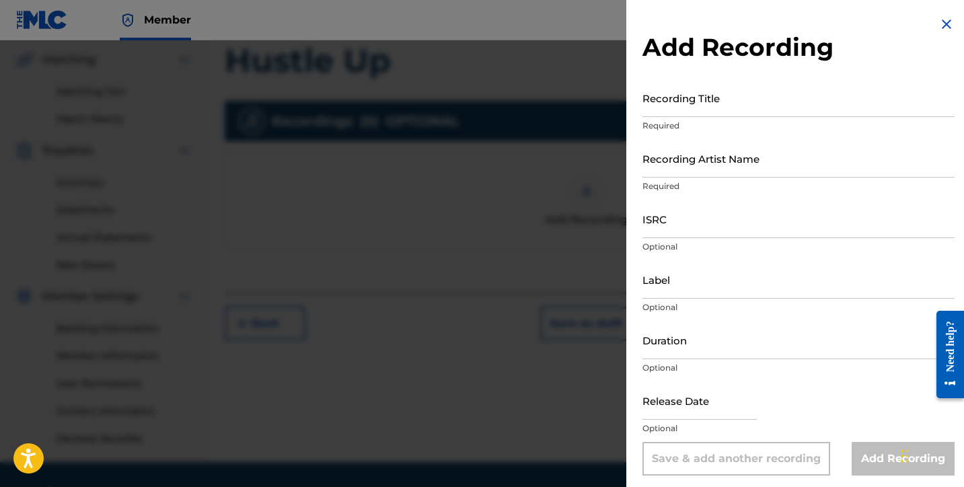
click at [705, 114] on input "Recording Title" at bounding box center [799, 98] width 312 height 38
type input "Hustle Up"
click at [703, 176] on input "Recording Artist Name" at bounding box center [799, 158] width 312 height 38
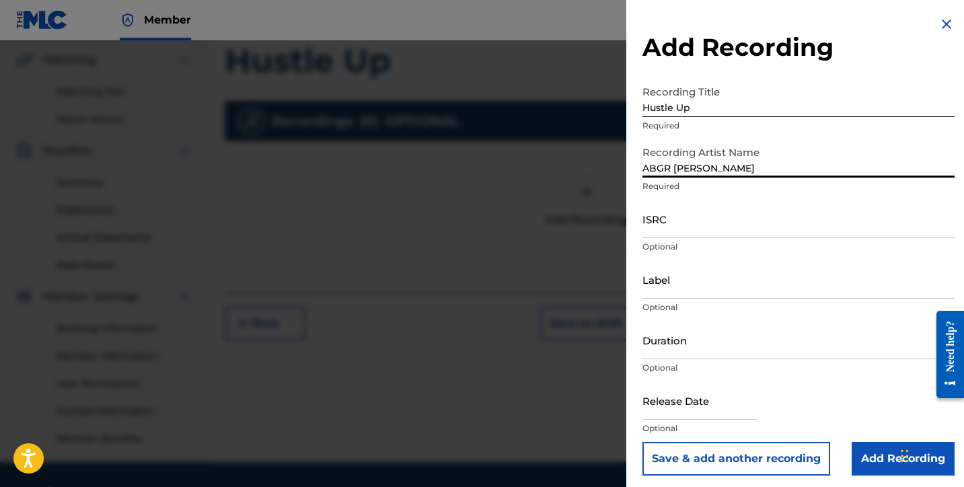
click at [885, 176] on input "ABGR [PERSON_NAME]" at bounding box center [799, 158] width 312 height 38
type input "ABGR [PERSON_NAME]"
click at [854, 223] on input "ISRC" at bounding box center [799, 219] width 312 height 38
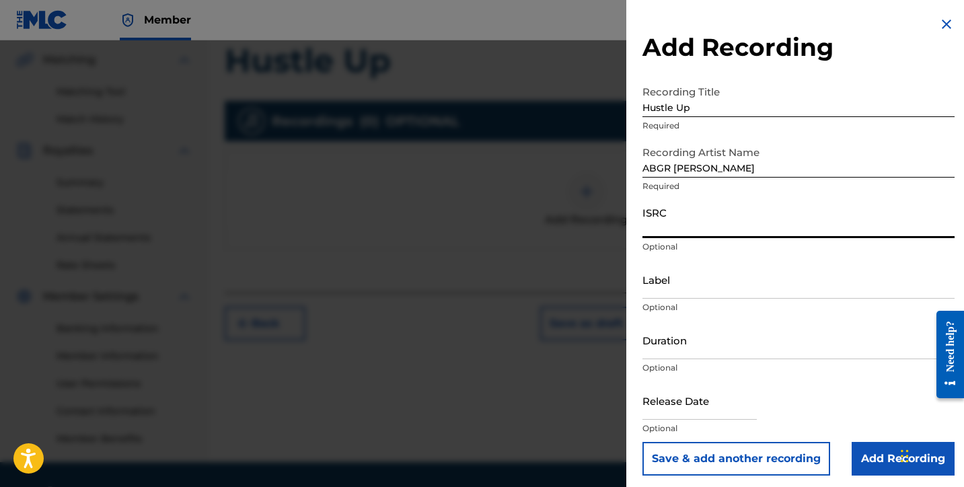
click at [818, 215] on input "ISRC" at bounding box center [799, 219] width 312 height 38
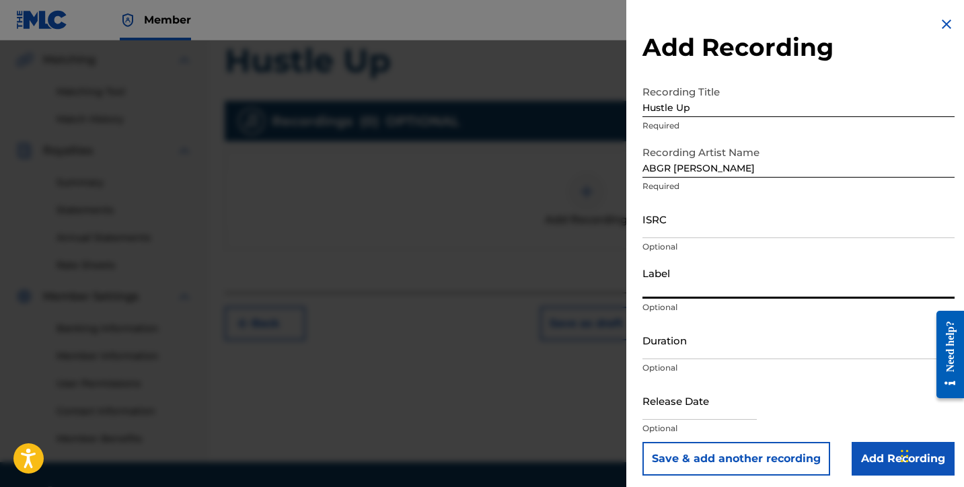
click at [797, 265] on input "Label" at bounding box center [799, 279] width 312 height 38
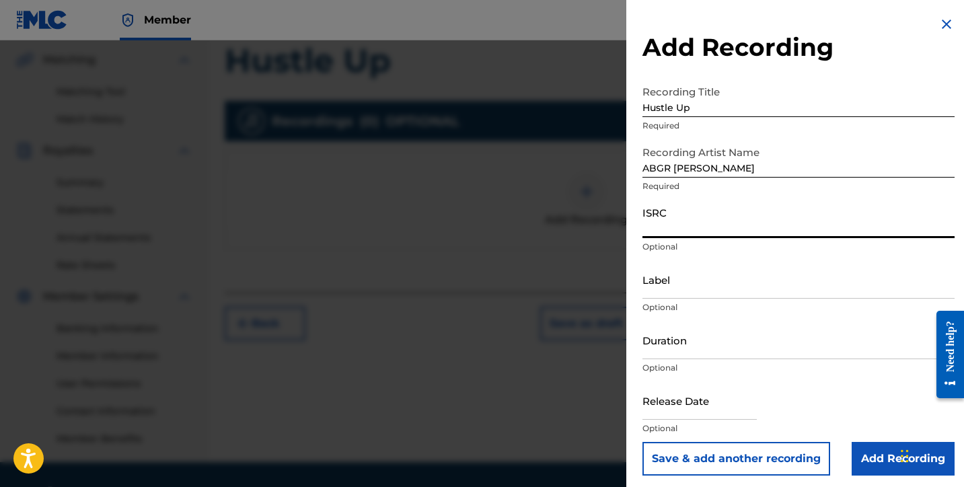
click at [812, 223] on input "ISRC" at bounding box center [799, 219] width 312 height 38
paste input "USSM12501177"
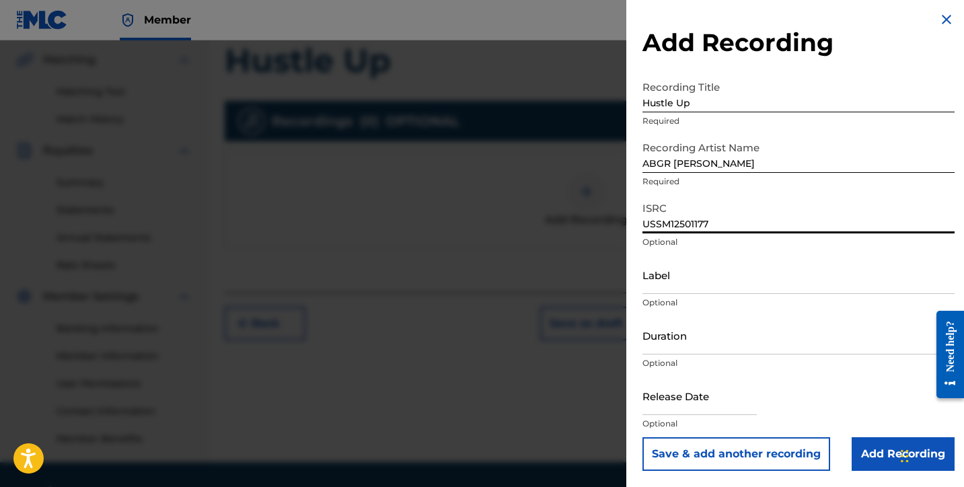
scroll to position [5, 0]
type input "USSM12501177"
click at [873, 451] on input "Add Recording" at bounding box center [903, 454] width 103 height 34
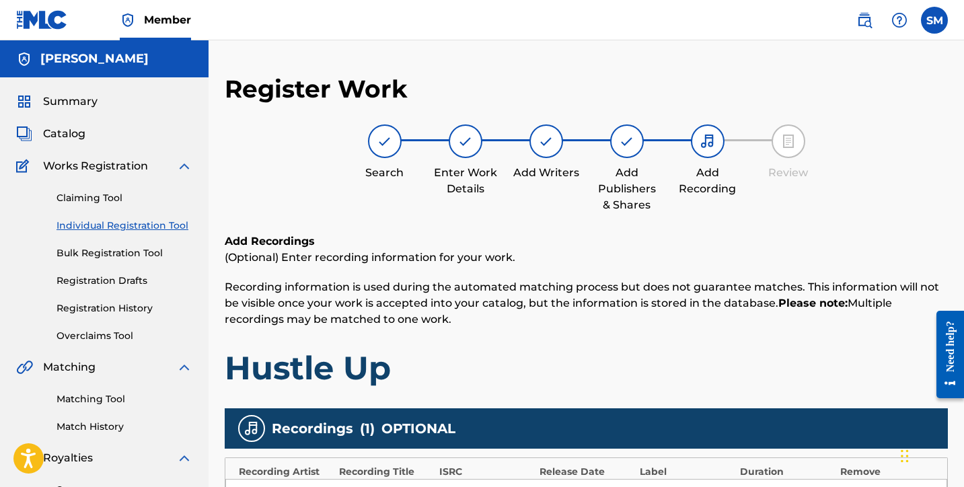
scroll to position [0, 0]
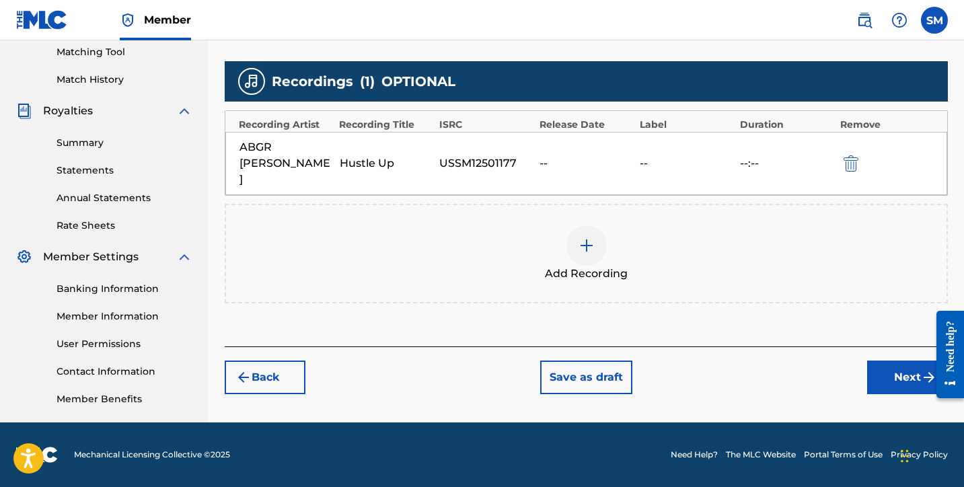
click at [891, 361] on button "Next" at bounding box center [907, 378] width 81 height 34
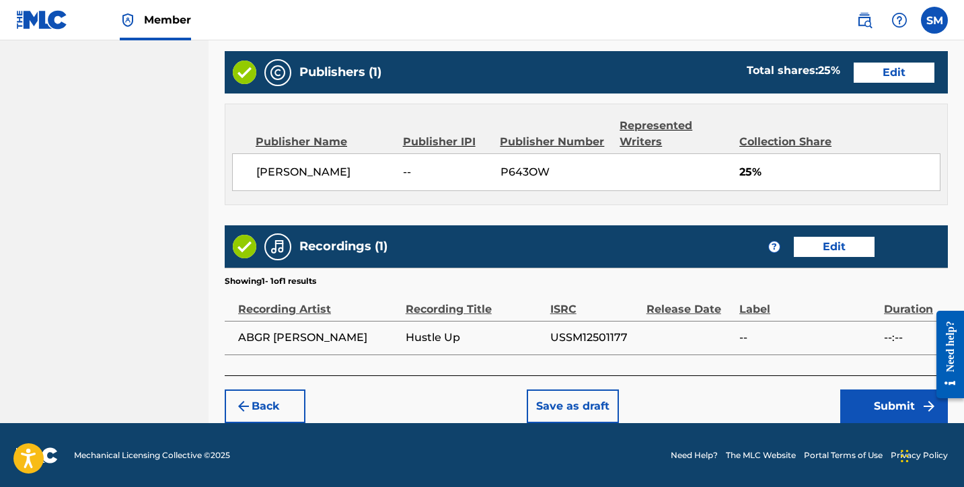
scroll to position [711, 0]
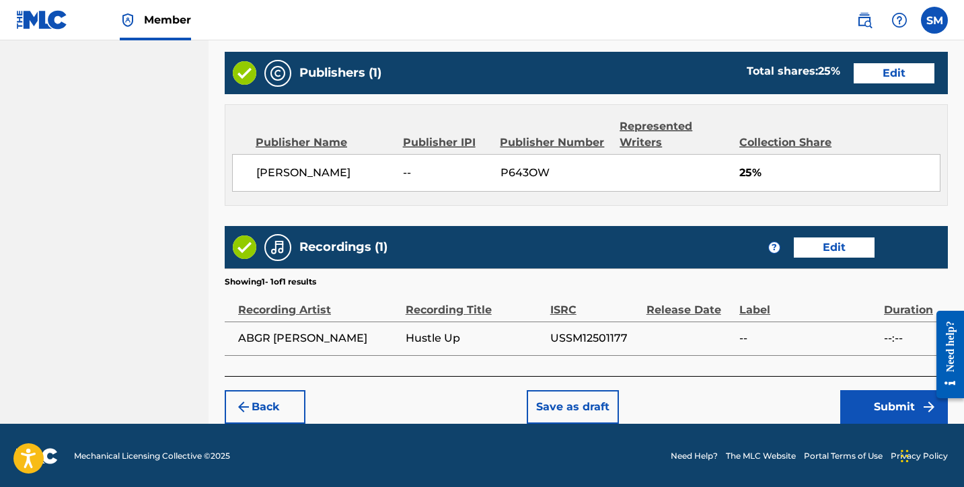
click at [882, 401] on button "Submit" at bounding box center [894, 407] width 108 height 34
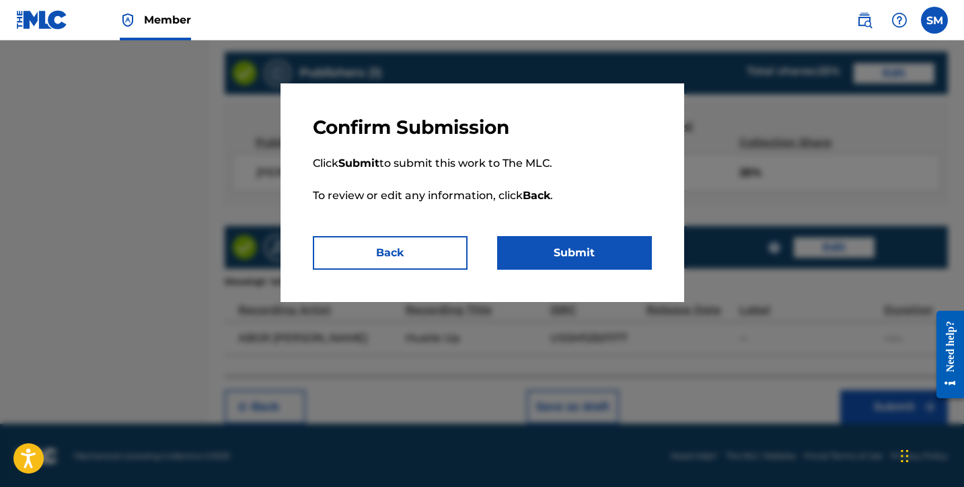
click at [604, 261] on button "Submit" at bounding box center [574, 253] width 155 height 34
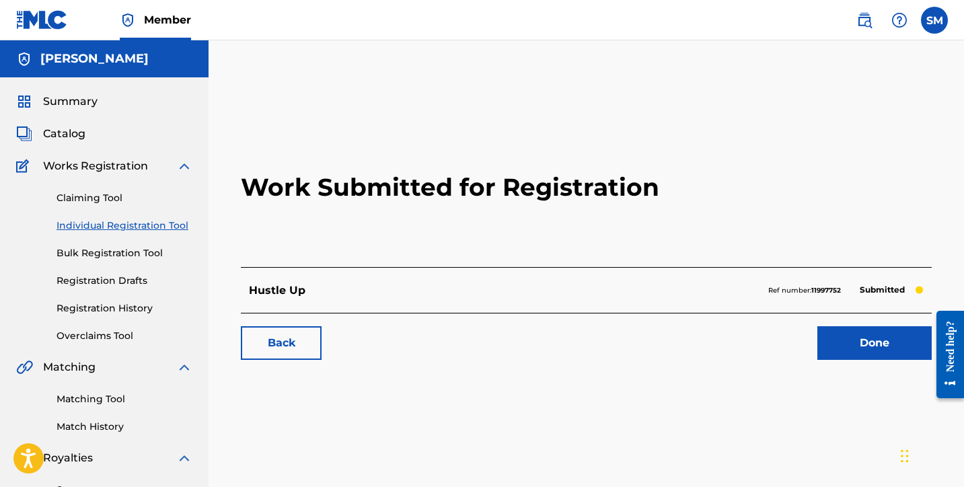
click at [120, 98] on div "Summary" at bounding box center [104, 102] width 176 height 16
click at [89, 98] on span "Summary" at bounding box center [70, 102] width 55 height 16
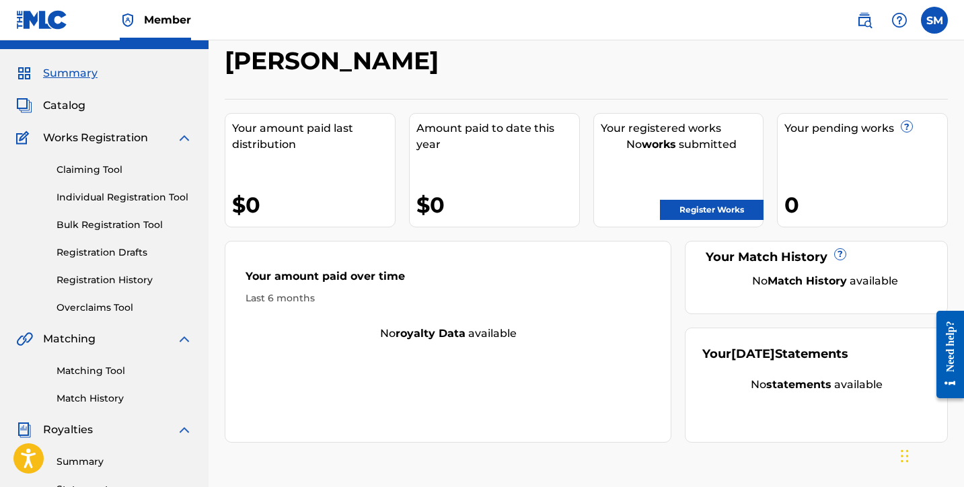
scroll to position [23, 0]
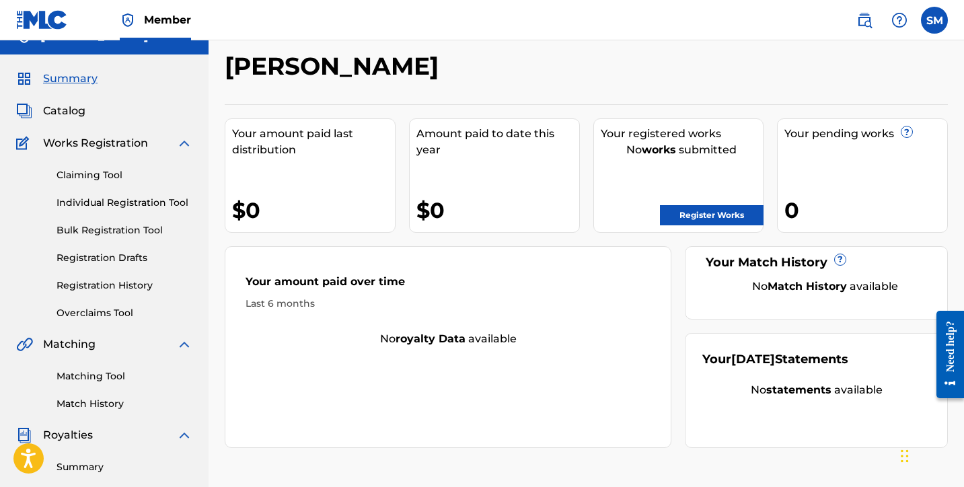
click at [136, 145] on span "Works Registration" at bounding box center [95, 143] width 105 height 16
click at [184, 150] on img at bounding box center [184, 143] width 16 height 16
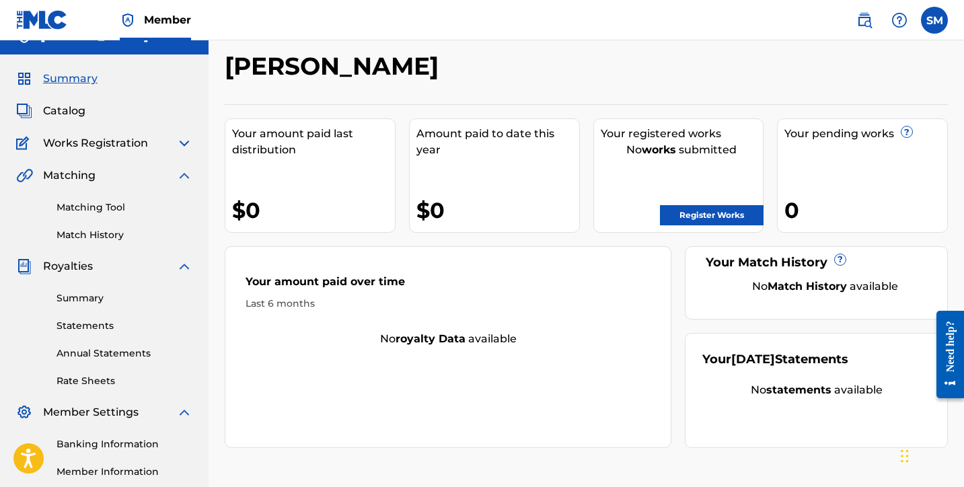
click at [184, 147] on img at bounding box center [184, 143] width 16 height 16
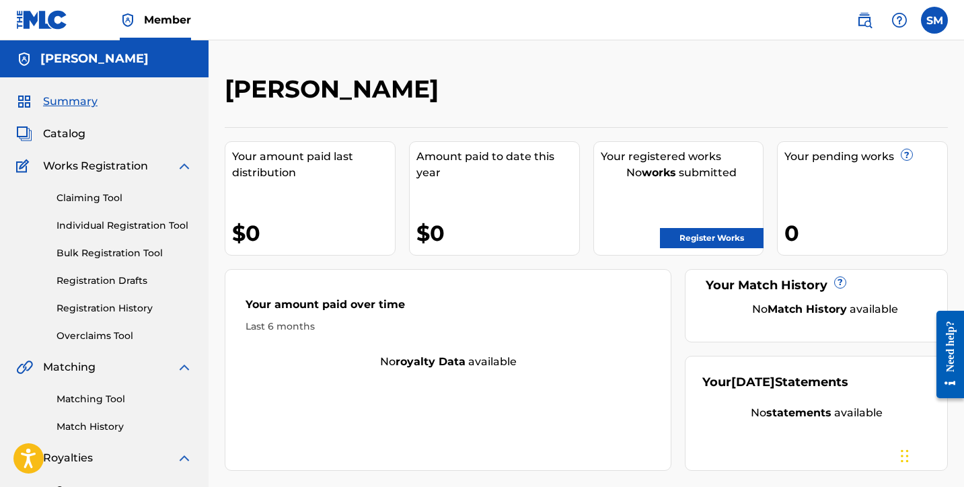
scroll to position [0, 0]
click at [688, 238] on link "Register Works" at bounding box center [712, 238] width 104 height 20
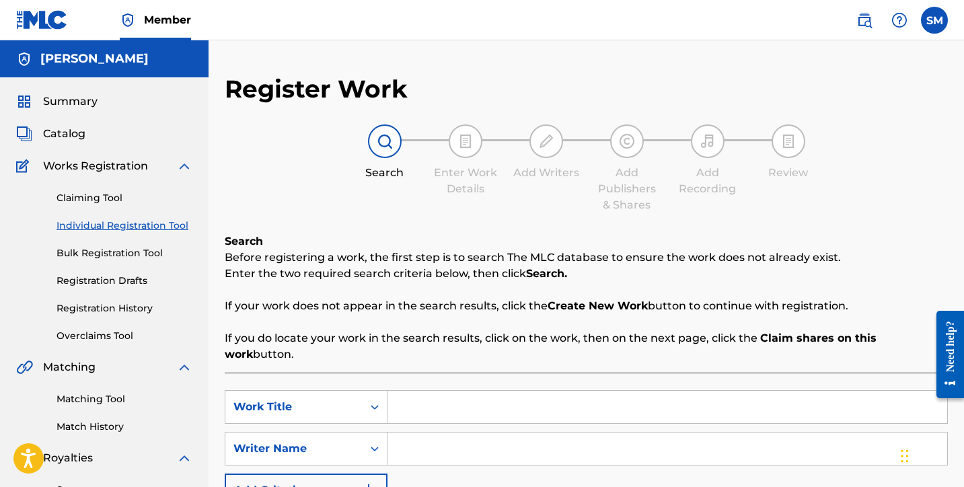
click at [402, 396] on input "Search Form" at bounding box center [668, 407] width 560 height 32
type input "Pillsbury Dlow"
click at [402, 435] on input "Search Form" at bounding box center [668, 449] width 560 height 32
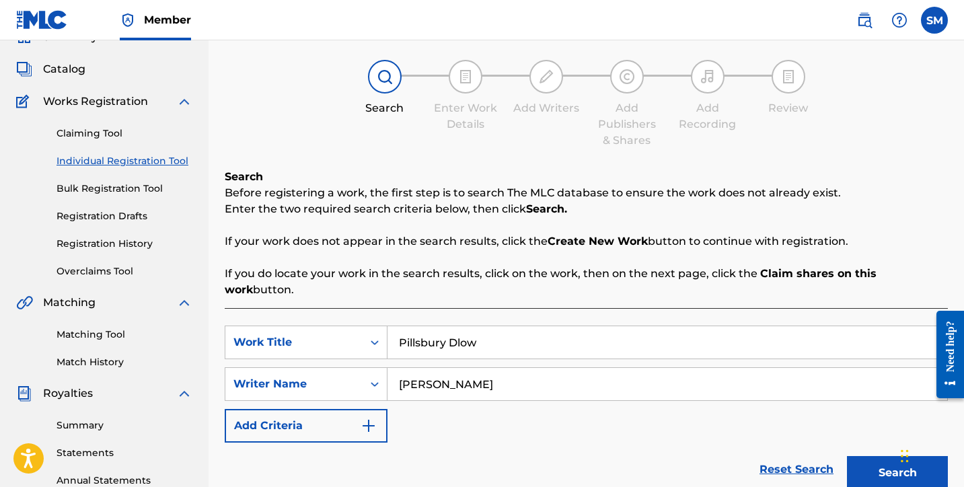
scroll to position [74, 0]
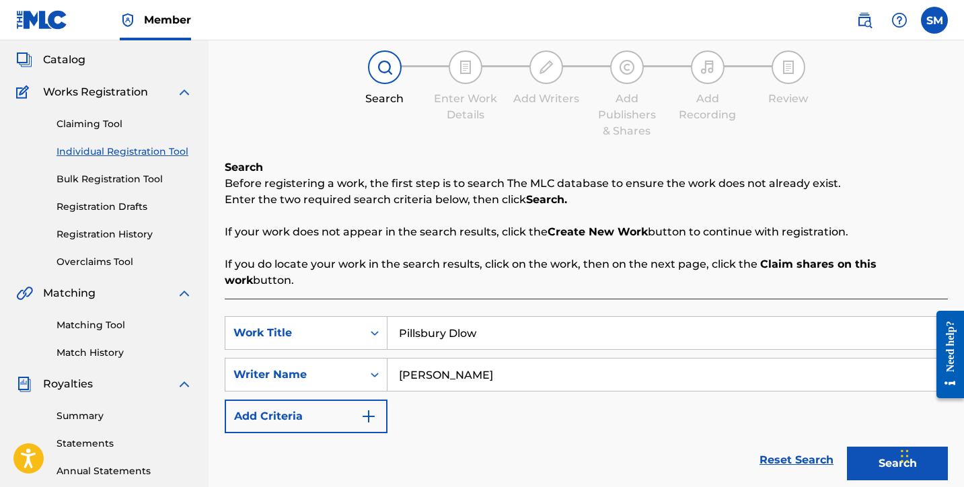
type input "[PERSON_NAME]"
click at [880, 447] on button "Search" at bounding box center [897, 464] width 101 height 34
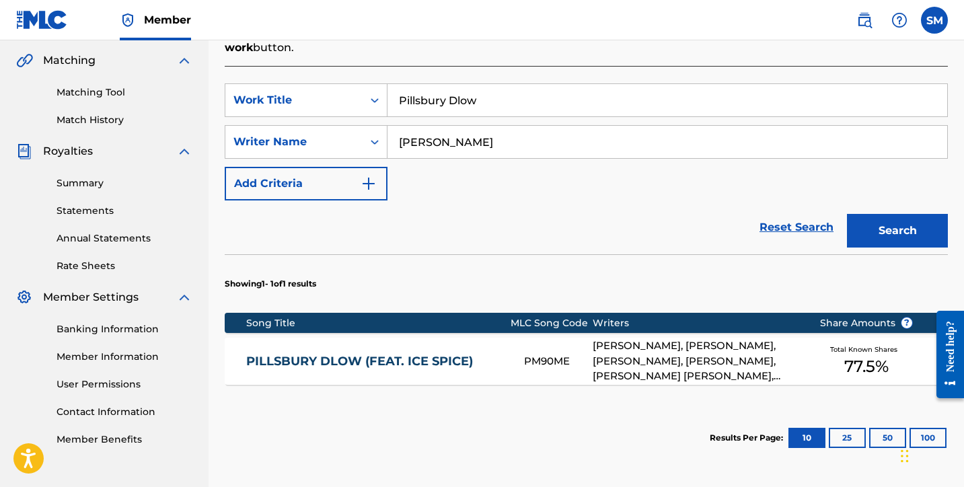
scroll to position [308, 0]
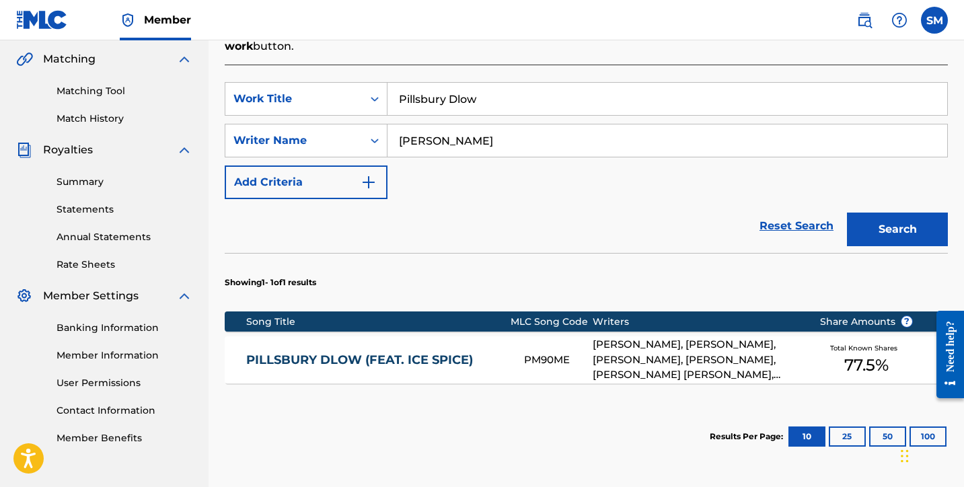
click at [666, 340] on div "[PERSON_NAME], [PERSON_NAME], [PERSON_NAME], [PERSON_NAME], [PERSON_NAME] [PERS…" at bounding box center [696, 360] width 206 height 46
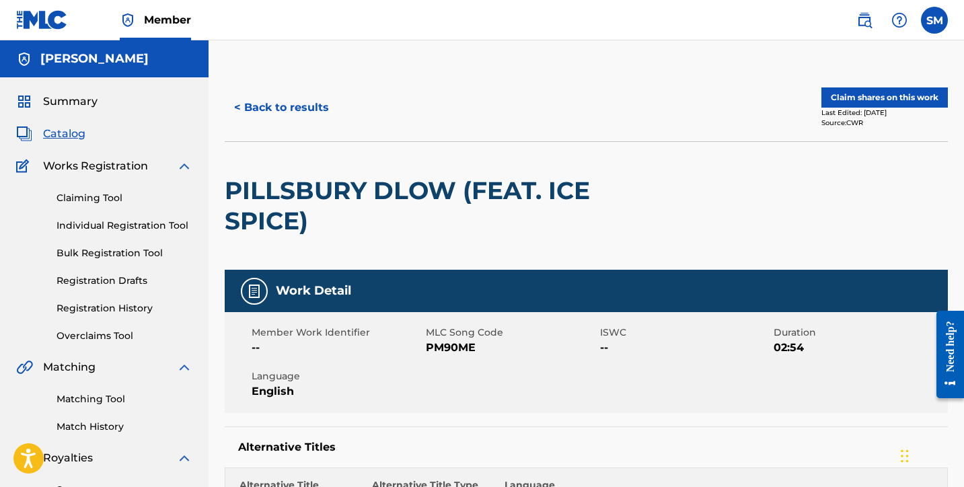
click at [283, 102] on button "< Back to results" at bounding box center [282, 108] width 114 height 34
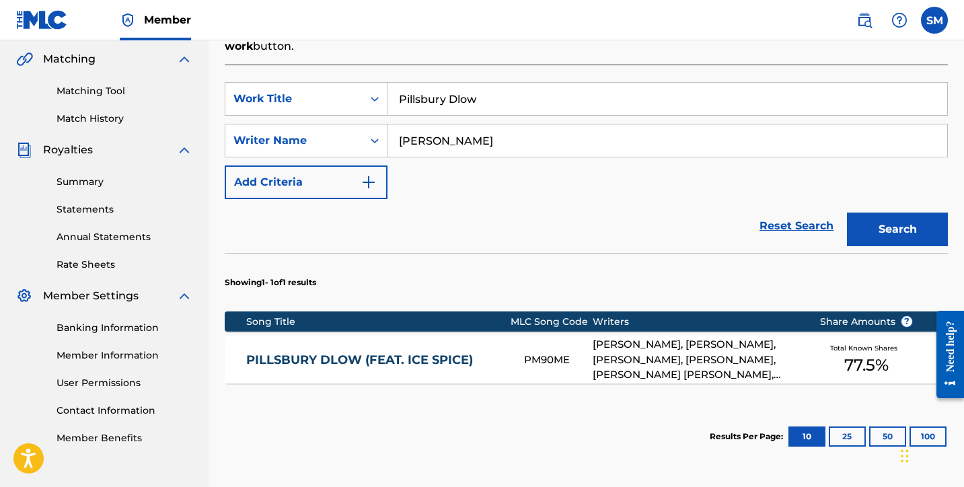
click at [643, 340] on div "[PERSON_NAME], [PERSON_NAME], [PERSON_NAME], [PERSON_NAME], [PERSON_NAME] [PERS…" at bounding box center [696, 360] width 206 height 46
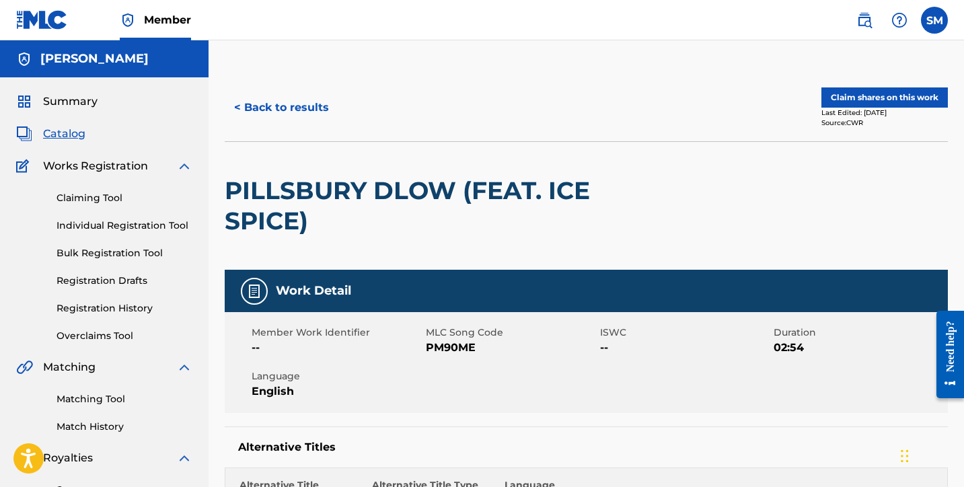
click at [857, 102] on button "Claim shares on this work" at bounding box center [885, 97] width 127 height 20
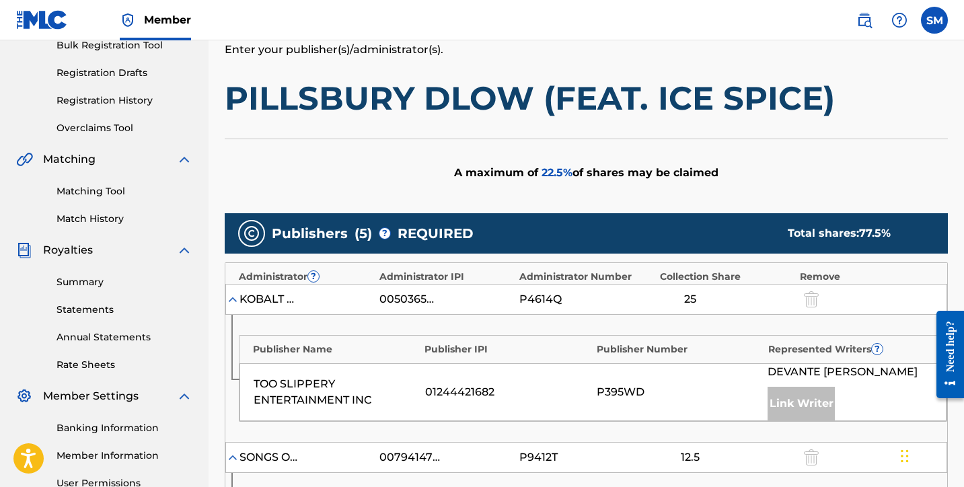
scroll to position [210, 0]
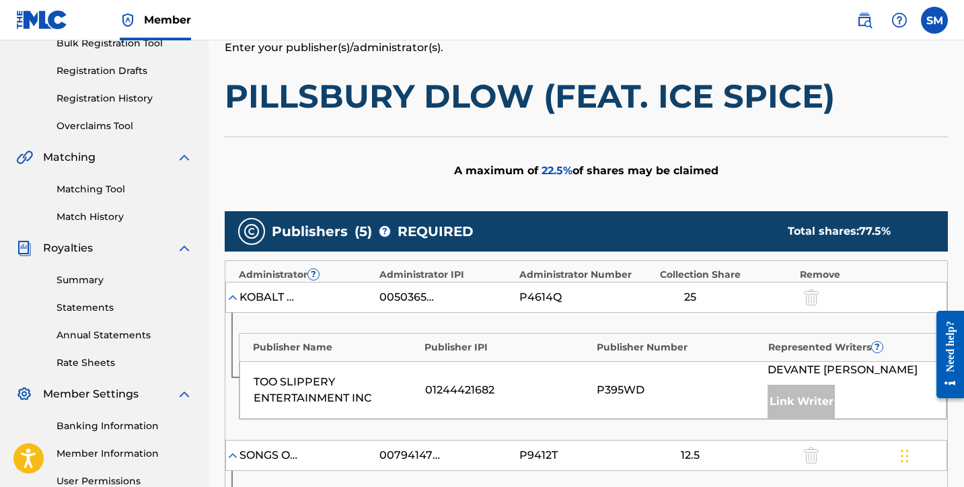
click at [236, 297] on img at bounding box center [232, 297] width 13 height 13
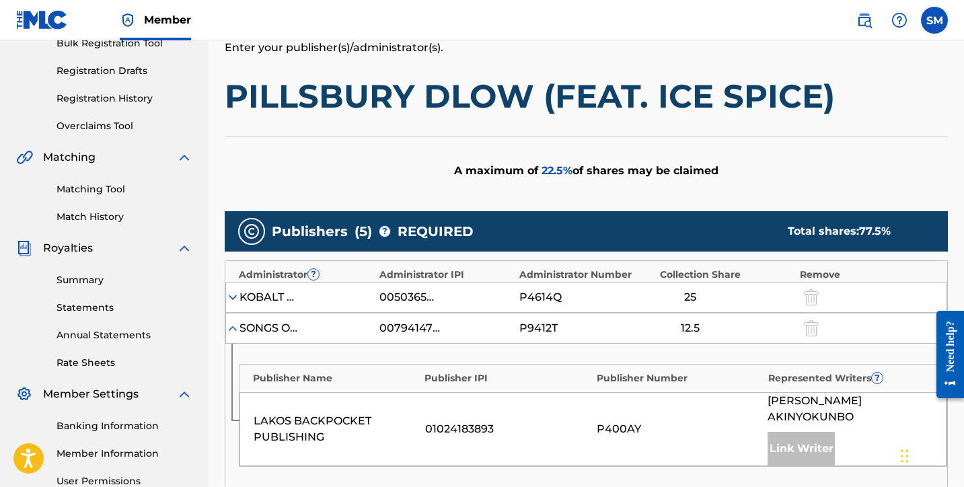
click at [238, 296] on img at bounding box center [232, 297] width 13 height 13
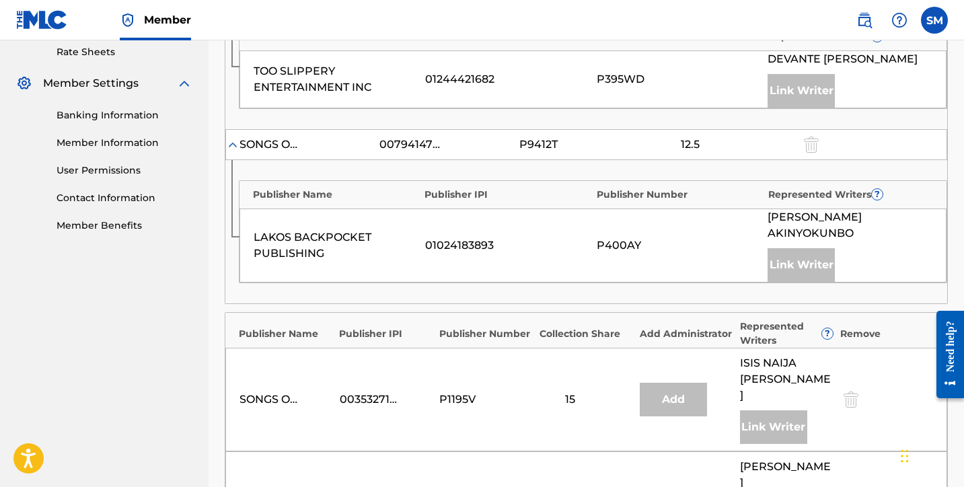
scroll to position [523, 0]
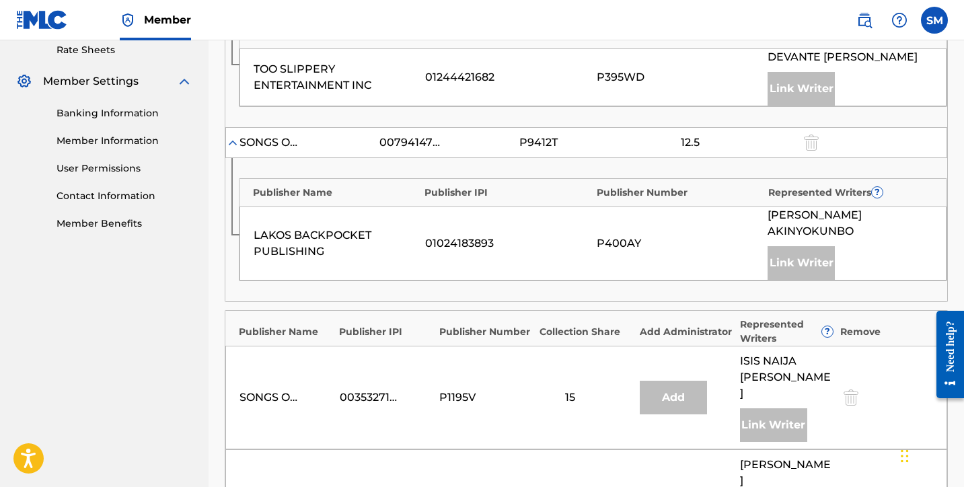
click at [236, 138] on img at bounding box center [232, 142] width 13 height 13
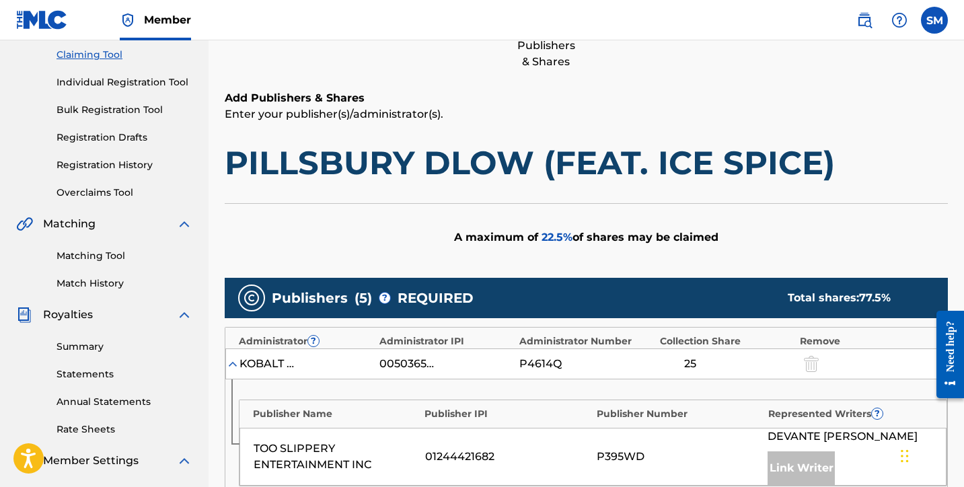
scroll to position [74, 0]
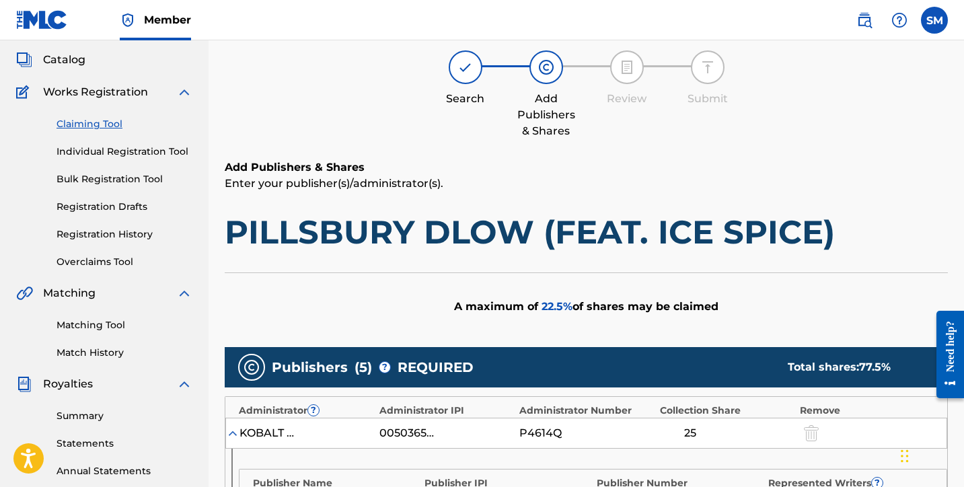
click at [234, 429] on img at bounding box center [232, 433] width 13 height 13
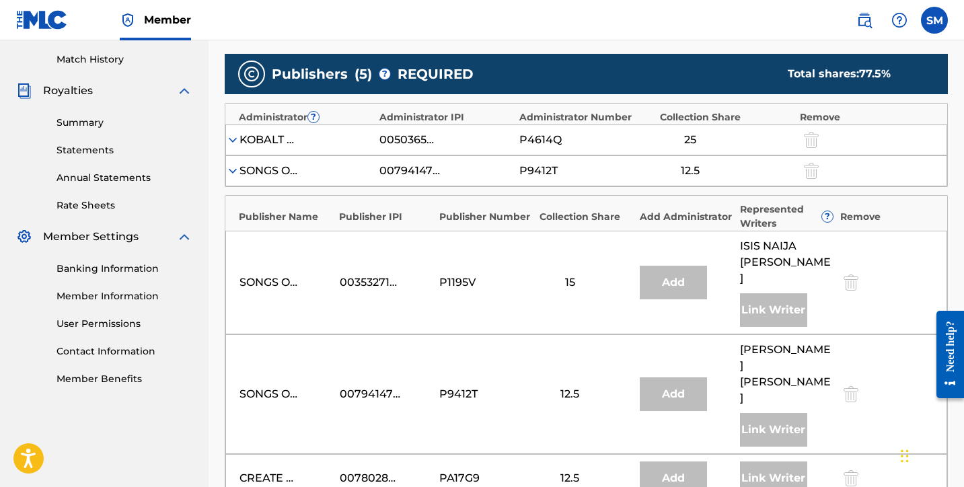
scroll to position [366, 0]
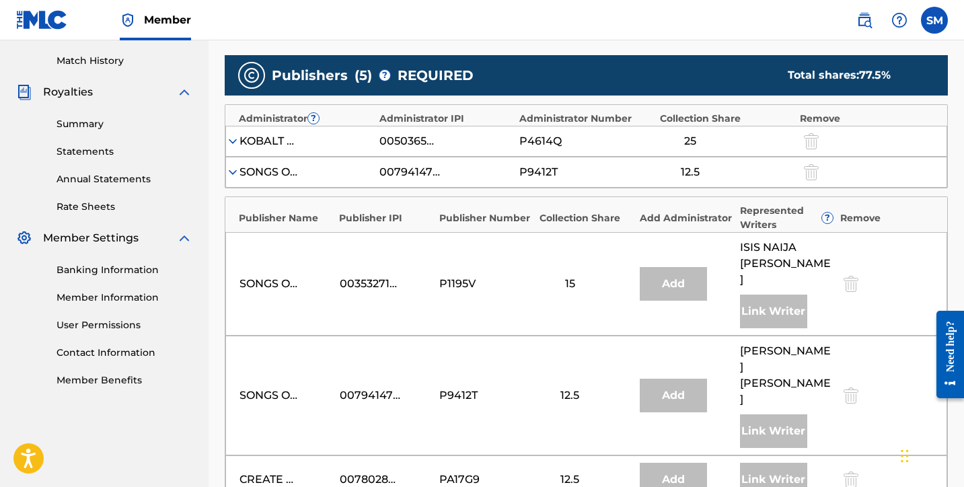
click at [292, 276] on div "SONGS OF UNIVERSAL, INC." at bounding box center [270, 284] width 61 height 16
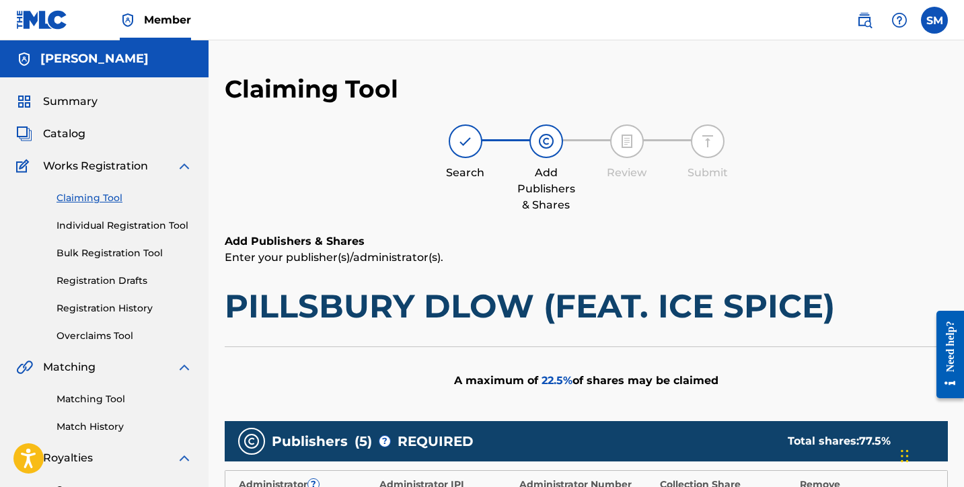
scroll to position [0, 0]
click at [476, 146] on div at bounding box center [466, 141] width 34 height 34
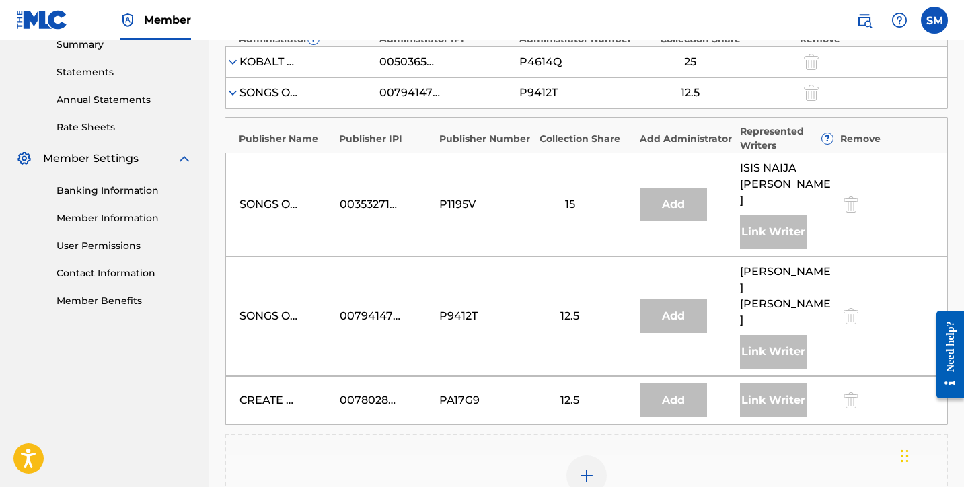
scroll to position [458, 0]
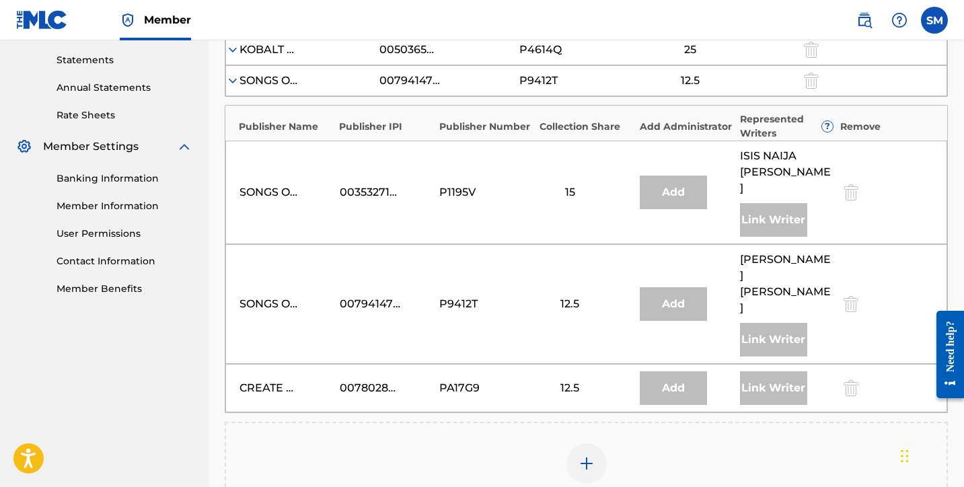
click at [584, 443] on div at bounding box center [587, 463] width 40 height 40
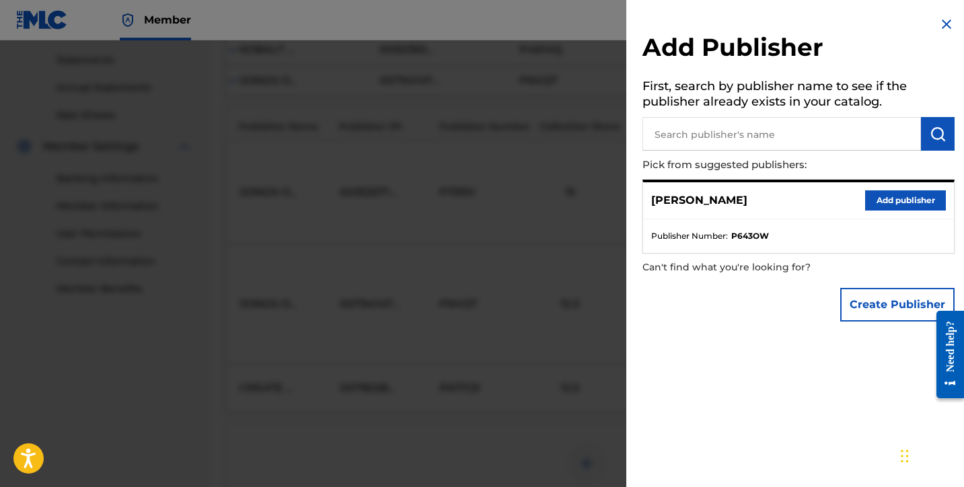
click at [888, 197] on button "Add publisher" at bounding box center [905, 200] width 81 height 20
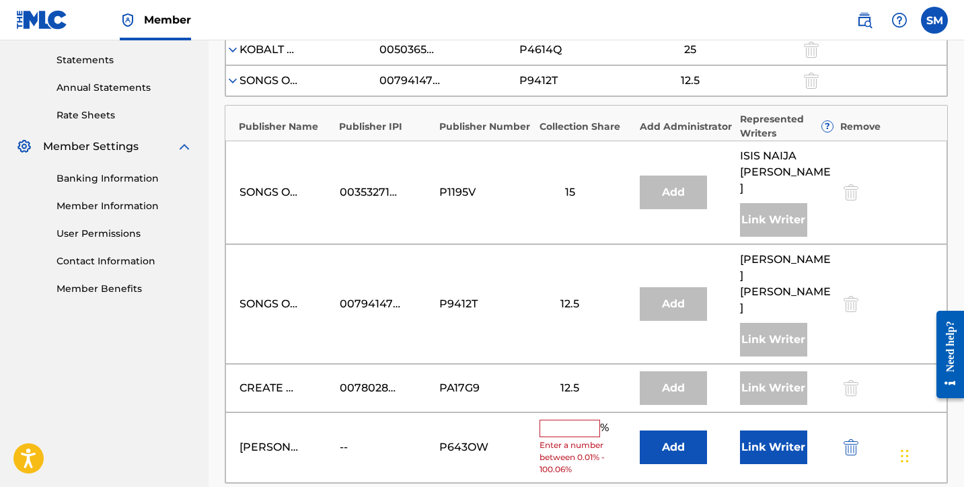
click at [549, 420] on input "text" at bounding box center [570, 428] width 61 height 17
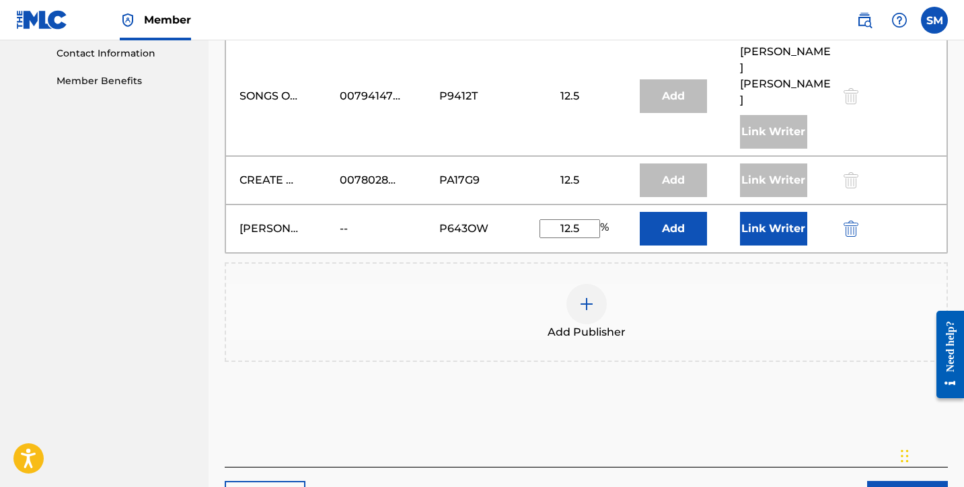
scroll to position [668, 0]
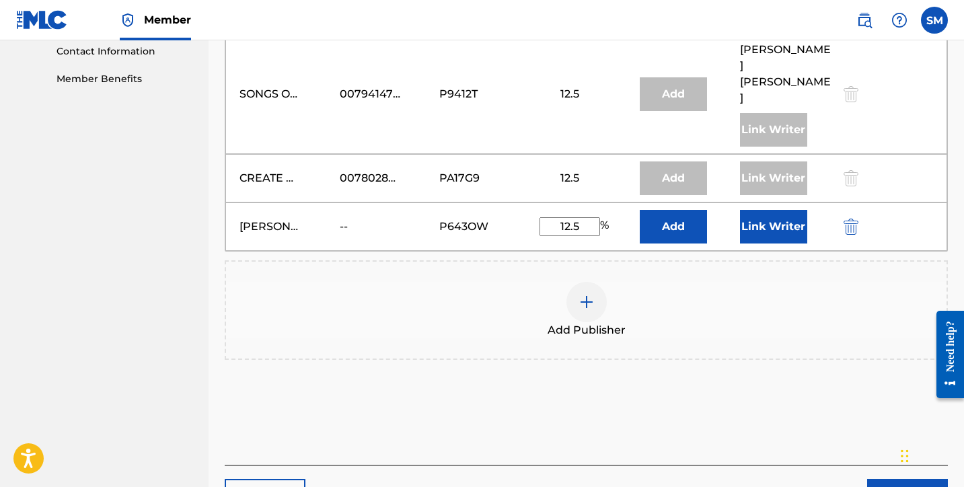
type input "12.5"
click at [752, 362] on div "Add Publishers & Shares Enter your publisher(s)/administrator(s). PILLSBURY DLO…" at bounding box center [586, 15] width 723 height 899
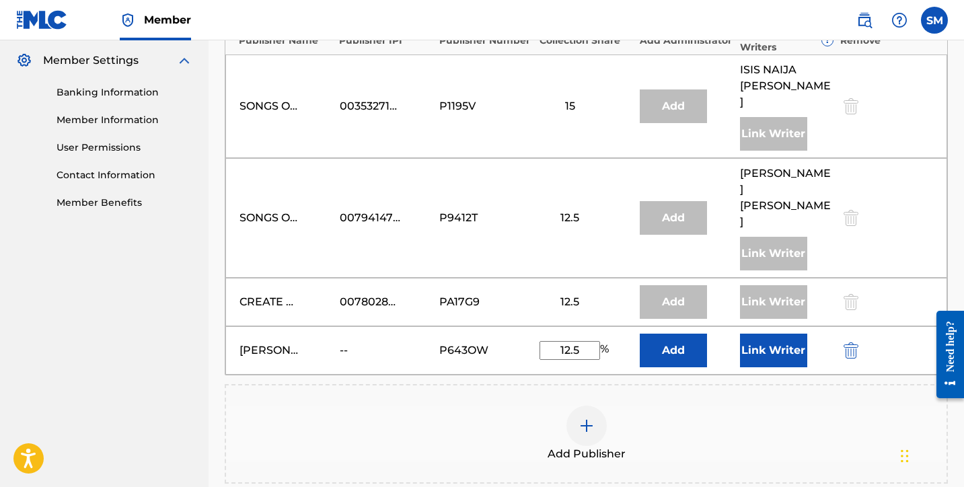
scroll to position [548, 1]
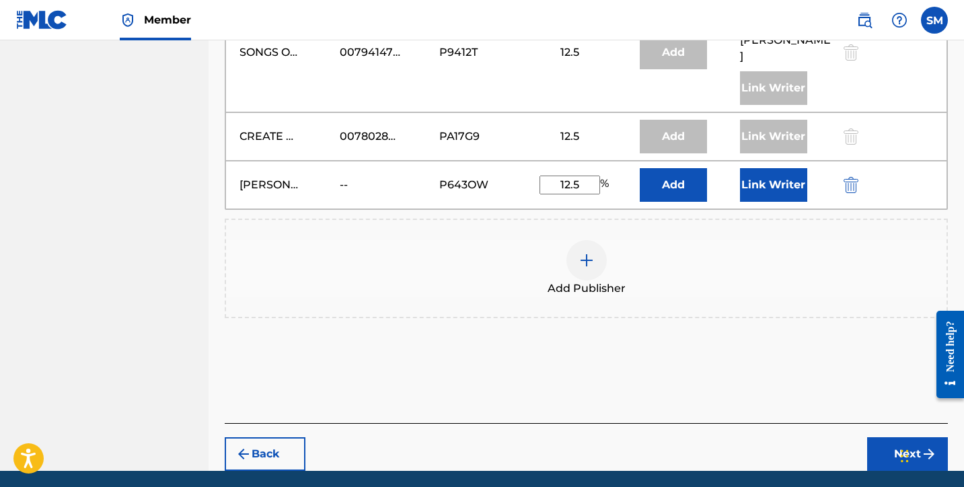
click at [880, 437] on button "Next" at bounding box center [907, 454] width 81 height 34
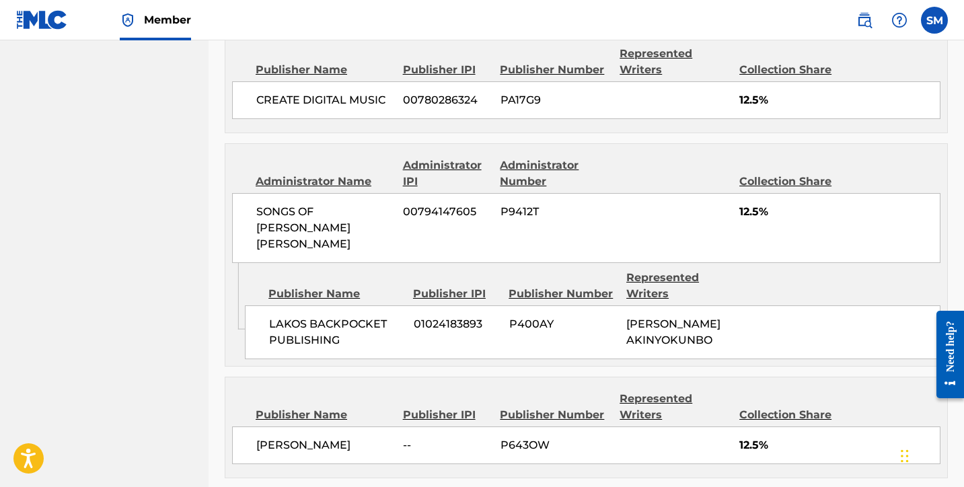
scroll to position [1123, 0]
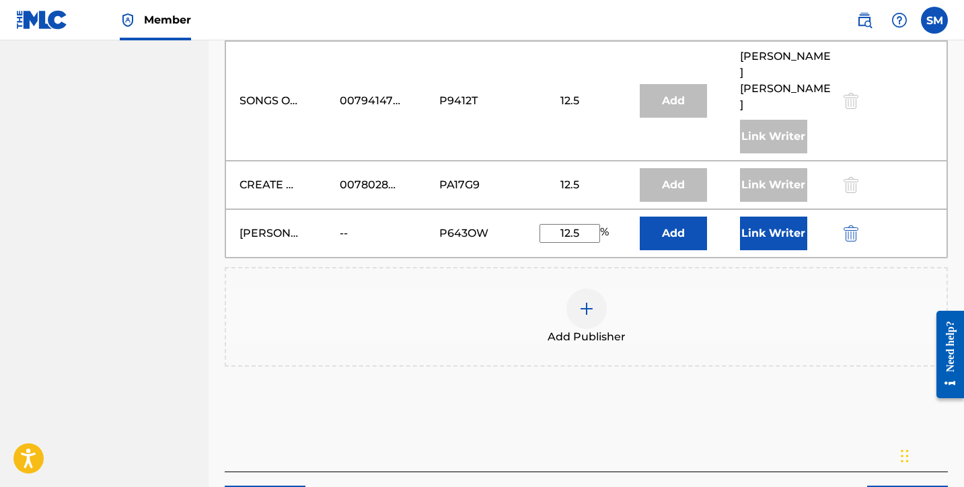
scroll to position [904, 0]
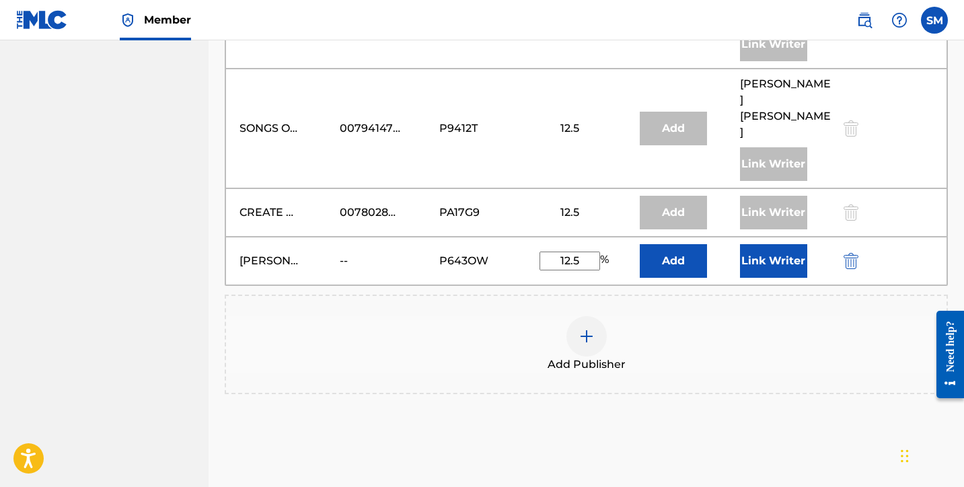
click at [684, 244] on button "Add" at bounding box center [673, 261] width 67 height 34
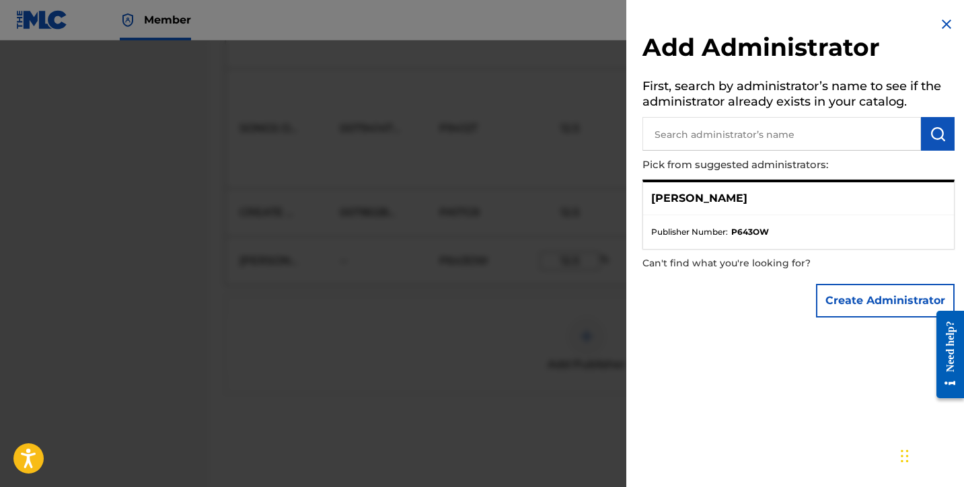
click at [709, 198] on p "[PERSON_NAME]" at bounding box center [699, 198] width 96 height 16
click at [706, 229] on span "Publisher Number :" at bounding box center [689, 232] width 77 height 12
click at [735, 138] on input "text" at bounding box center [782, 134] width 279 height 34
click at [701, 203] on p "[PERSON_NAME]" at bounding box center [699, 198] width 96 height 16
click at [768, 137] on input "text" at bounding box center [782, 134] width 279 height 34
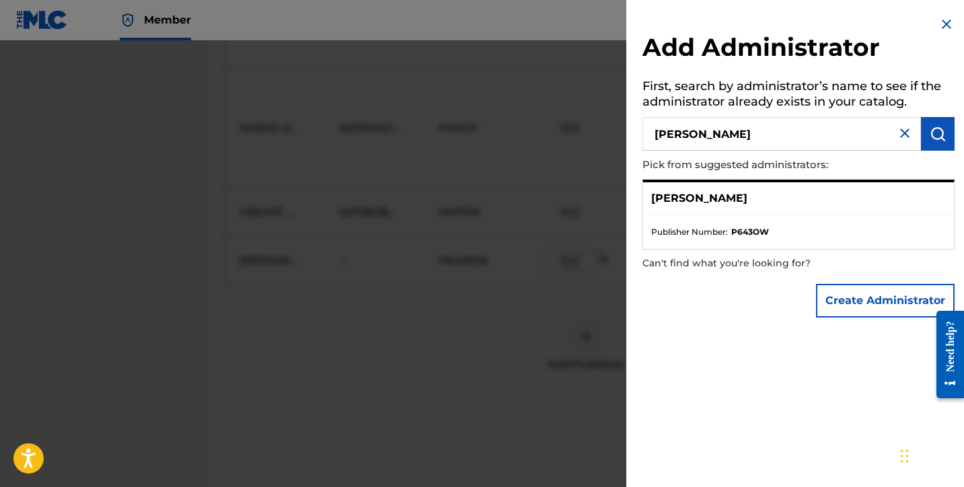
type input "[PERSON_NAME]"
click at [719, 195] on p "[PERSON_NAME]" at bounding box center [699, 198] width 96 height 16
click at [742, 203] on p "[PERSON_NAME]" at bounding box center [699, 198] width 96 height 16
click at [736, 232] on strong "P643OW" at bounding box center [750, 232] width 38 height 12
drag, startPoint x: 732, startPoint y: 231, endPoint x: 768, endPoint y: 231, distance: 35.7
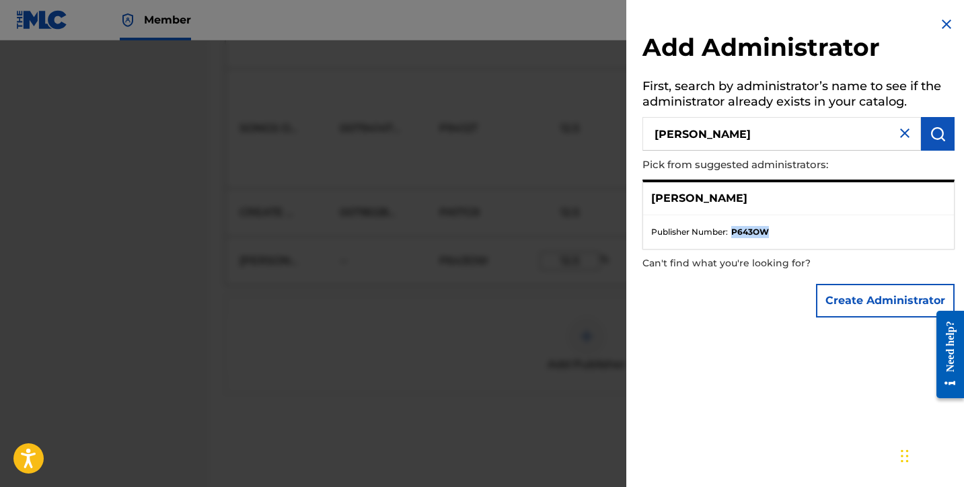
click at [768, 231] on strong "P643OW" at bounding box center [750, 232] width 38 height 12
copy strong "P643OW"
click at [589, 268] on div at bounding box center [482, 283] width 964 height 487
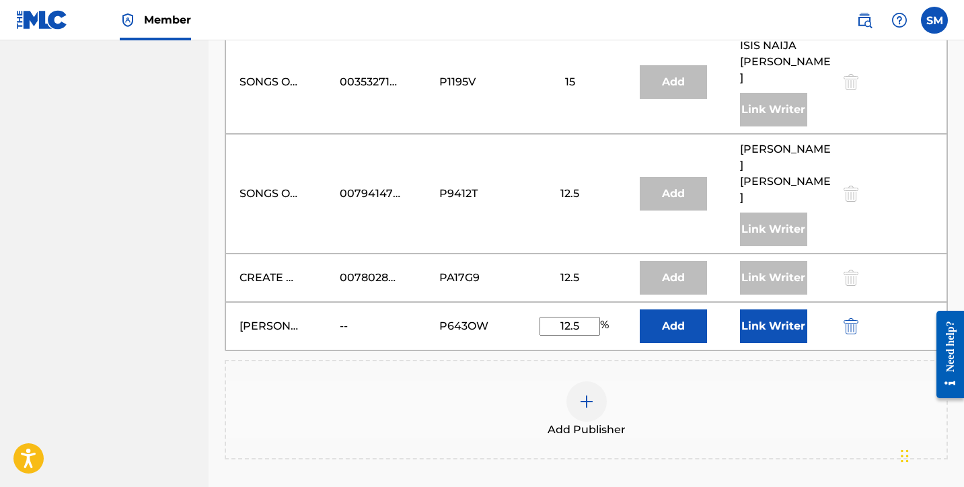
scroll to position [834, 0]
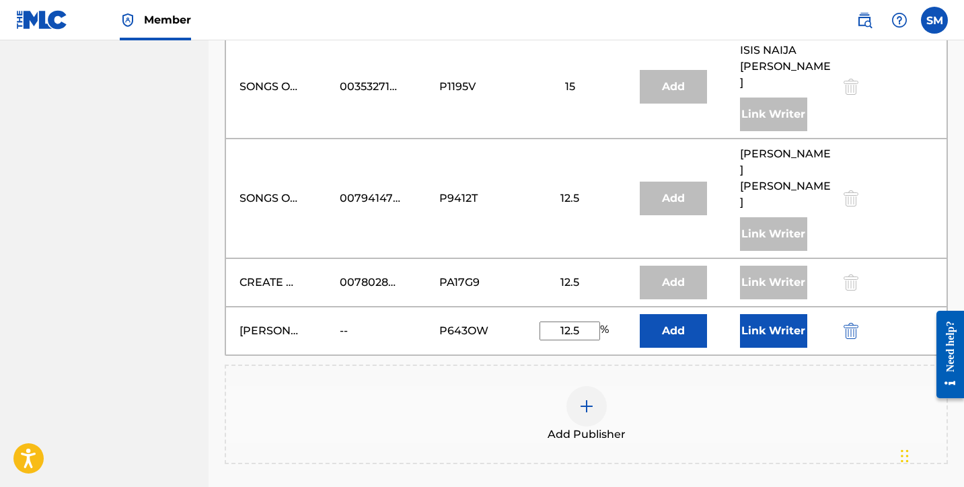
click at [750, 314] on button "Link Writer" at bounding box center [773, 331] width 67 height 34
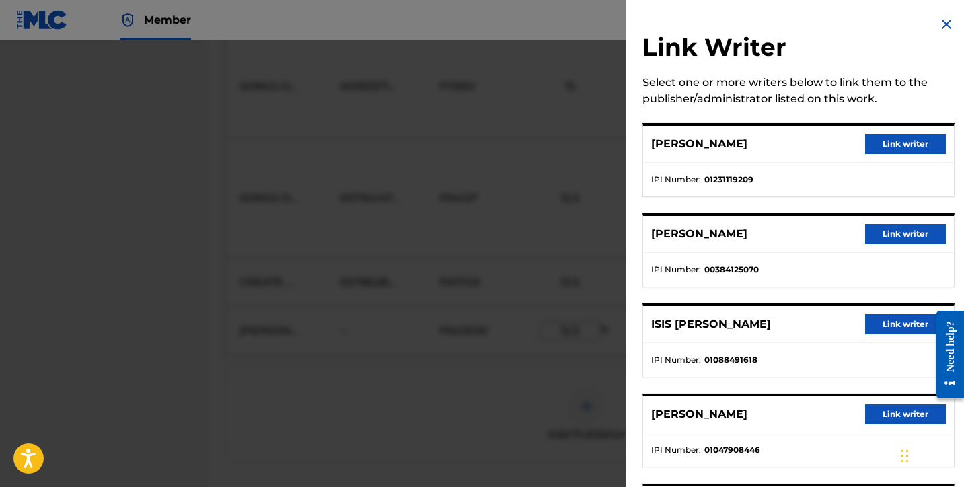
click at [890, 145] on button "Link writer" at bounding box center [905, 144] width 81 height 20
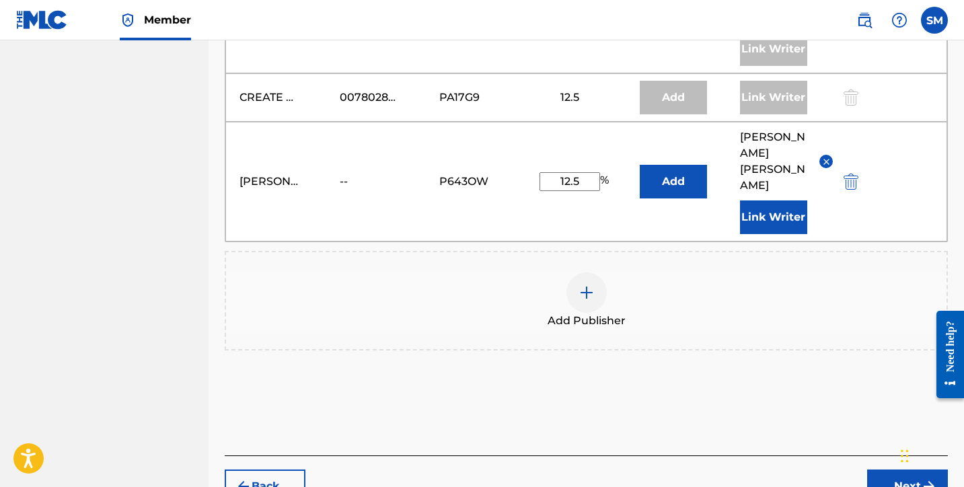
scroll to position [1006, 0]
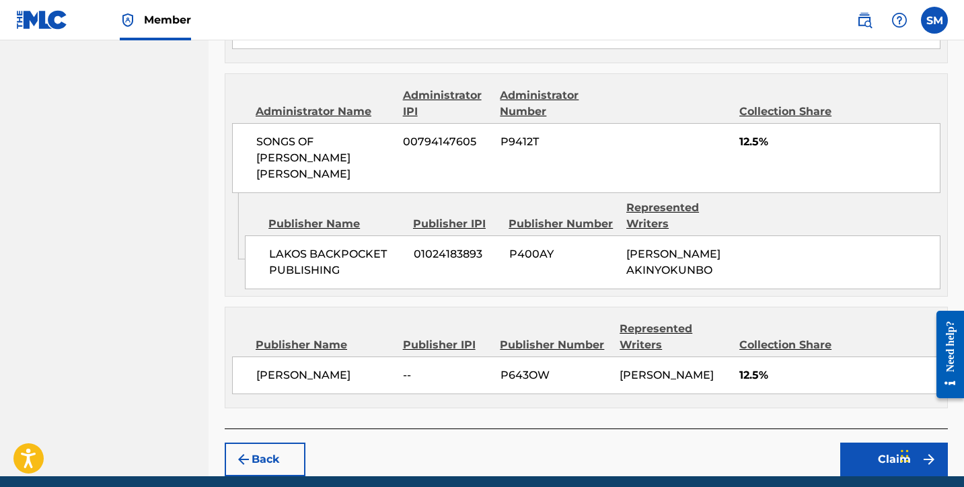
scroll to position [1194, 0]
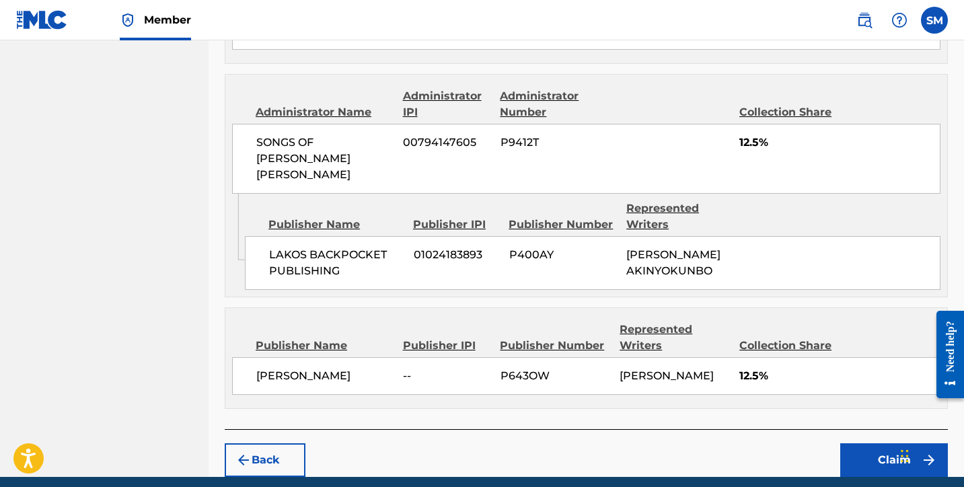
click at [871, 443] on button "Claim" at bounding box center [894, 460] width 108 height 34
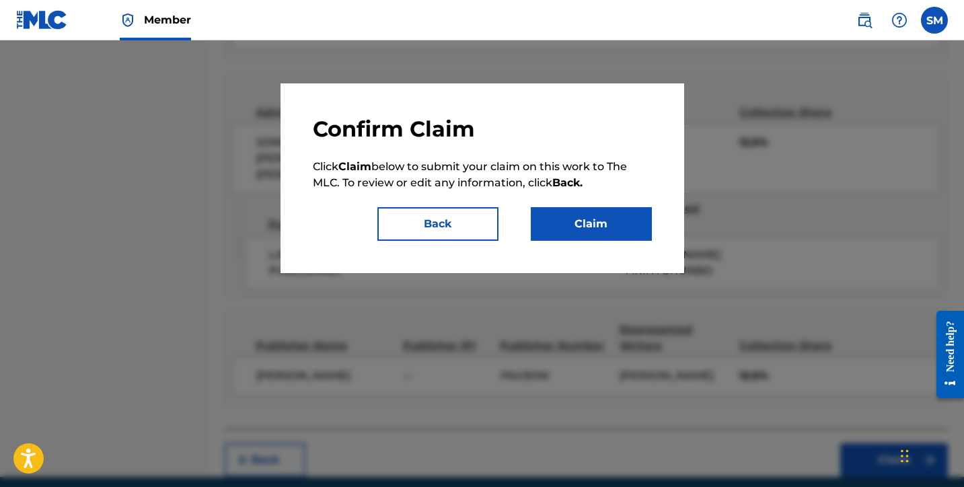
click at [565, 231] on button "Claim" at bounding box center [591, 224] width 121 height 34
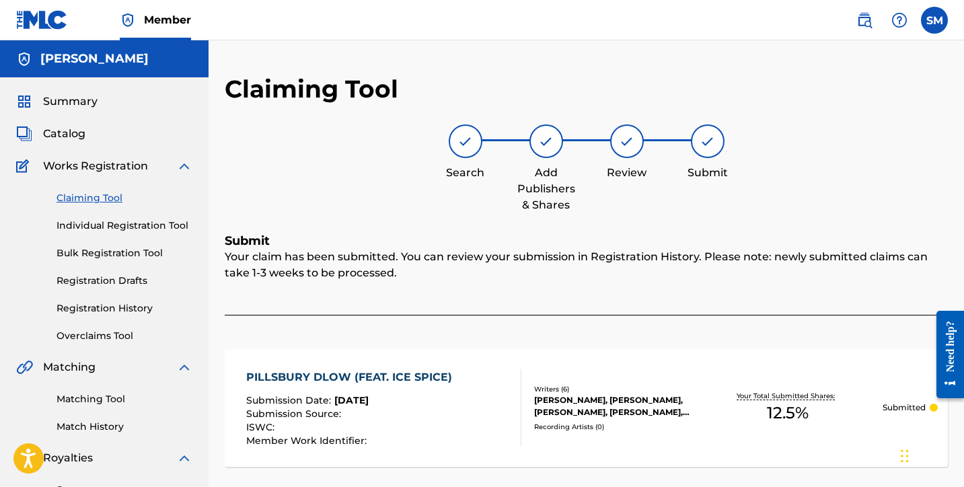
scroll to position [0, 0]
click at [137, 100] on div "Summary" at bounding box center [104, 102] width 176 height 16
click at [86, 102] on span "Summary" at bounding box center [70, 102] width 55 height 16
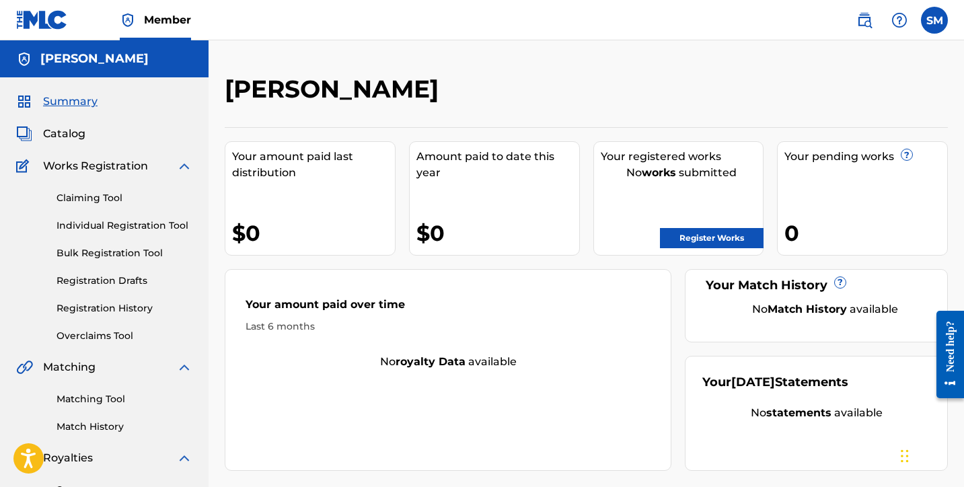
click at [96, 158] on span "Works Registration" at bounding box center [95, 166] width 105 height 16
click at [95, 165] on span "Works Registration" at bounding box center [95, 166] width 105 height 16
click at [62, 124] on div "Summary Catalog Works Registration Claiming Tool Individual Registration Tool B…" at bounding box center [104, 423] width 209 height 692
click at [61, 132] on span "Catalog" at bounding box center [64, 134] width 42 height 16
